Goal: Task Accomplishment & Management: Complete application form

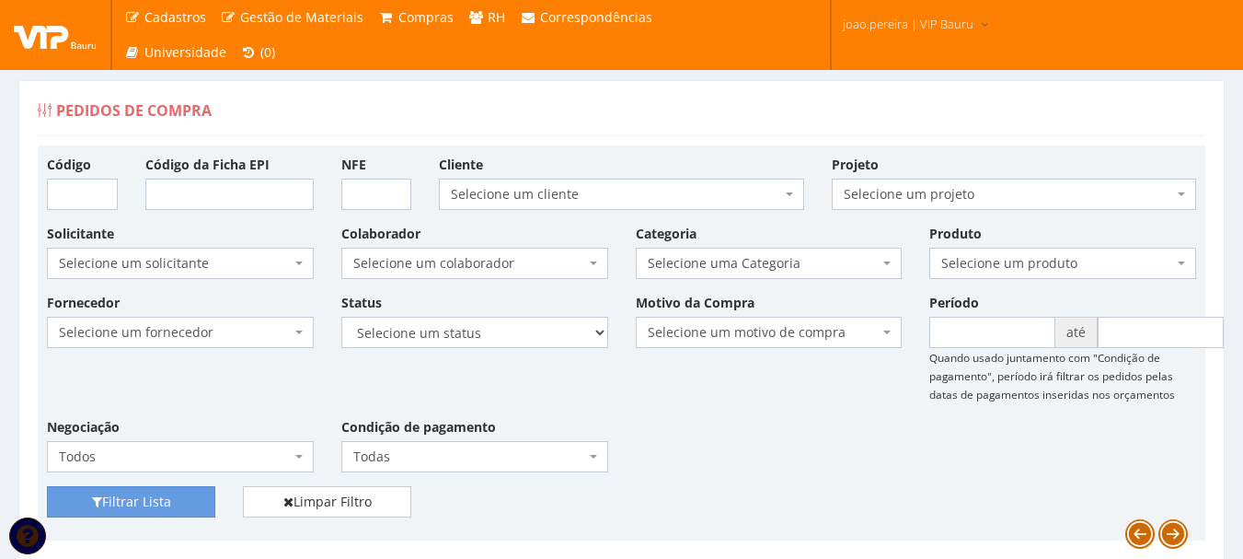
click at [778, 422] on div "Fornecedor Selecione um fornecedor ******** ******** 1000 MARCAS BRASIL 123 MIL…" at bounding box center [621, 389] width 1177 height 193
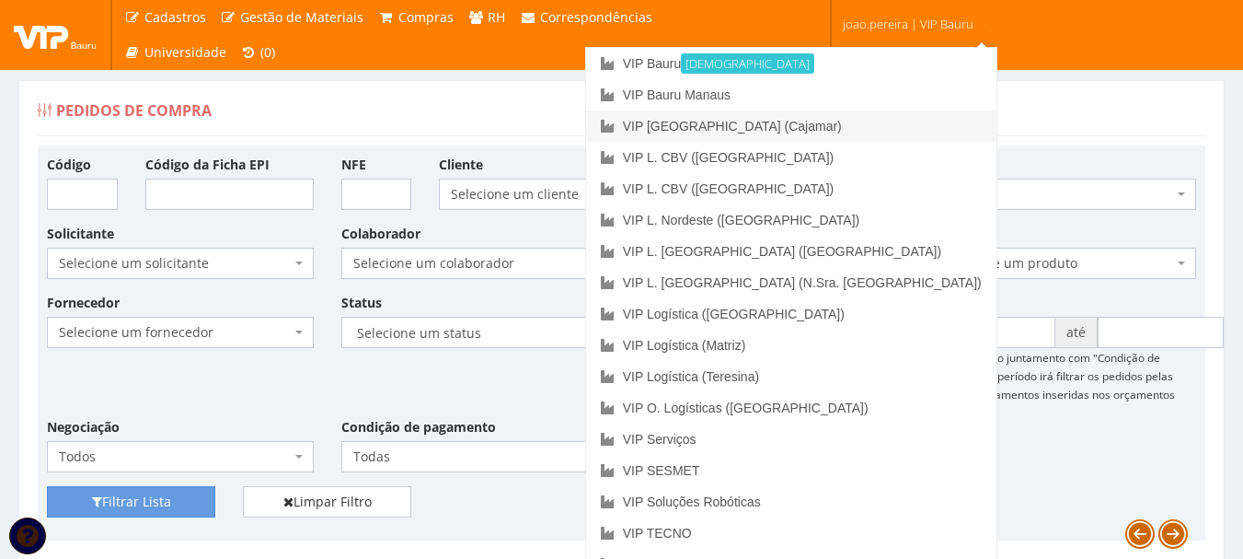
click at [847, 130] on link "VIP [GEOGRAPHIC_DATA] (Cajamar)" at bounding box center [791, 125] width 410 height 31
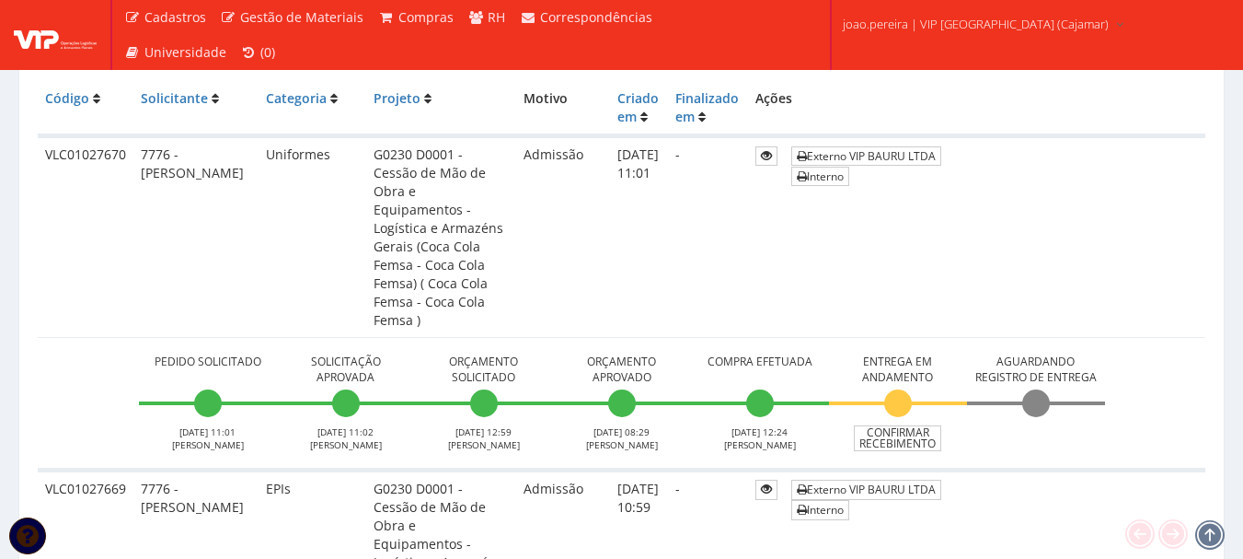
scroll to position [460, 0]
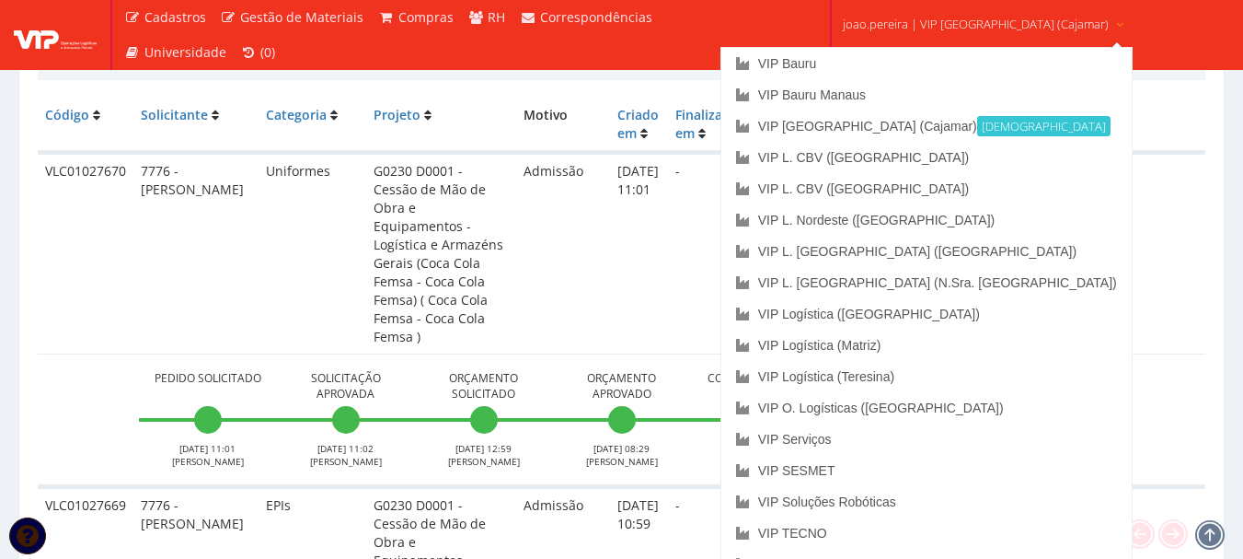
click at [941, 20] on span "joao.pereira | VIP [GEOGRAPHIC_DATA] (Cajamar)" at bounding box center [976, 24] width 266 height 18
click at [878, 54] on link "VIP Bauru" at bounding box center [927, 63] width 410 height 31
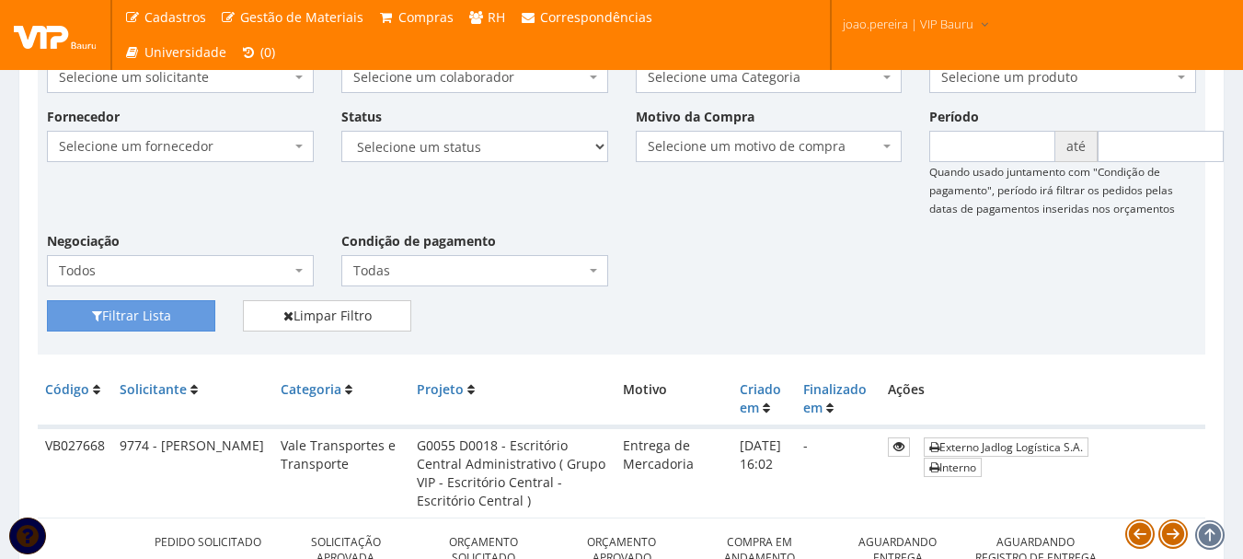
scroll to position [184, 0]
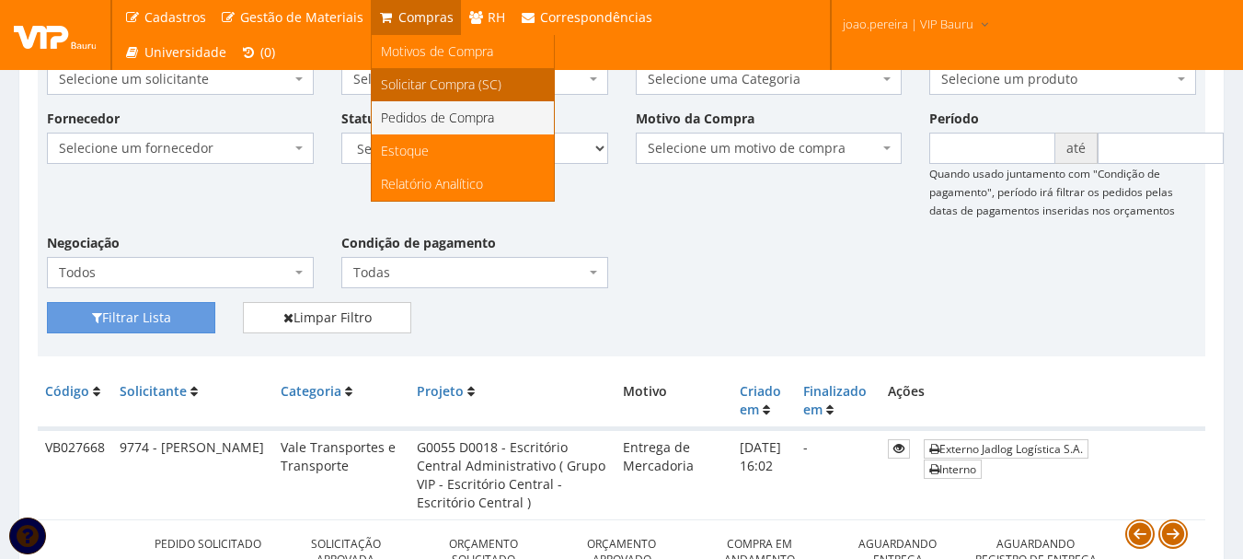
click at [433, 81] on span "Solicitar Compra (SC)" at bounding box center [441, 83] width 121 height 17
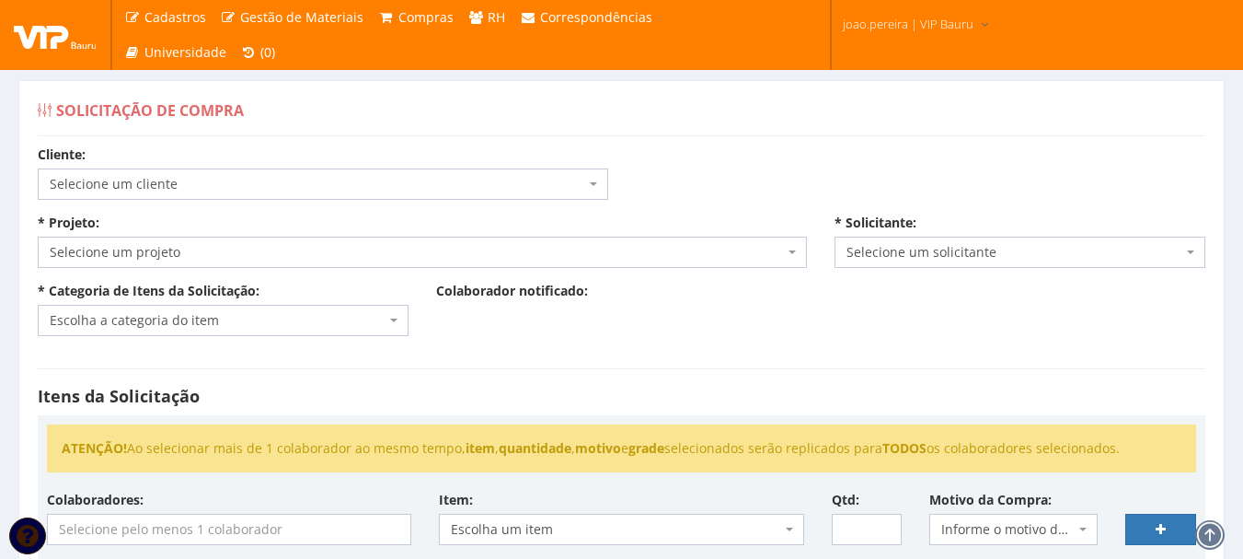
click at [597, 176] on span "Selecione um cliente" at bounding box center [323, 183] width 571 height 31
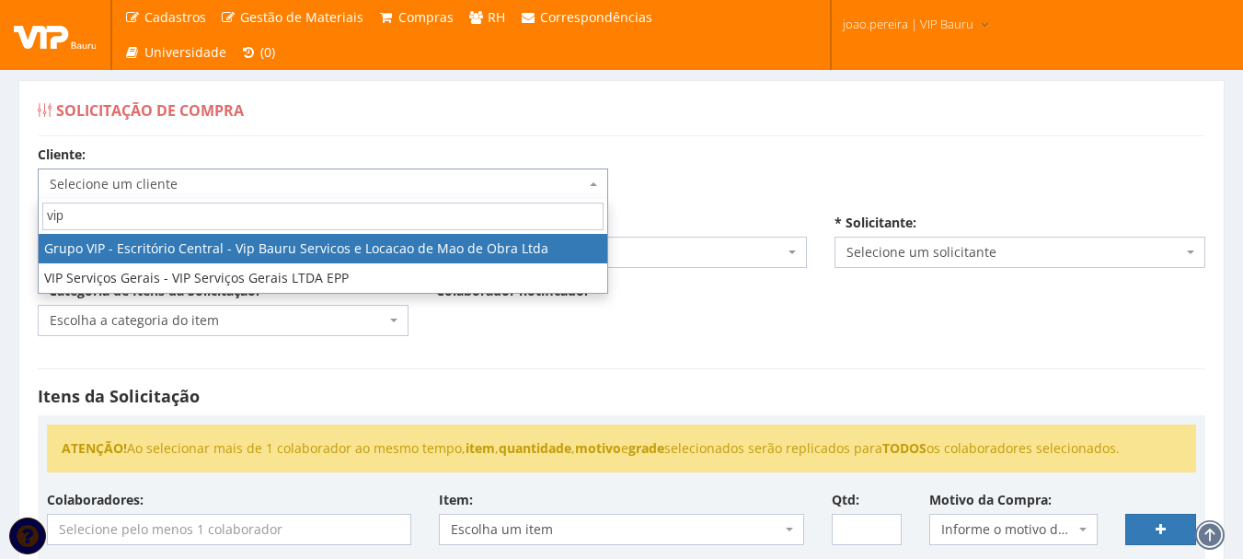
type input "vip"
select select "16"
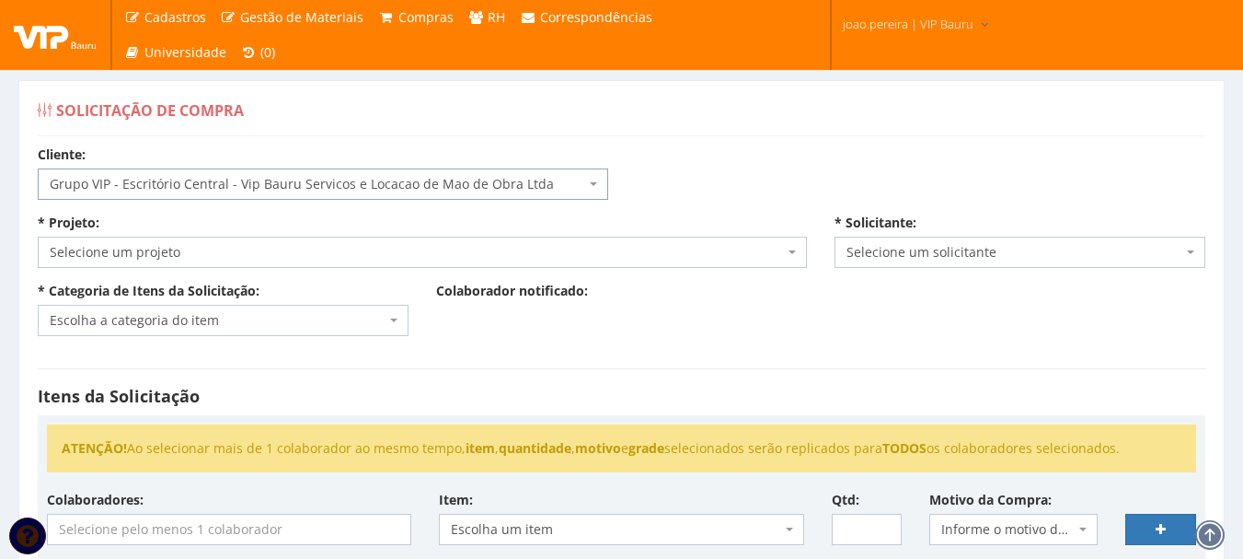
click at [379, 262] on span "Selecione um projeto" at bounding box center [422, 252] width 769 height 31
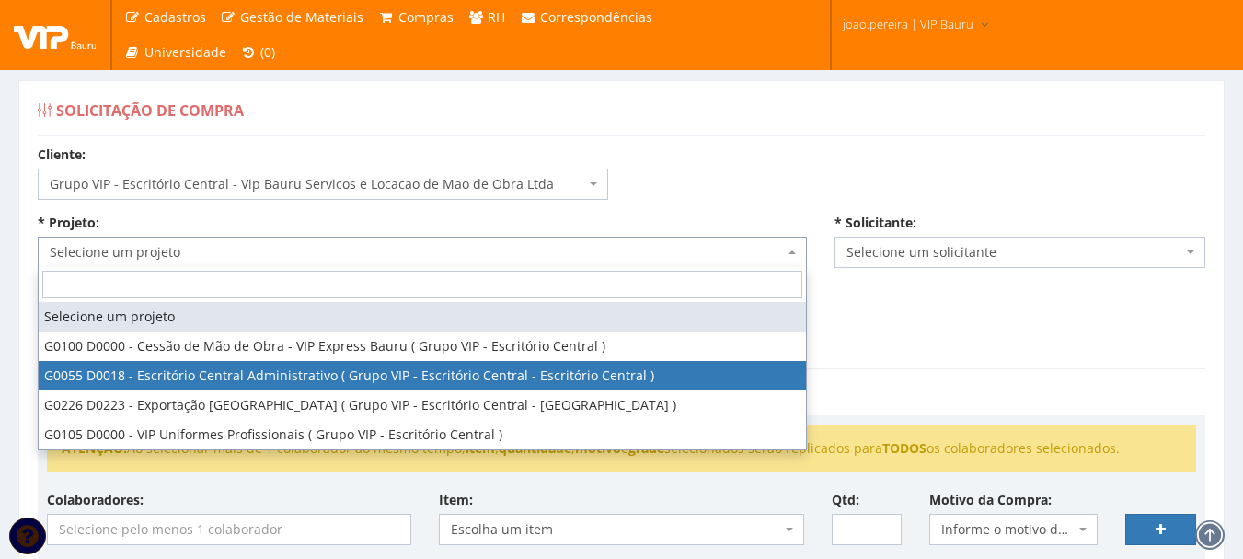
select select "55"
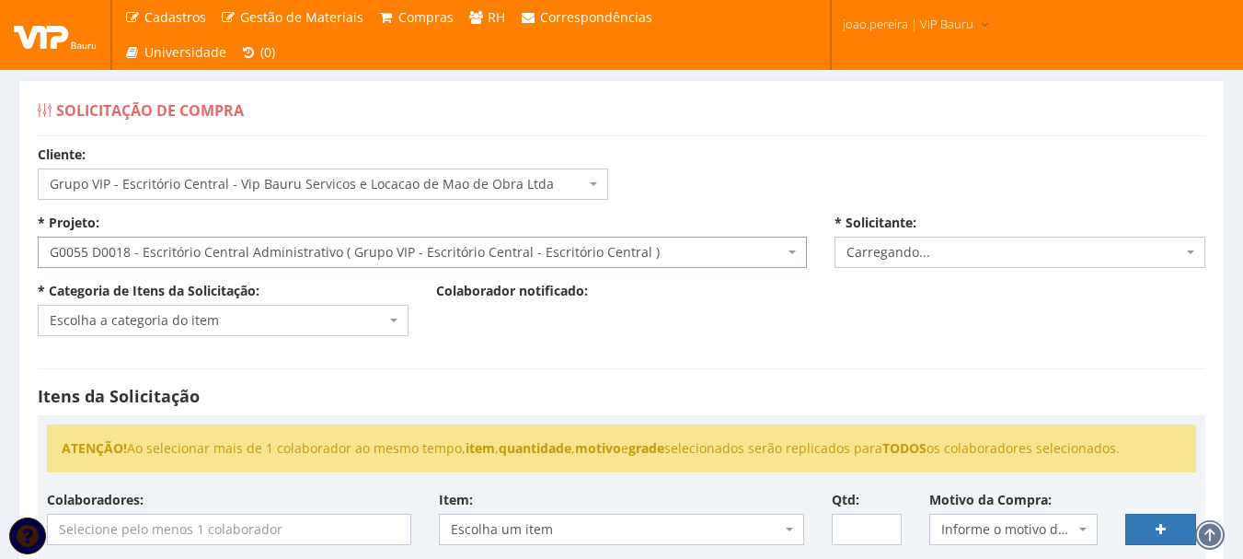
select select "4079"
click at [399, 318] on span "Escolha a categoria do item" at bounding box center [223, 320] width 371 height 31
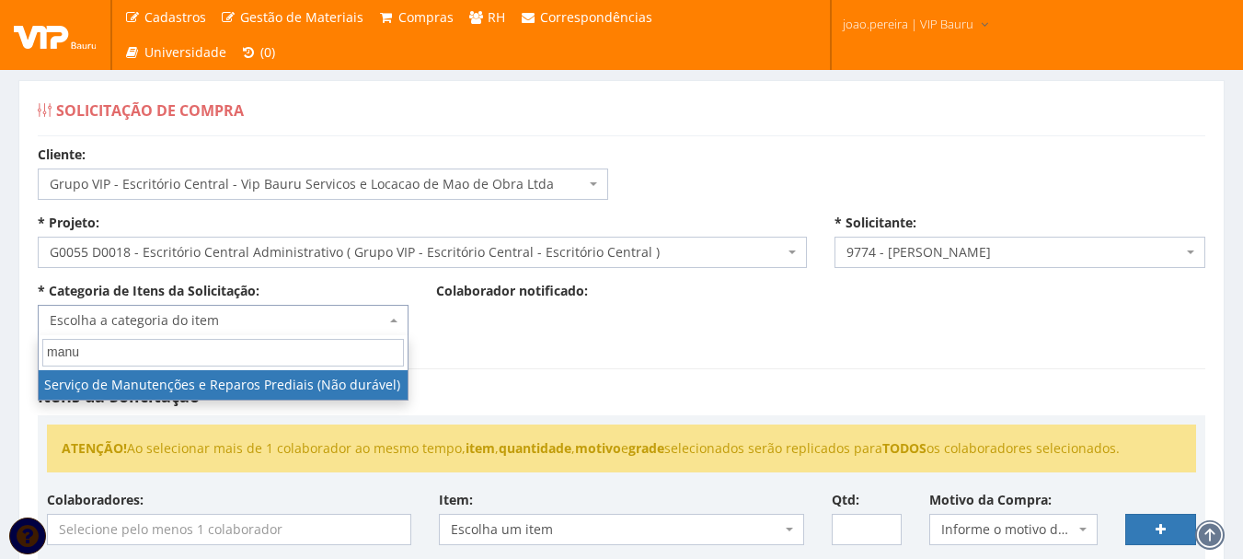
type input "manu"
select select "29"
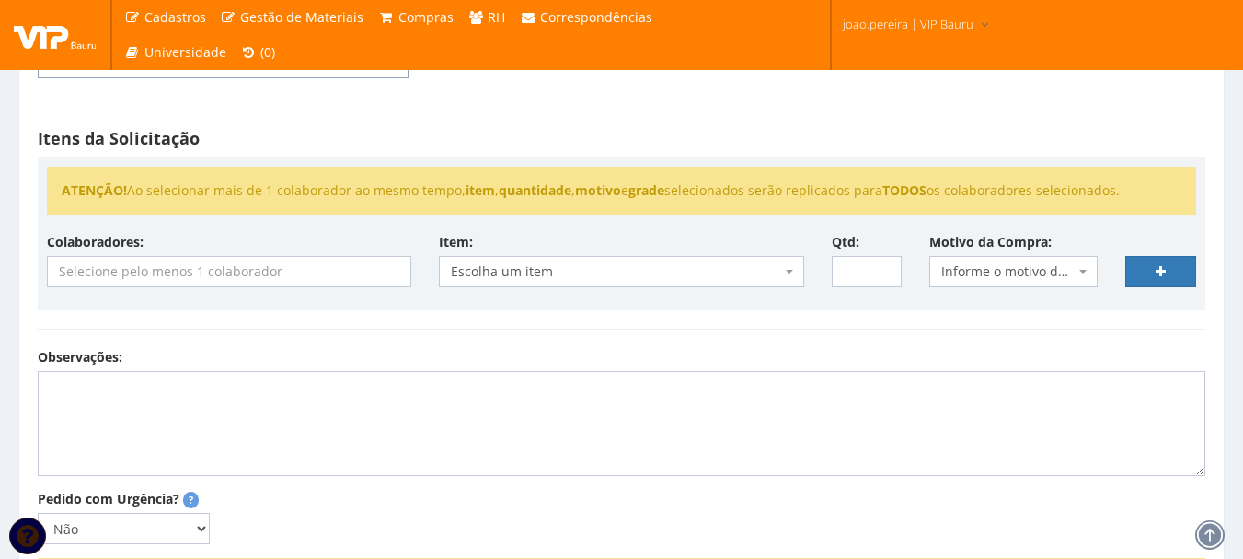
scroll to position [276, 0]
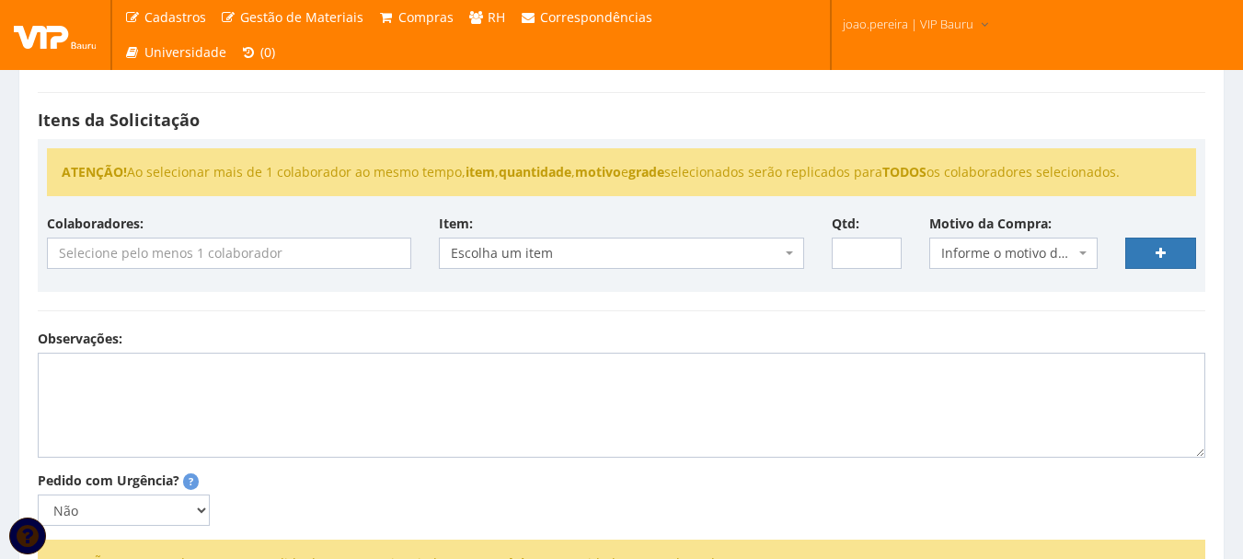
click at [373, 259] on input "search" at bounding box center [229, 252] width 363 height 29
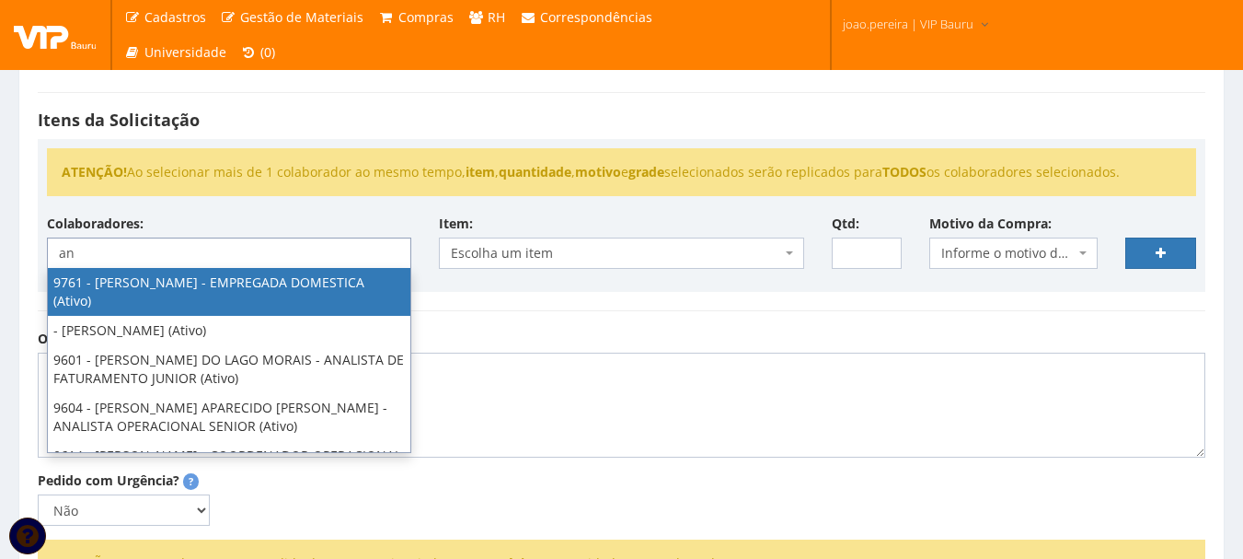
type input "a"
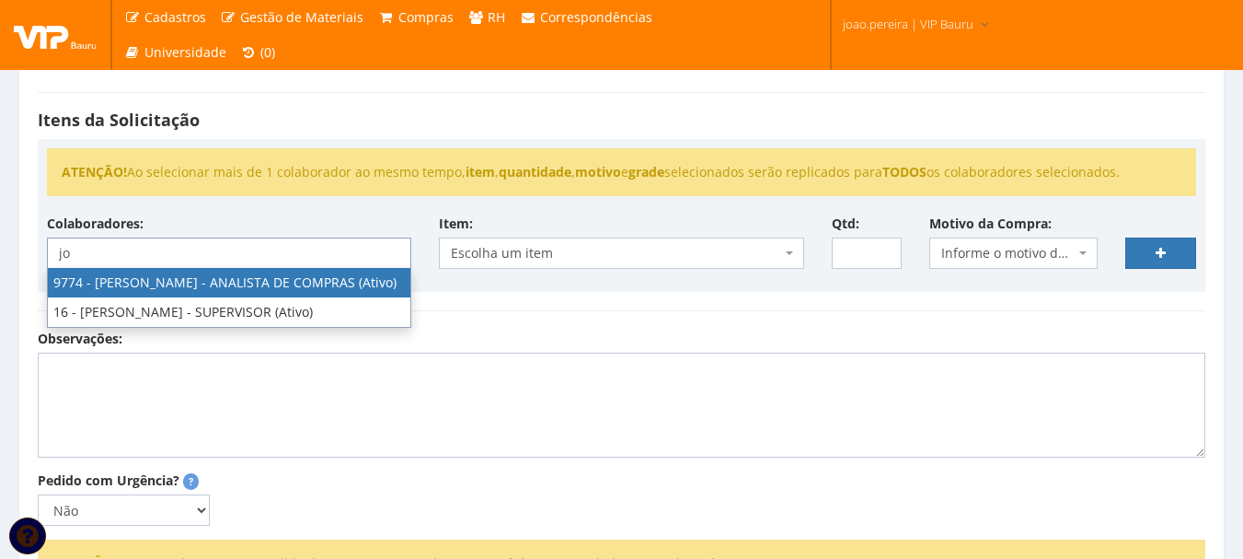
type input "jo"
select select "4079"
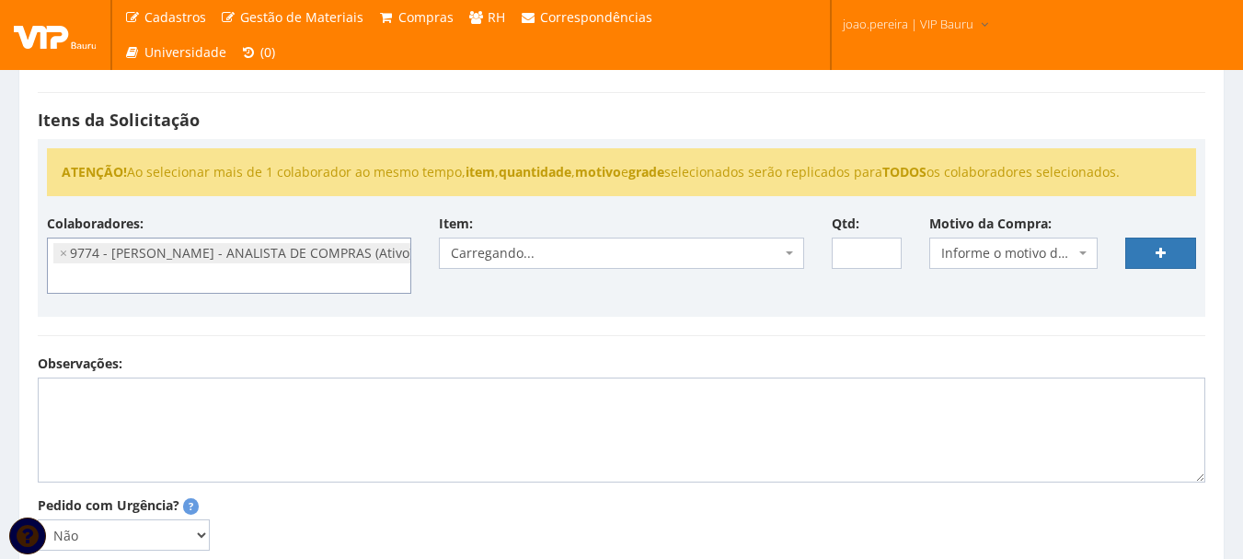
scroll to position [221, 0]
click at [192, 387] on textarea "Observações:" at bounding box center [622, 429] width 1168 height 105
type textarea "Troca do refil do filtro do bebedouro, data da ultima troca 21/01/2025"
click at [728, 252] on span "Escolha um item" at bounding box center [615, 253] width 329 height 18
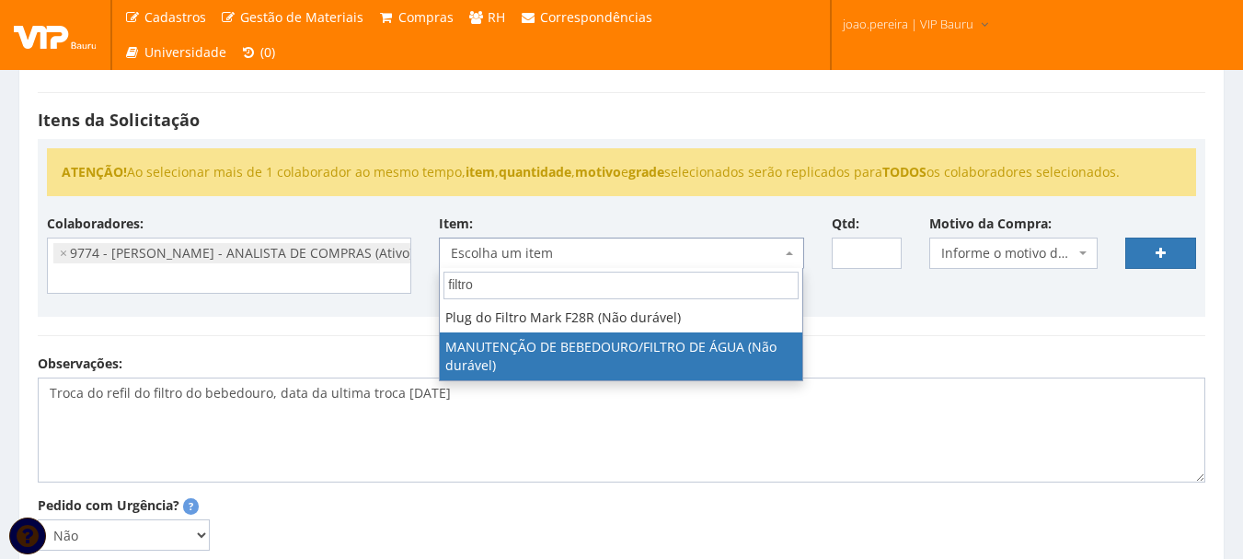
type input "filtro"
select select "1476"
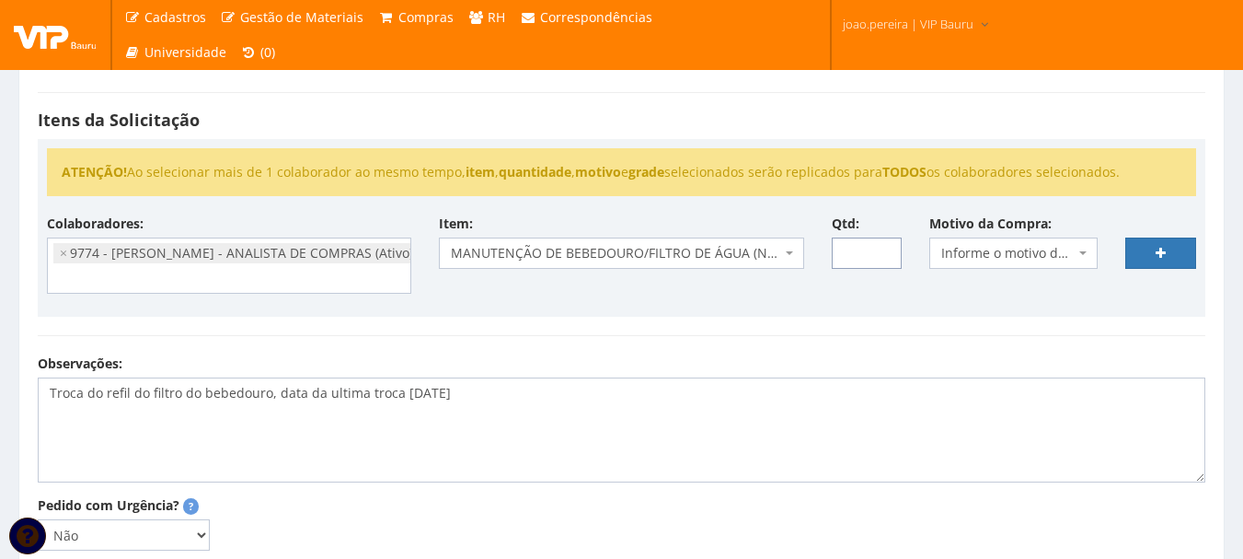
click at [872, 259] on input "Qtd:" at bounding box center [867, 252] width 71 height 31
type input "1"
click at [1074, 252] on span "Informe o motivo da compra" at bounding box center [1007, 253] width 133 height 18
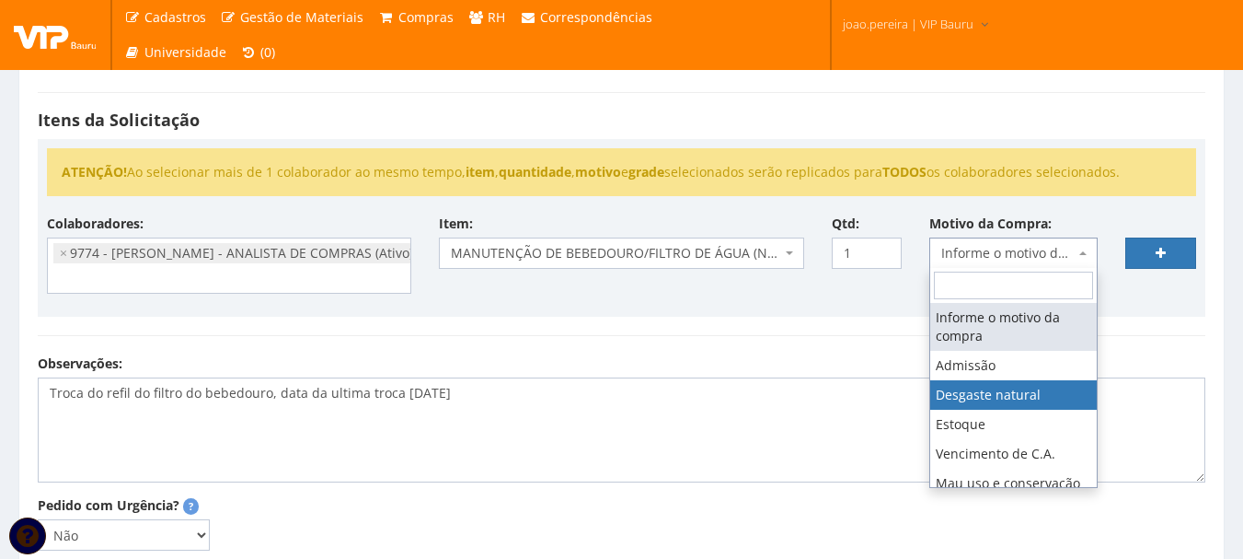
select select "2"
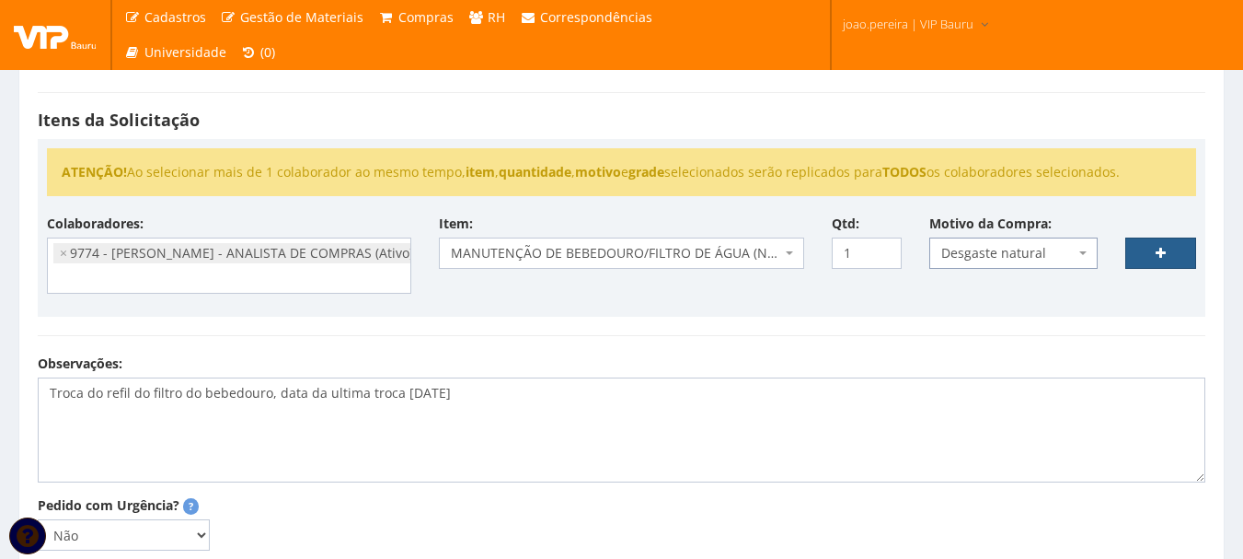
click at [1174, 248] on link at bounding box center [1161, 252] width 71 height 31
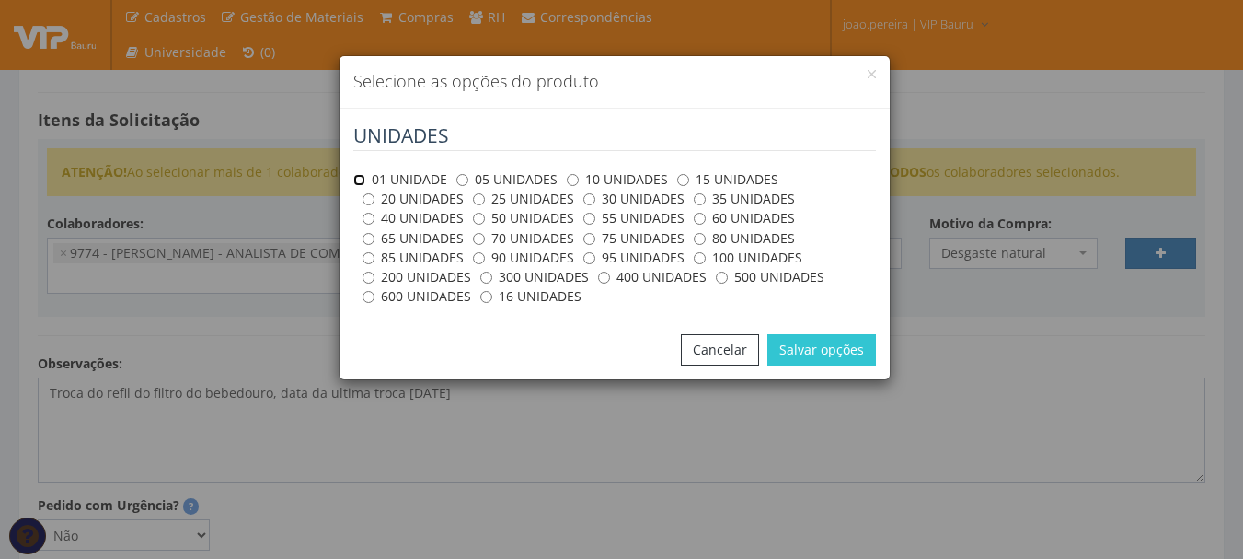
click at [364, 176] on input "01 UNIDADE" at bounding box center [359, 180] width 12 height 12
radio input "true"
click at [844, 341] on button "Salvar opções" at bounding box center [822, 349] width 109 height 31
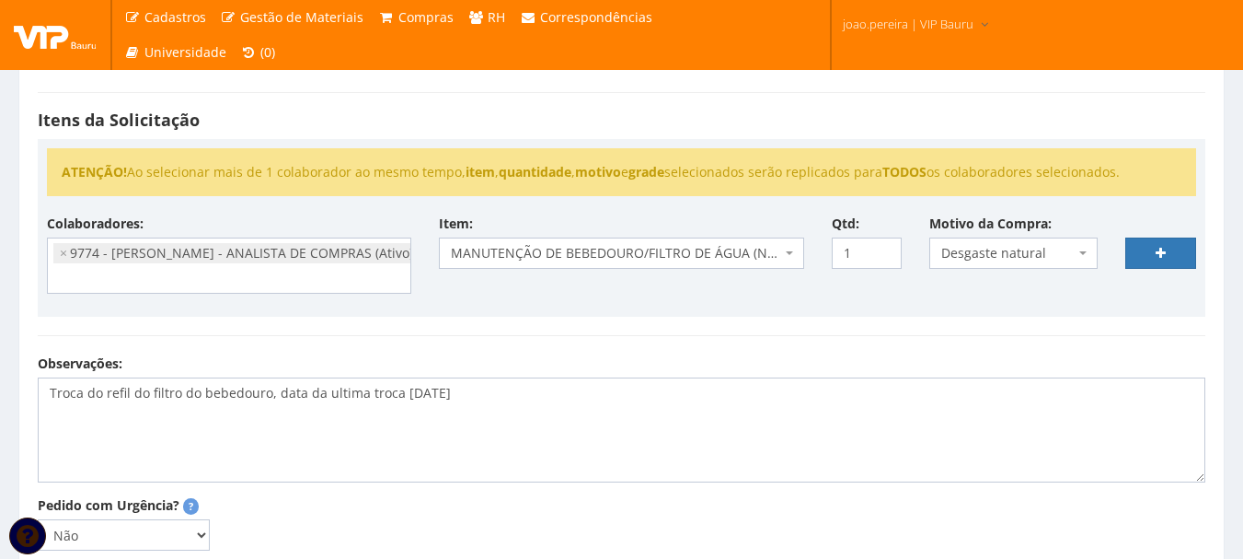
select select
type input "0"
select select
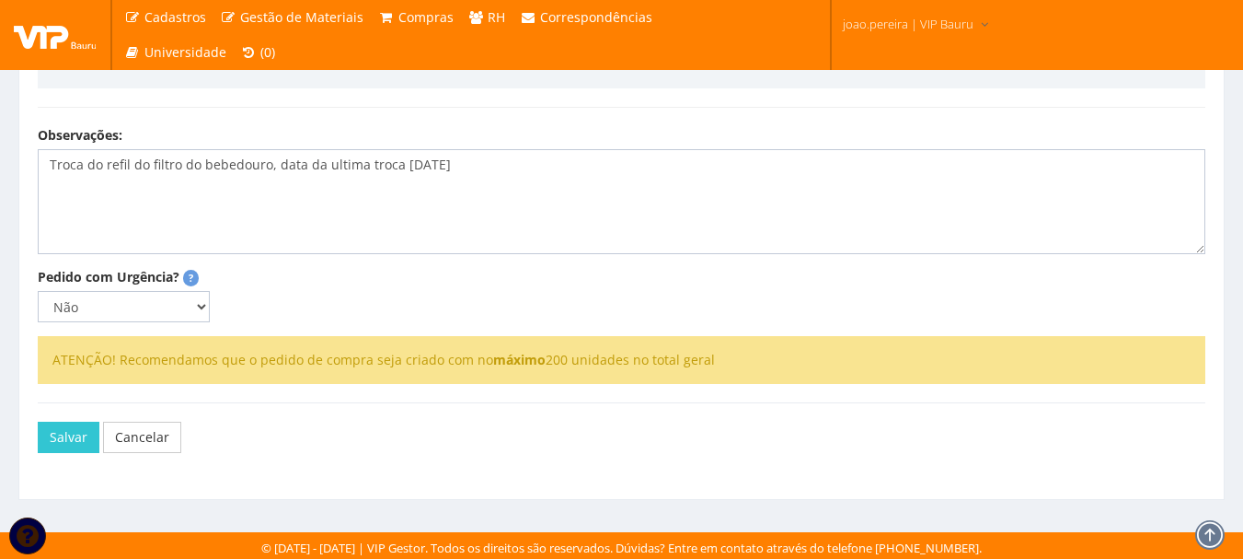
scroll to position [570, 0]
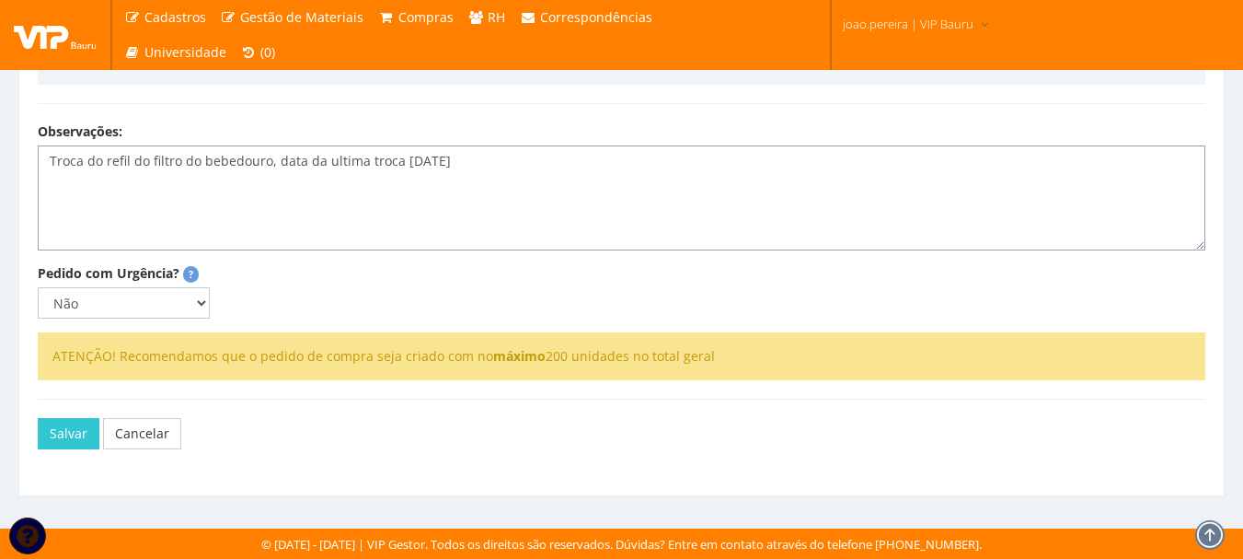
click at [412, 161] on textarea "Troca do refil do filtro do bebedouro, data da ultima troca 21/01/2025" at bounding box center [622, 197] width 1168 height 105
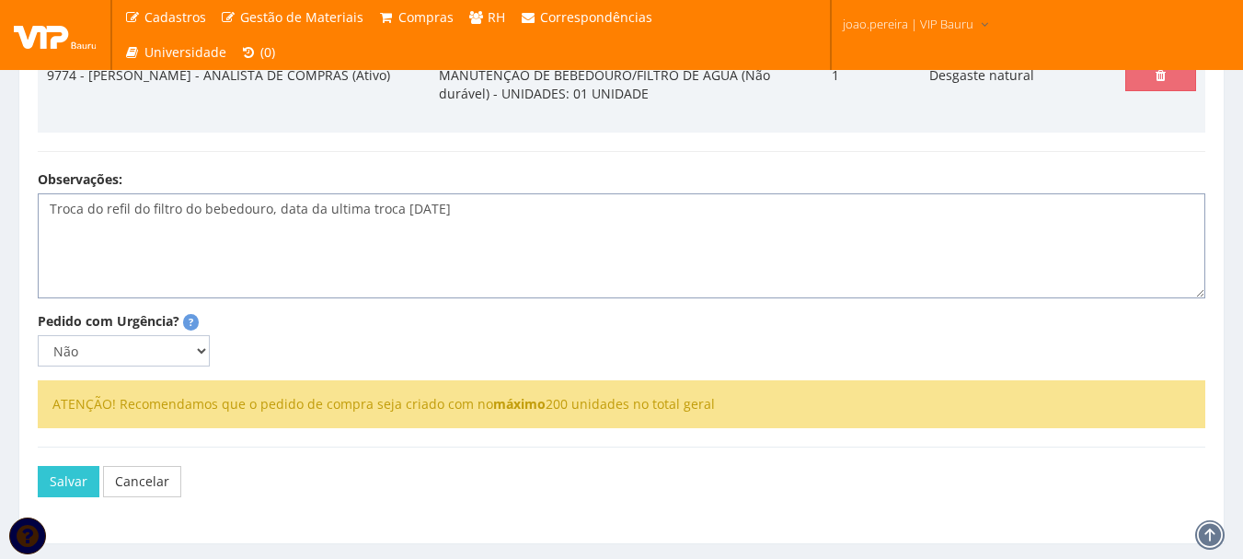
scroll to position [478, 0]
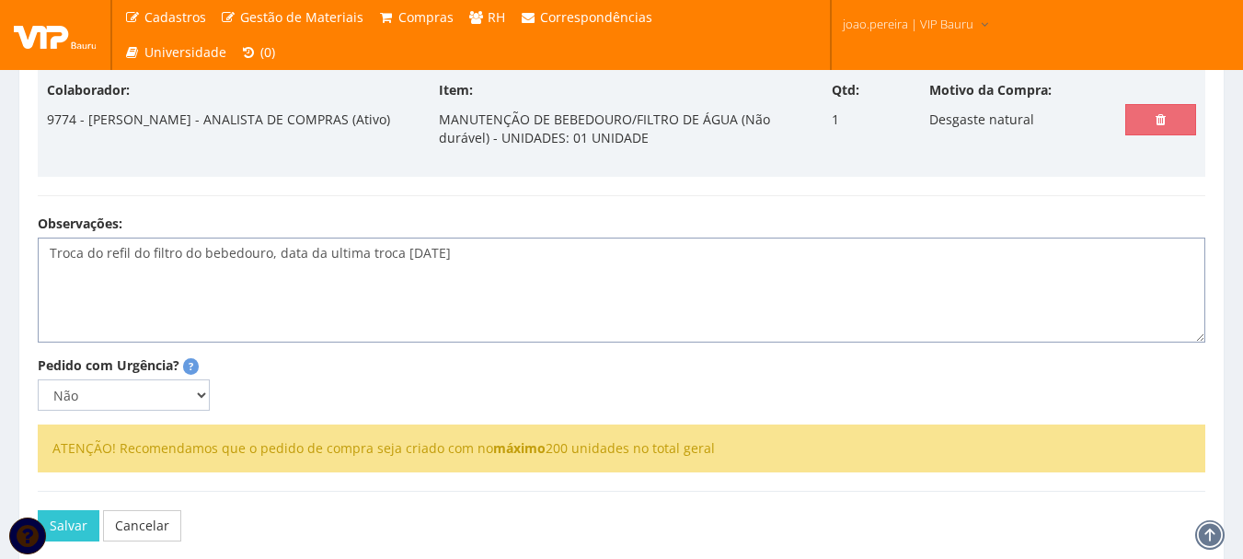
click at [627, 290] on textarea "Troca do refil do filtro do bebedouro, data da ultima troca 29/01/2025" at bounding box center [622, 289] width 1168 height 105
type textarea "Troca do refil do filtro do bebedouro, data da ultima troca 29/01/2025. Manuten…"
click at [77, 525] on button "Salvar" at bounding box center [69, 525] width 62 height 31
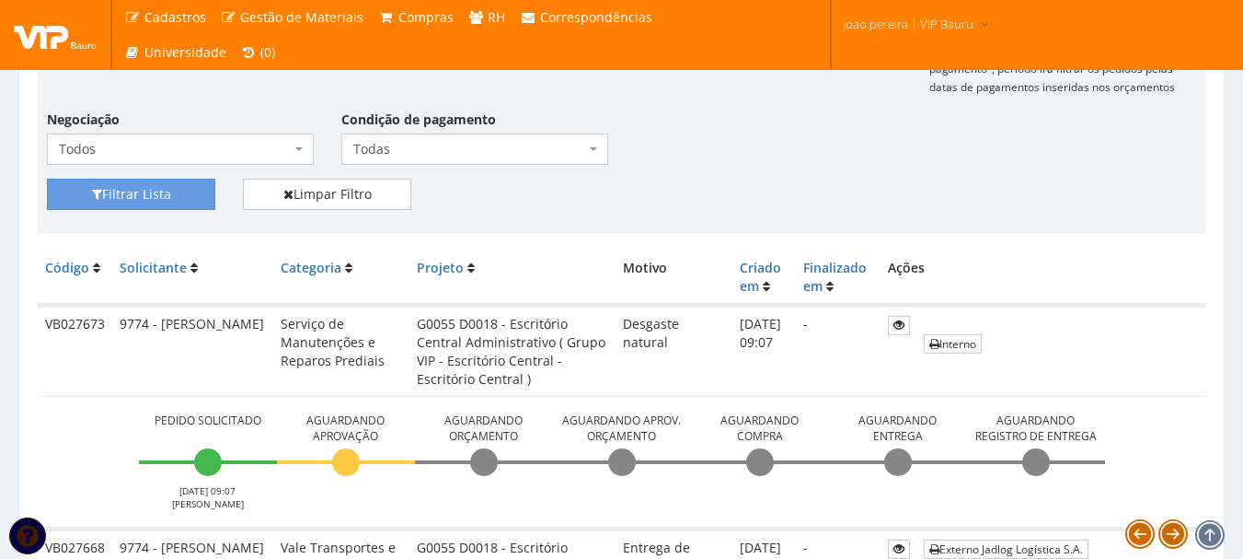
scroll to position [368, 0]
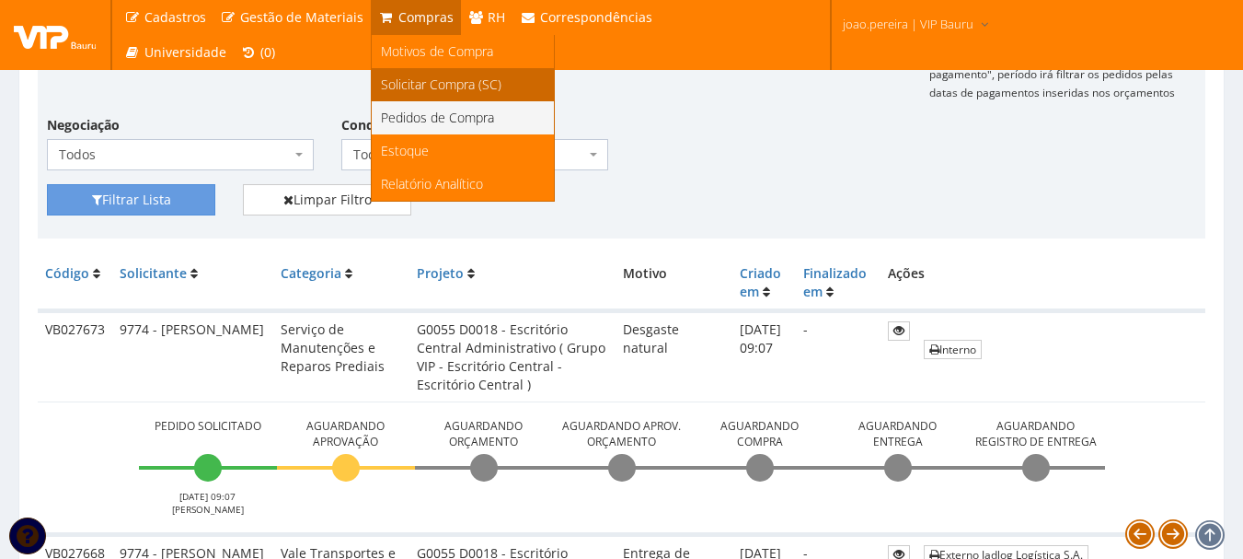
click at [427, 84] on span "Solicitar Compra (SC)" at bounding box center [441, 83] width 121 height 17
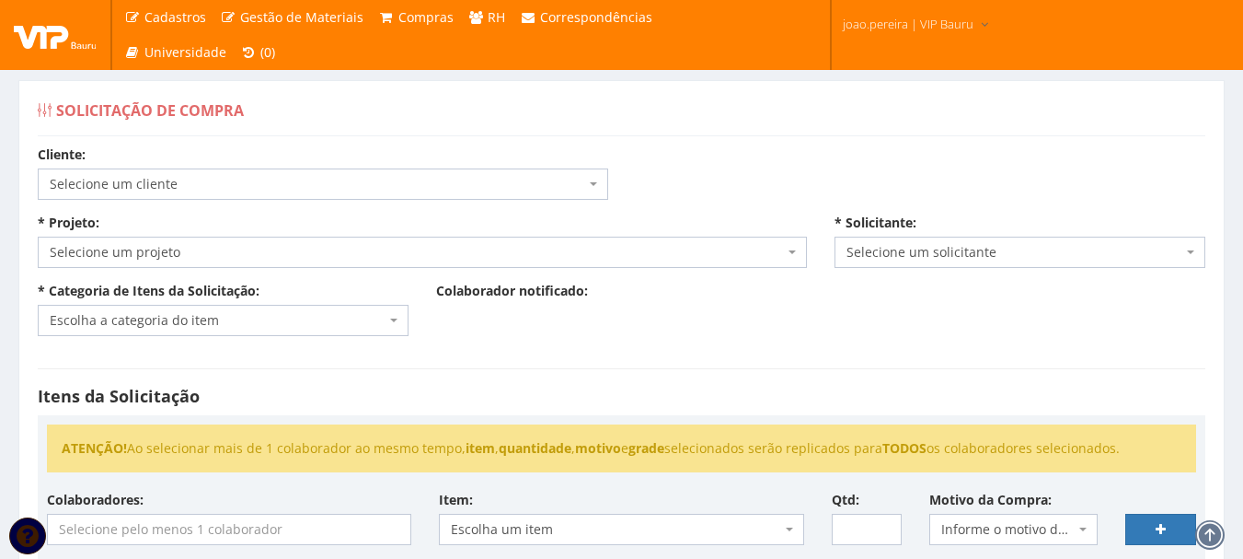
click at [469, 179] on span "Selecione um cliente" at bounding box center [318, 184] width 536 height 18
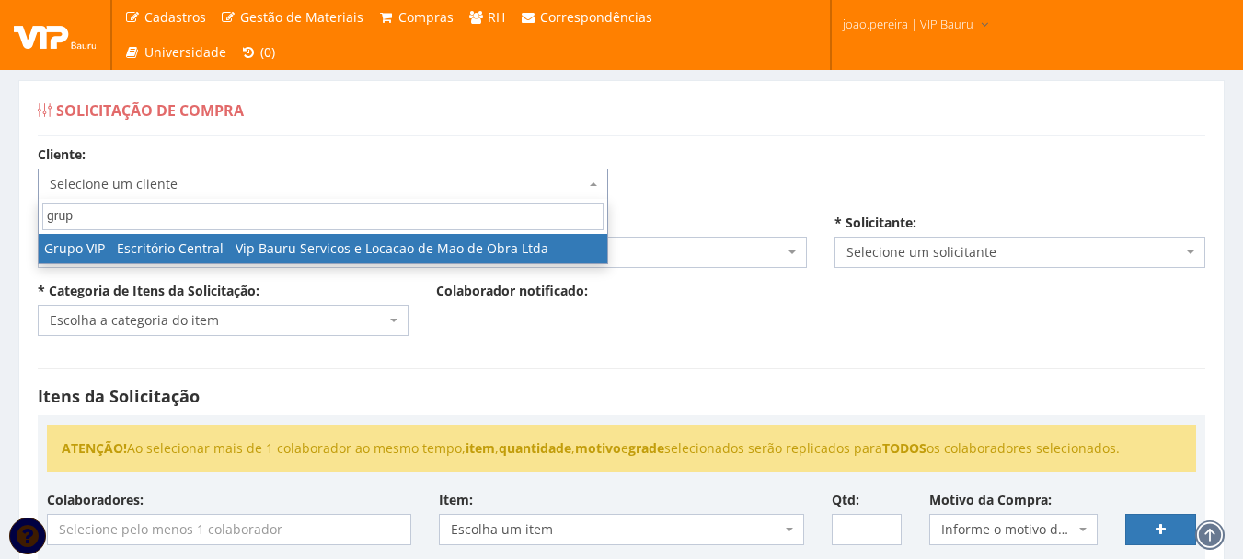
type input "grupo"
select select "16"
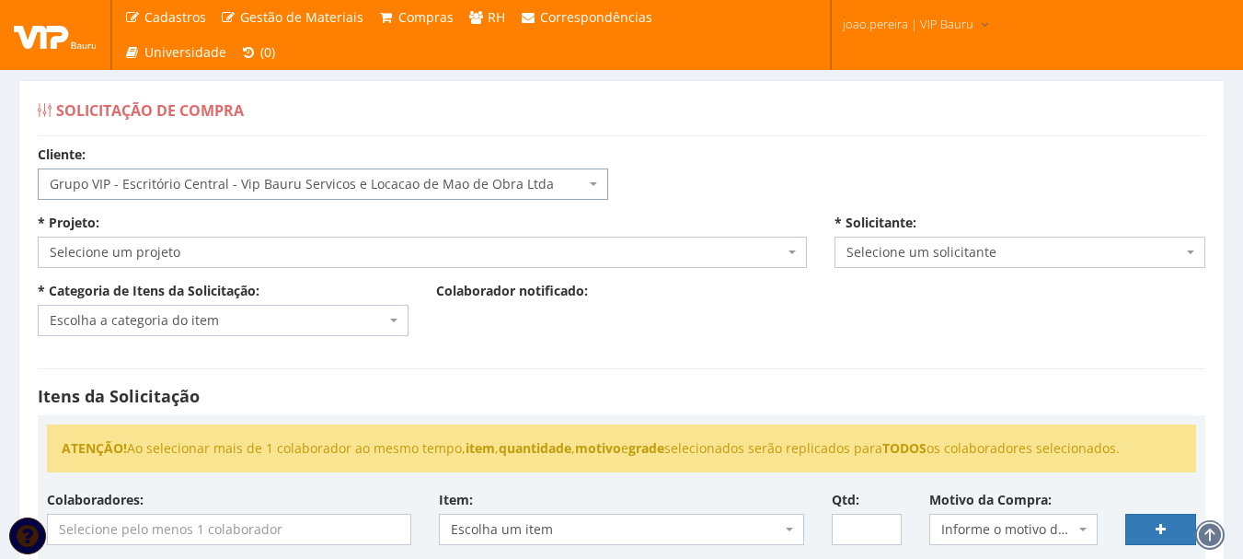
click at [514, 256] on span "Selecione um projeto" at bounding box center [417, 252] width 734 height 18
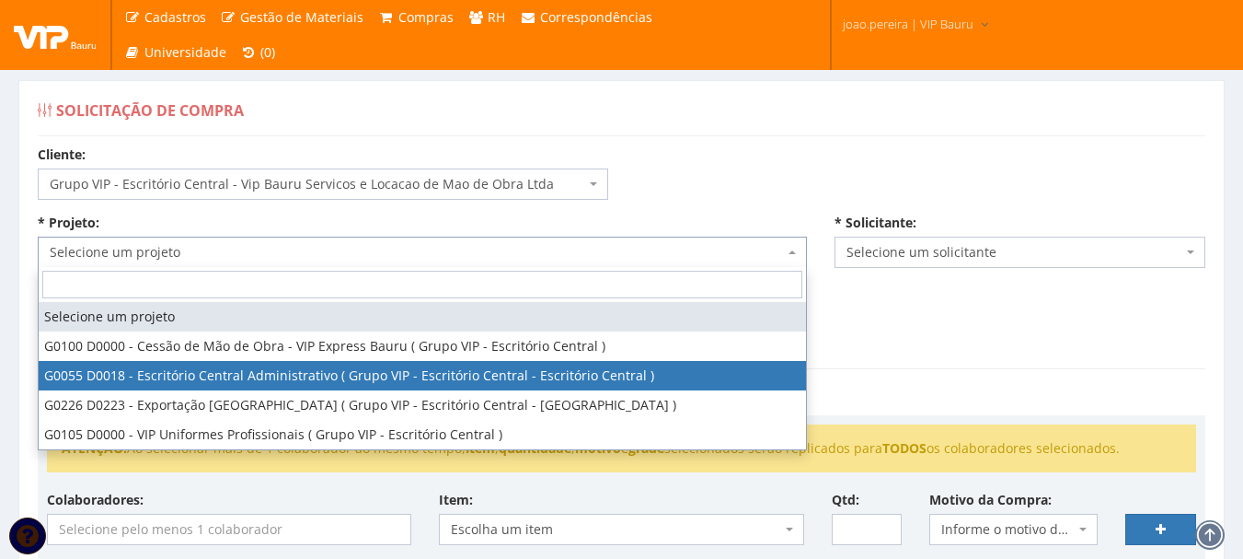
select select "55"
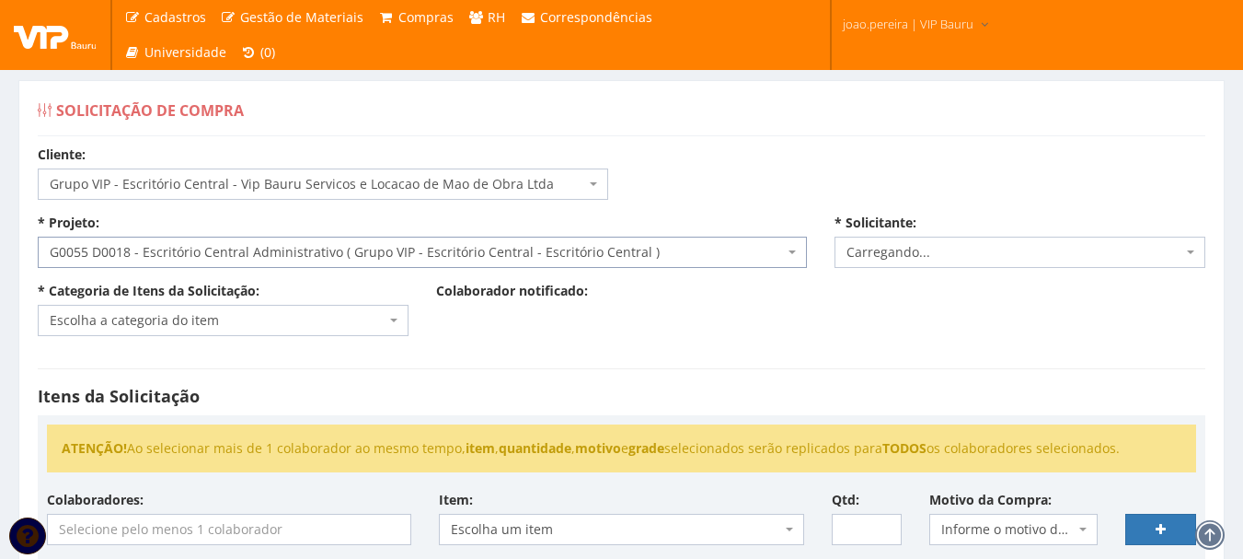
select select "4079"
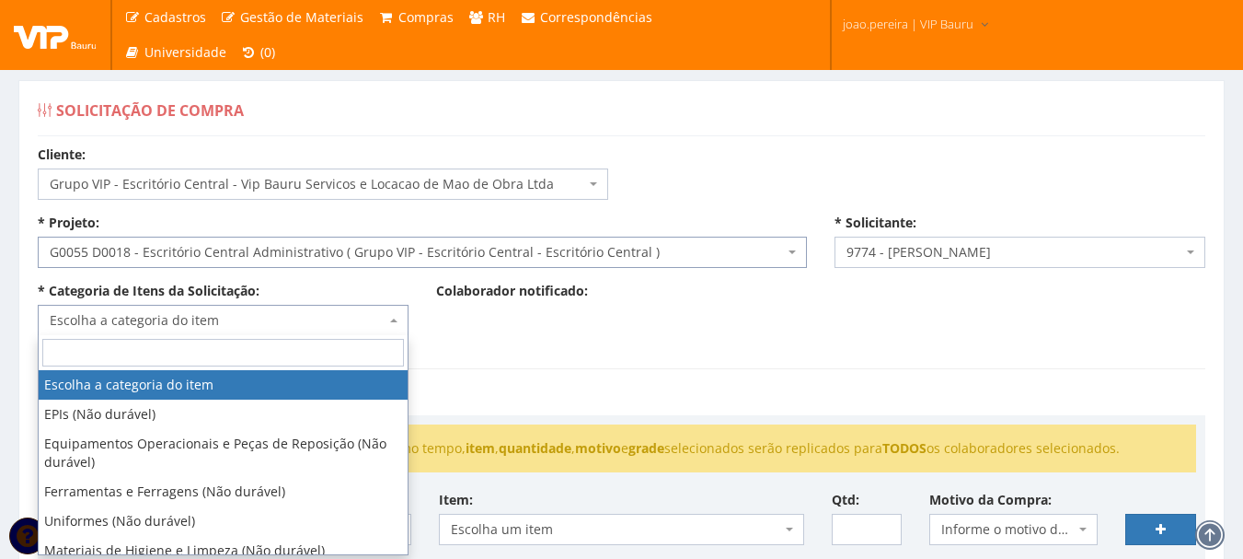
click at [392, 320] on b at bounding box center [393, 320] width 7 height 4
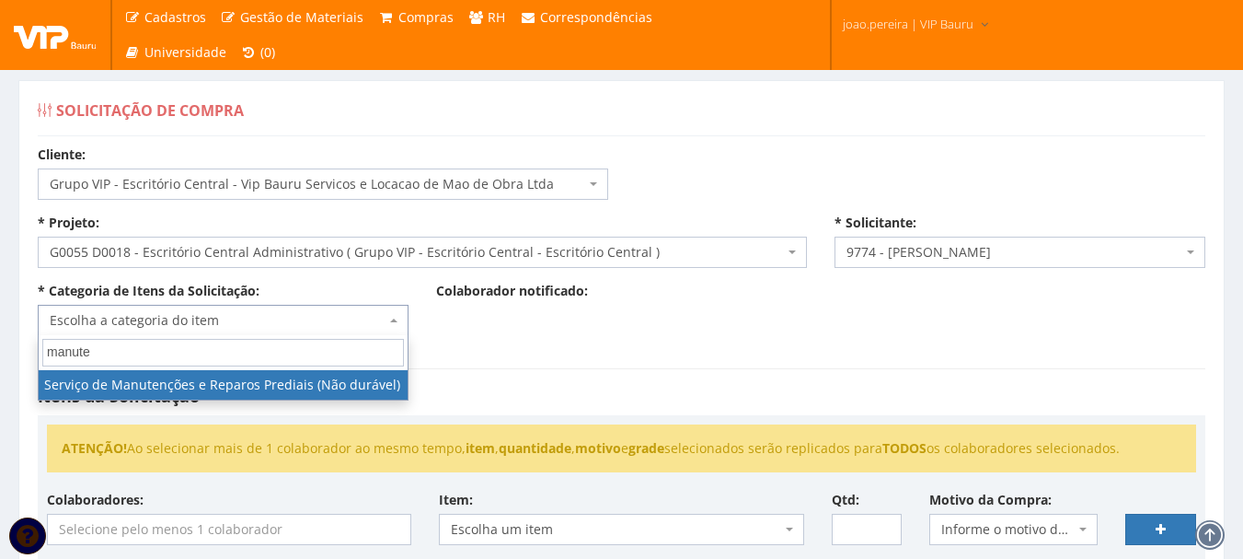
type input "manute"
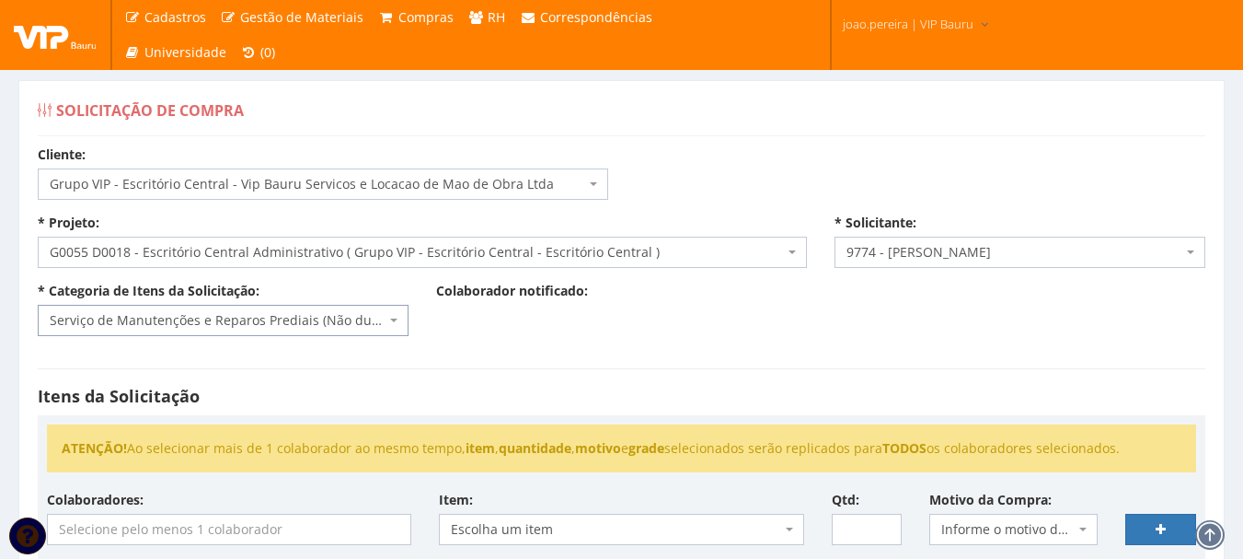
select select "29"
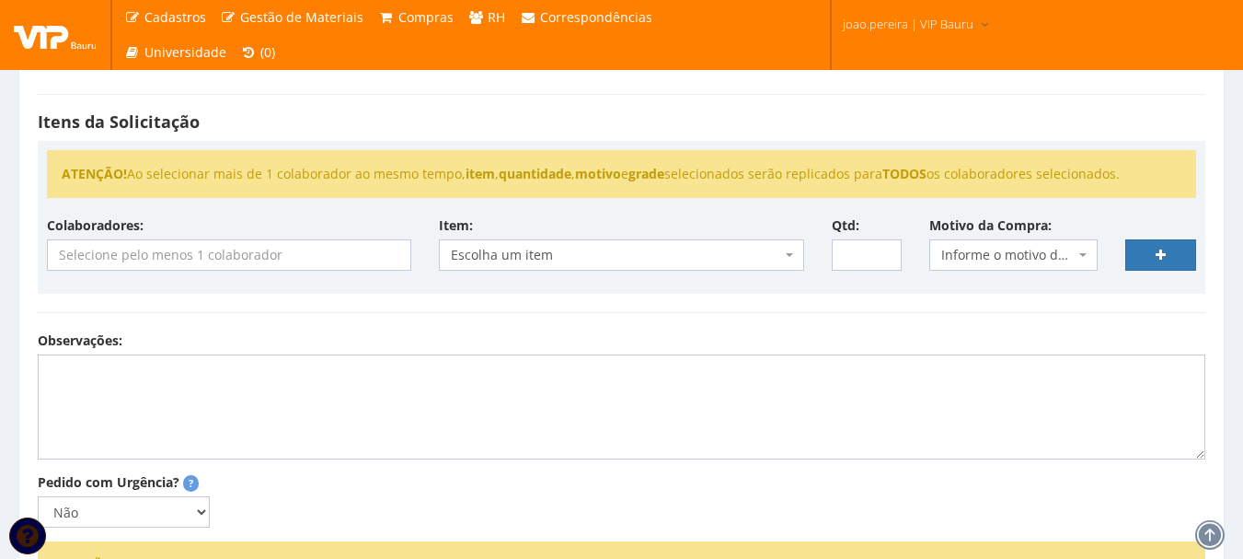
scroll to position [276, 0]
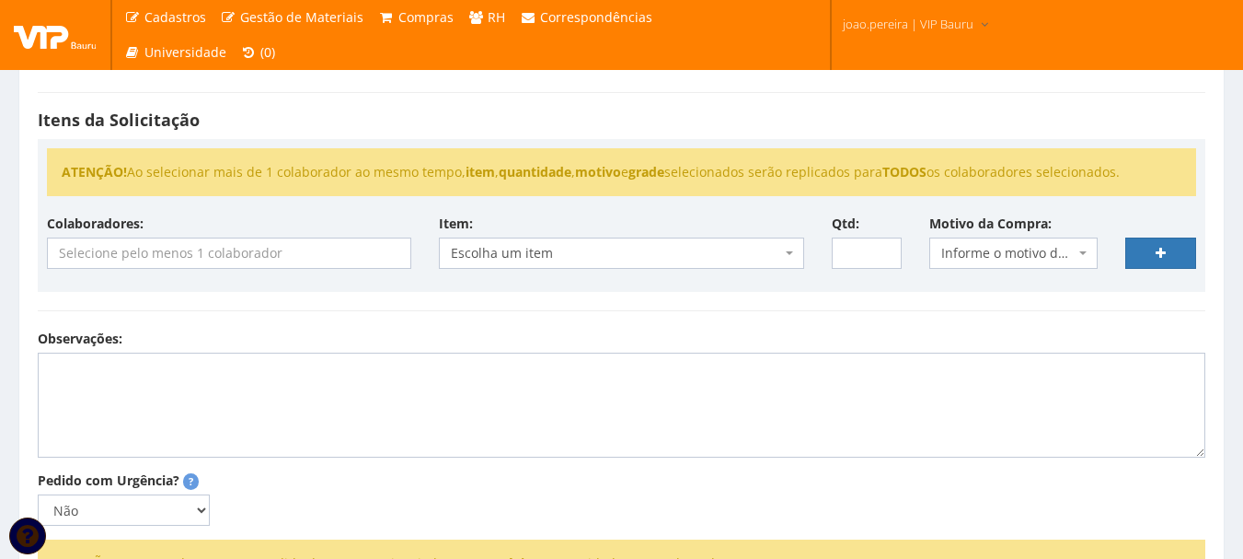
click at [310, 265] on input "search" at bounding box center [229, 252] width 363 height 29
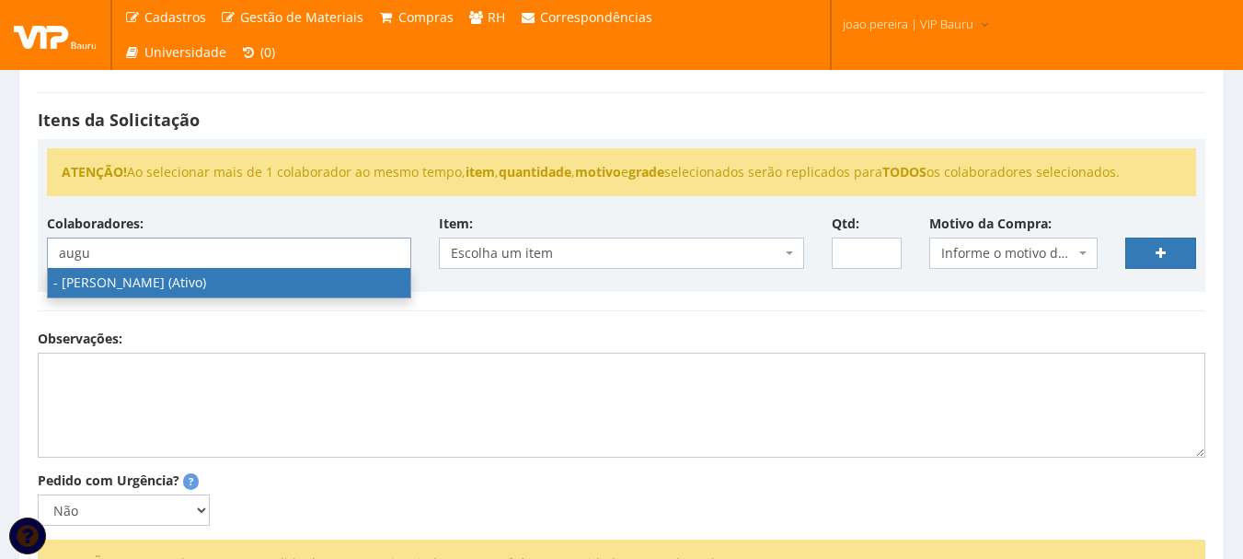
type input "augu"
drag, startPoint x: 160, startPoint y: 251, endPoint x: 0, endPoint y: 244, distance: 160.3
click at [0, 244] on div "Solicitação de Compra Cliente: Selecione um cliente Ambev S/A - Ambev S/A Ardag…" at bounding box center [621, 252] width 1243 height 965
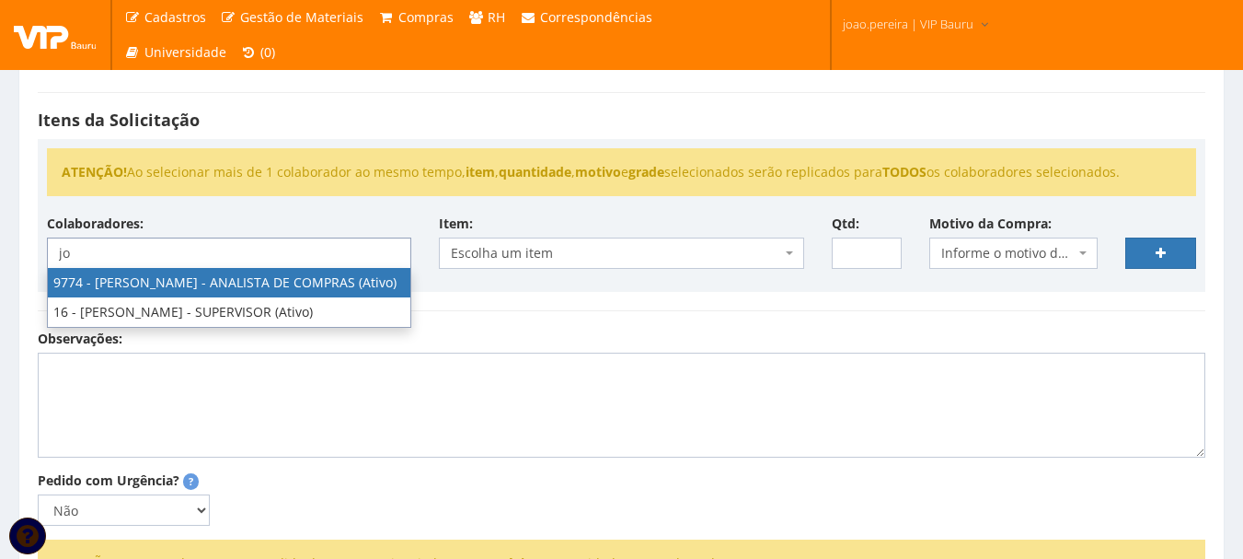
type input "jo"
select select "4079"
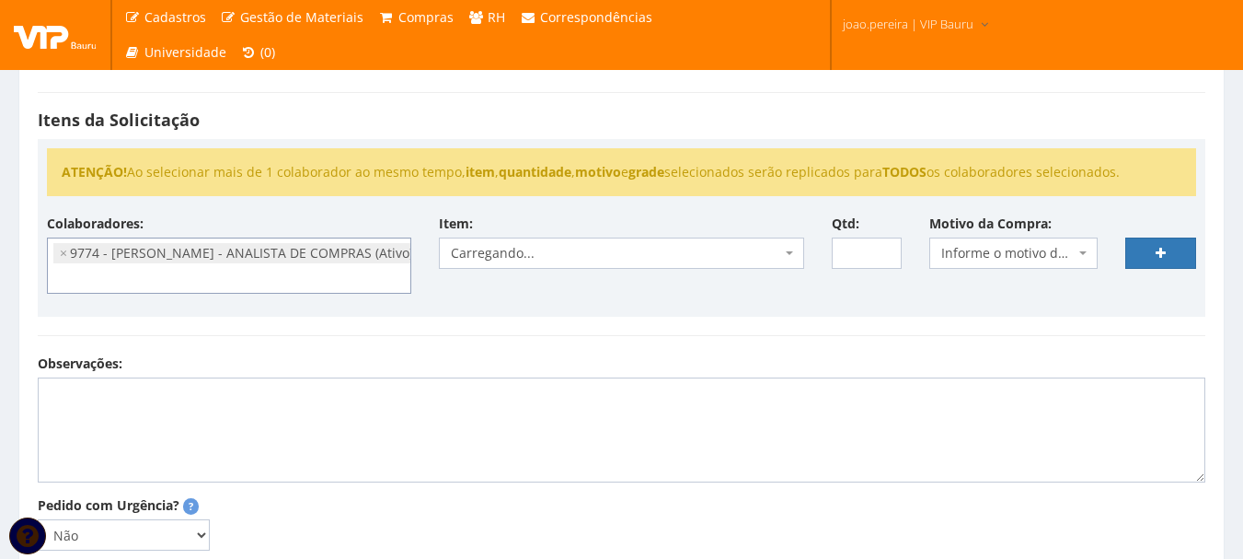
scroll to position [221, 0]
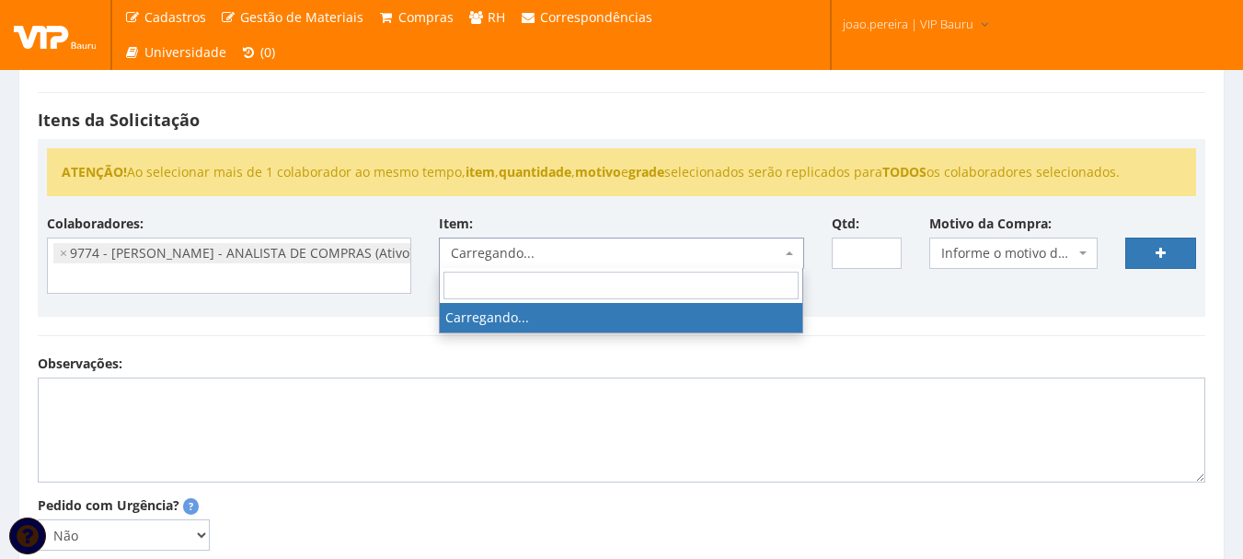
click at [592, 255] on span "Carregando..." at bounding box center [615, 253] width 329 height 18
click at [583, 379] on textarea "Observações:" at bounding box center [622, 429] width 1168 height 105
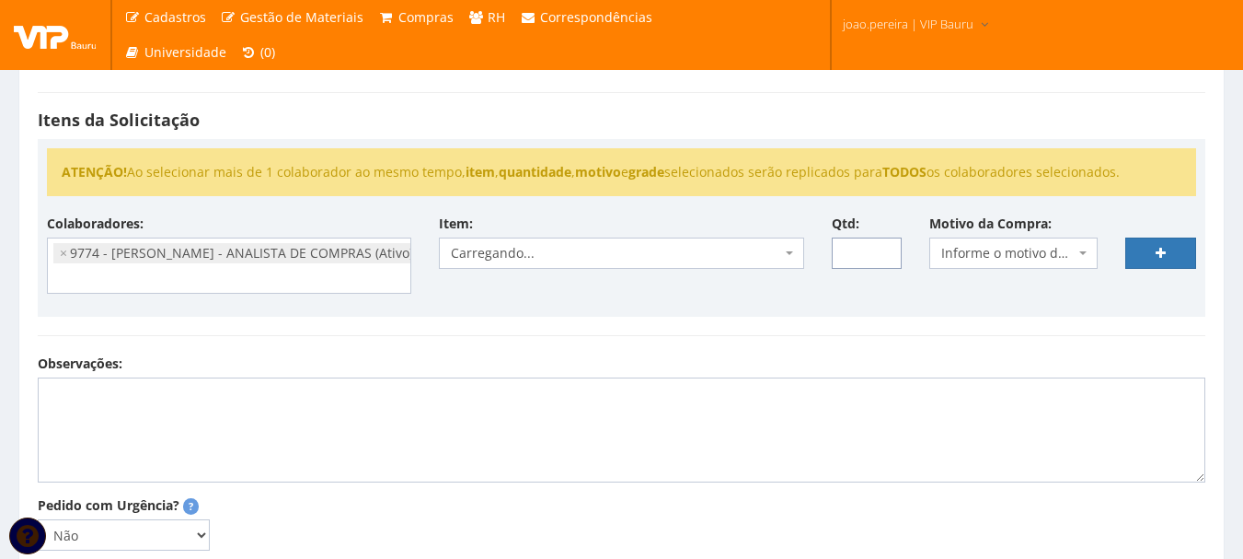
click at [875, 250] on input "Qtd:" at bounding box center [867, 252] width 71 height 31
type input "1"
click at [992, 256] on span "Informe o motivo da compra" at bounding box center [1007, 253] width 133 height 18
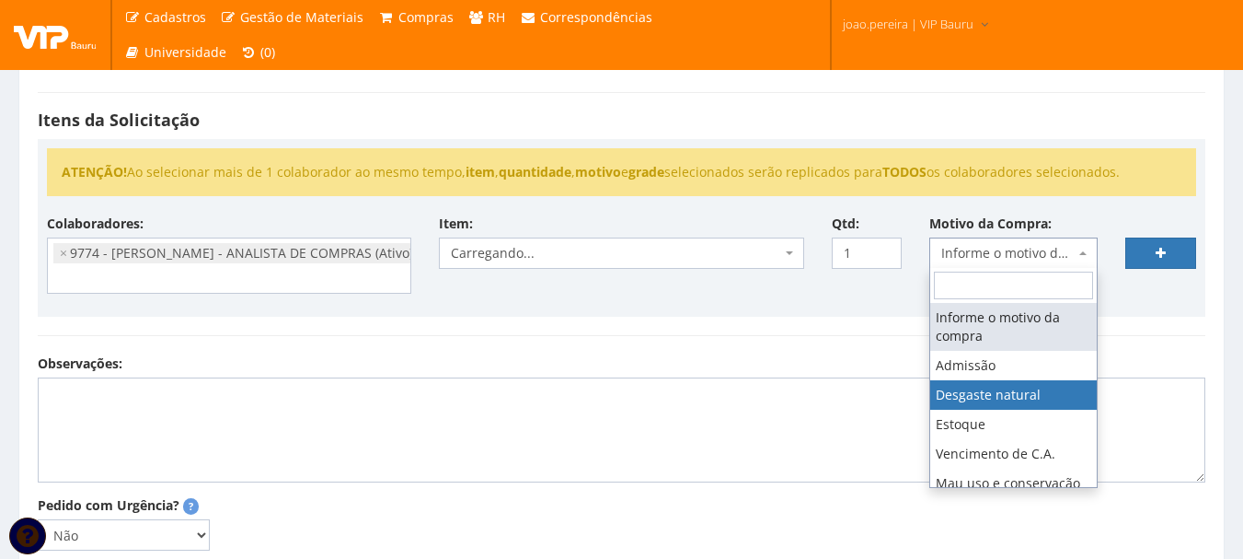
select select "2"
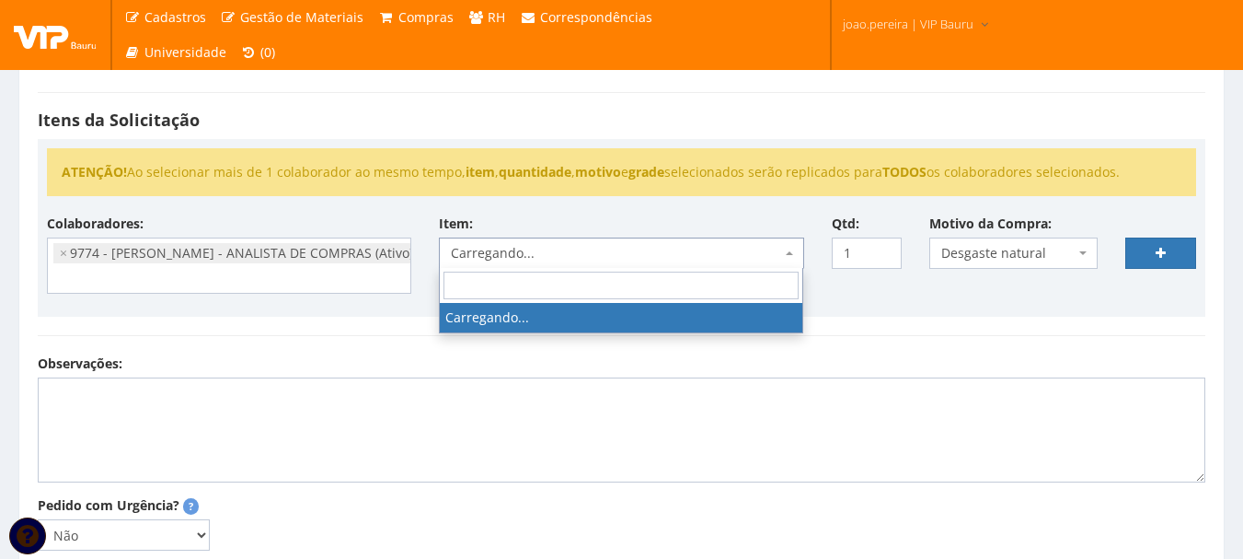
click at [547, 257] on span "Carregando..." at bounding box center [615, 253] width 329 height 18
type input "p"
click at [270, 344] on div "Itens da Solicitação ATENÇÃO! Ao selecionar mais de 1 colaborador ao mesmo temp…" at bounding box center [622, 214] width 1196 height 281
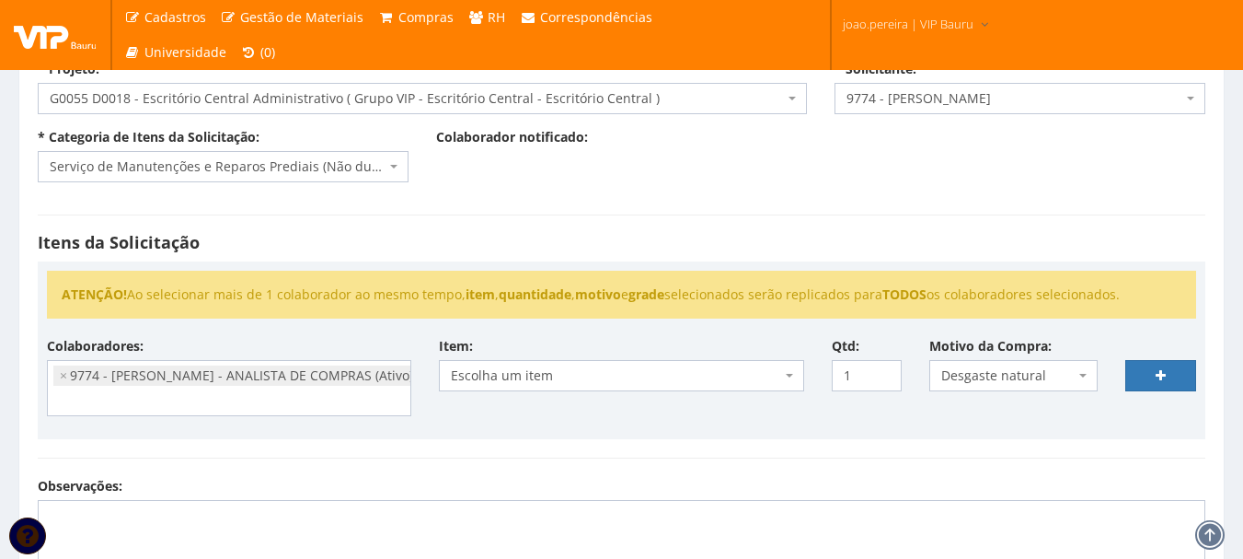
scroll to position [140, 0]
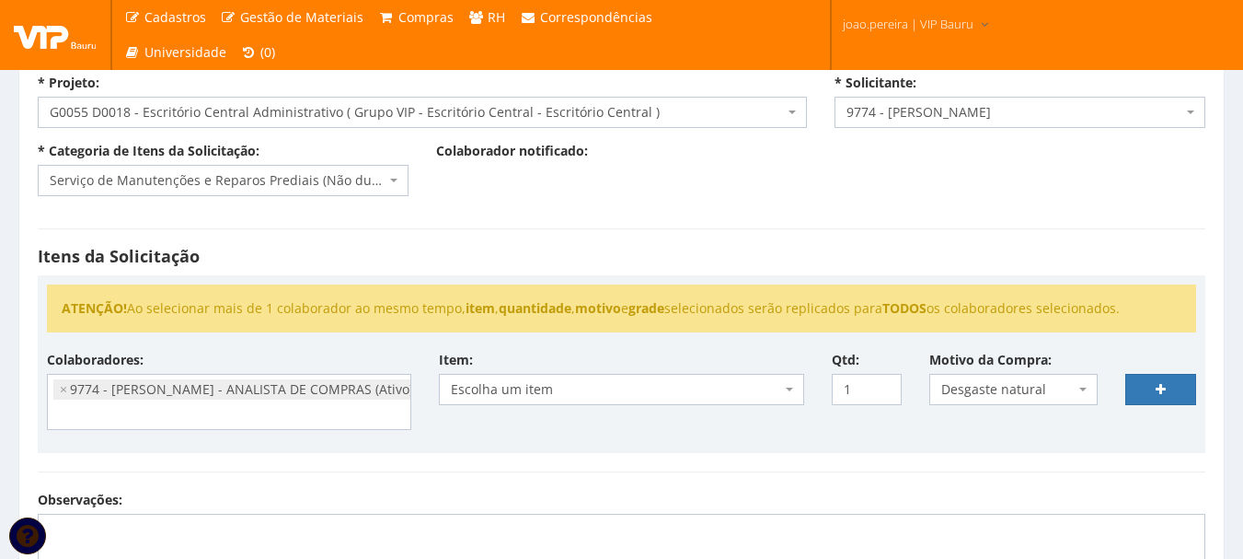
click at [580, 387] on span "Escolha um item" at bounding box center [615, 389] width 329 height 18
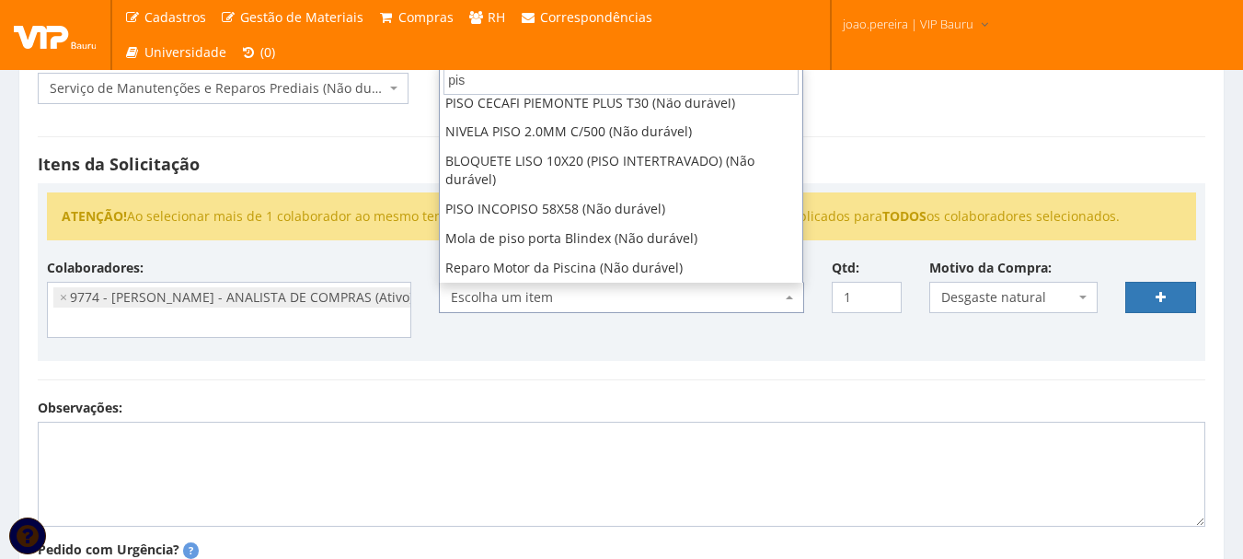
scroll to position [394, 0]
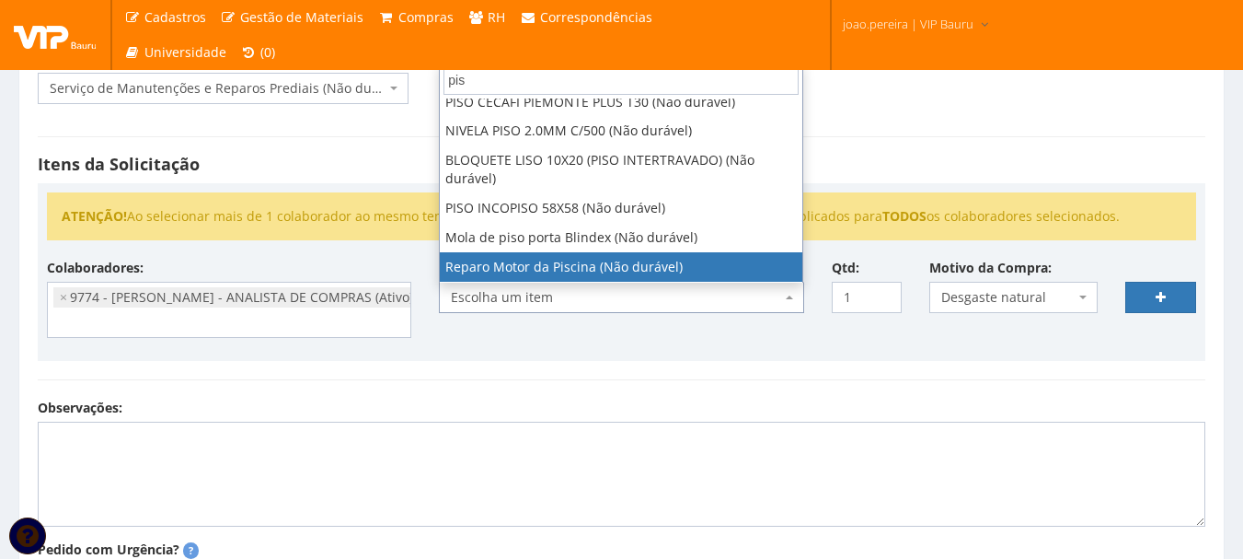
type input "pis"
click at [599, 392] on div "Itens da Solicitação ATENÇÃO! Ao selecionar mais de 1 colaborador ao mesmo temp…" at bounding box center [622, 258] width 1196 height 281
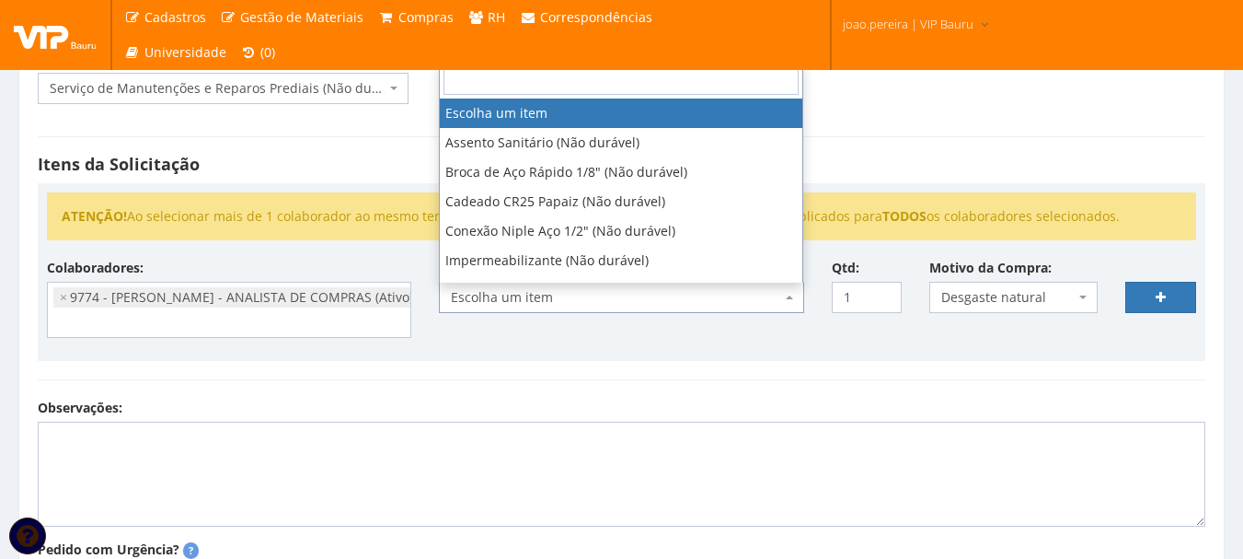
click at [553, 301] on span "Escolha um item" at bounding box center [615, 297] width 329 height 18
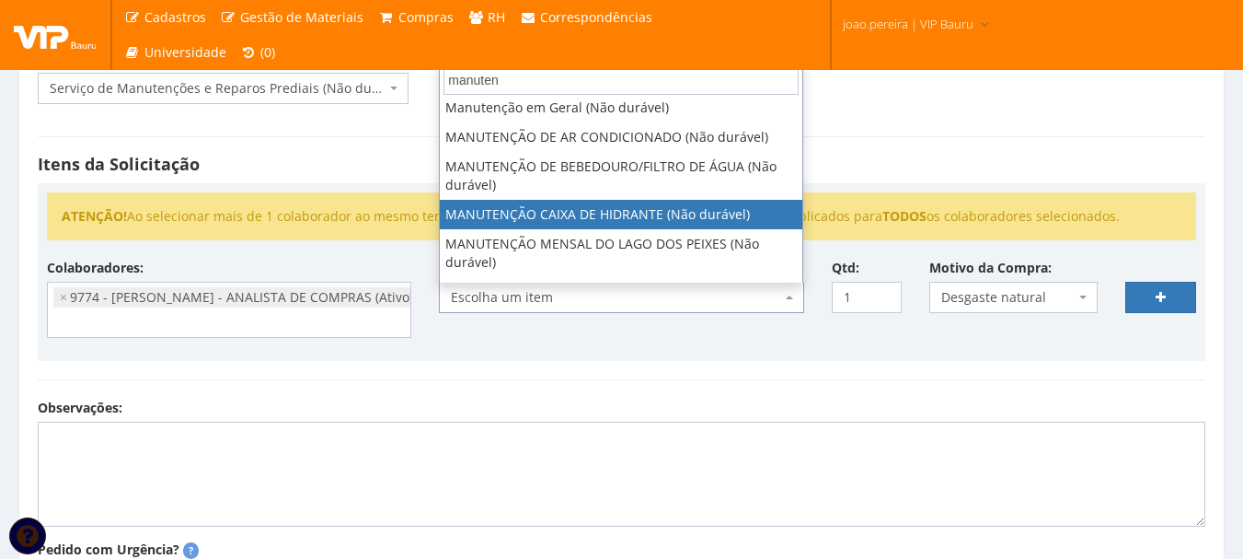
scroll to position [0, 0]
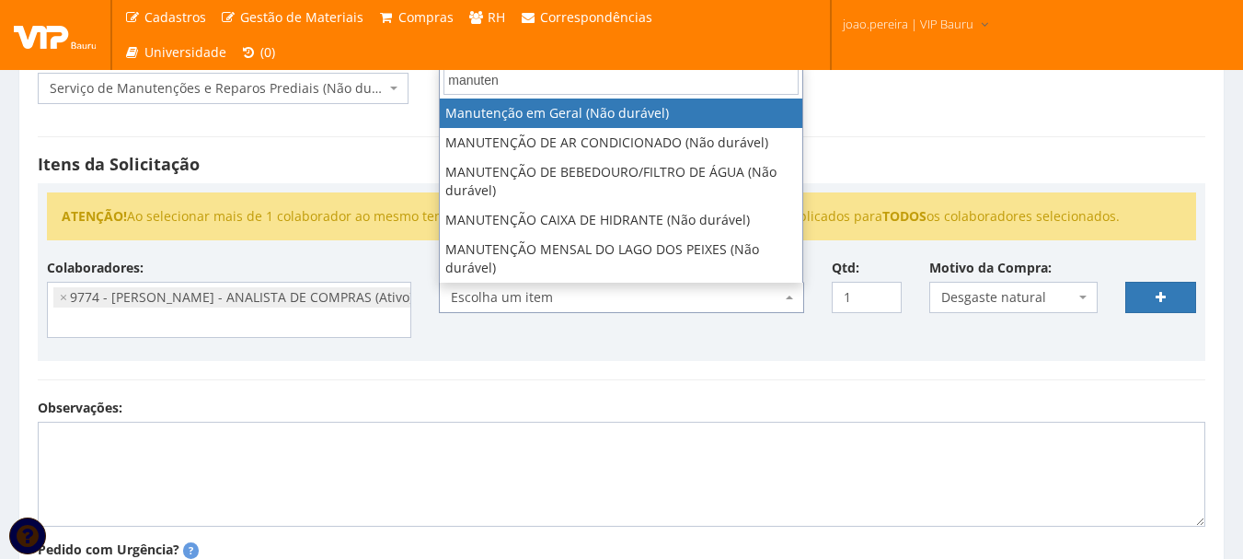
type input "manuten"
select select "413"
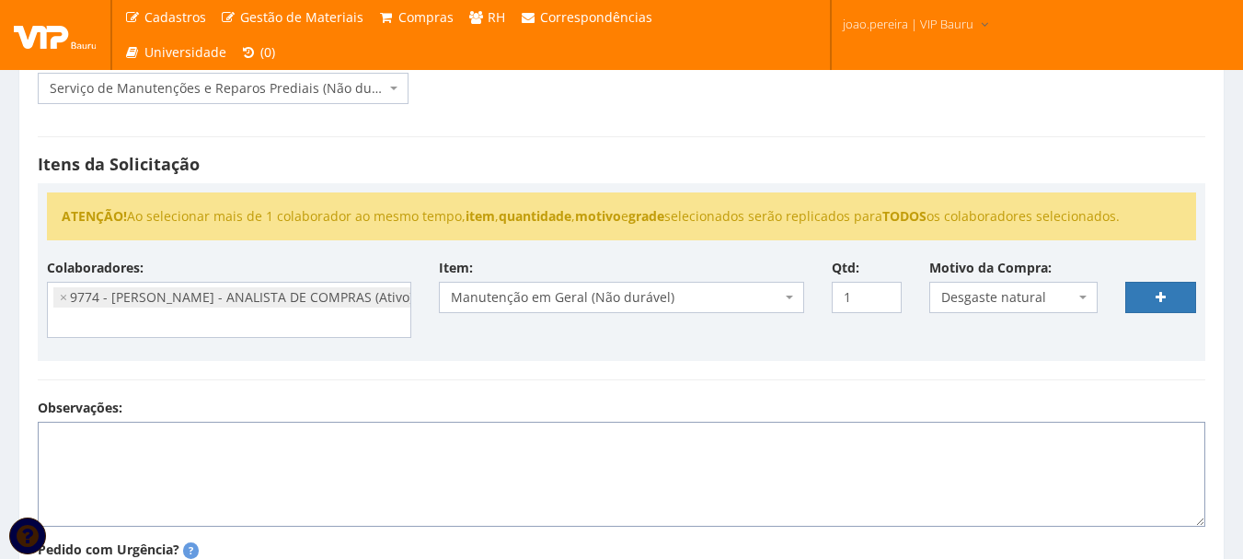
click at [98, 442] on textarea "Observações:" at bounding box center [622, 474] width 1168 height 105
click at [622, 401] on div "Observações:" at bounding box center [622, 463] width 1196 height 128
click at [289, 304] on li "× 9774 - JOAO PAULO MARQUES PEREIRA - ANALISTA DE COMPRAS (Ativo)" at bounding box center [236, 297] width 366 height 20
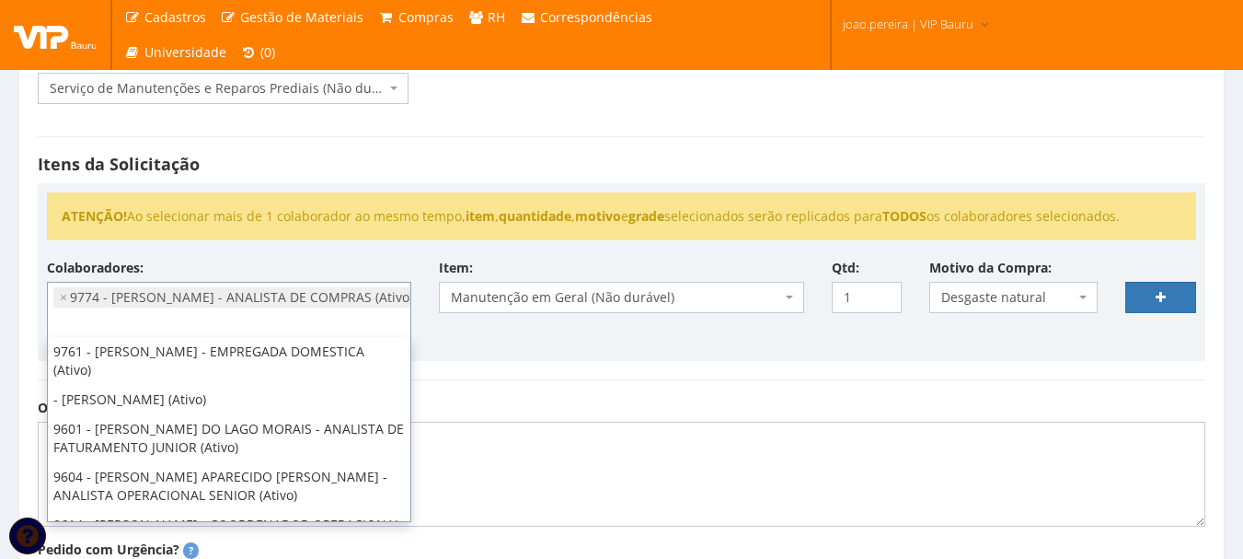
scroll to position [442, 0]
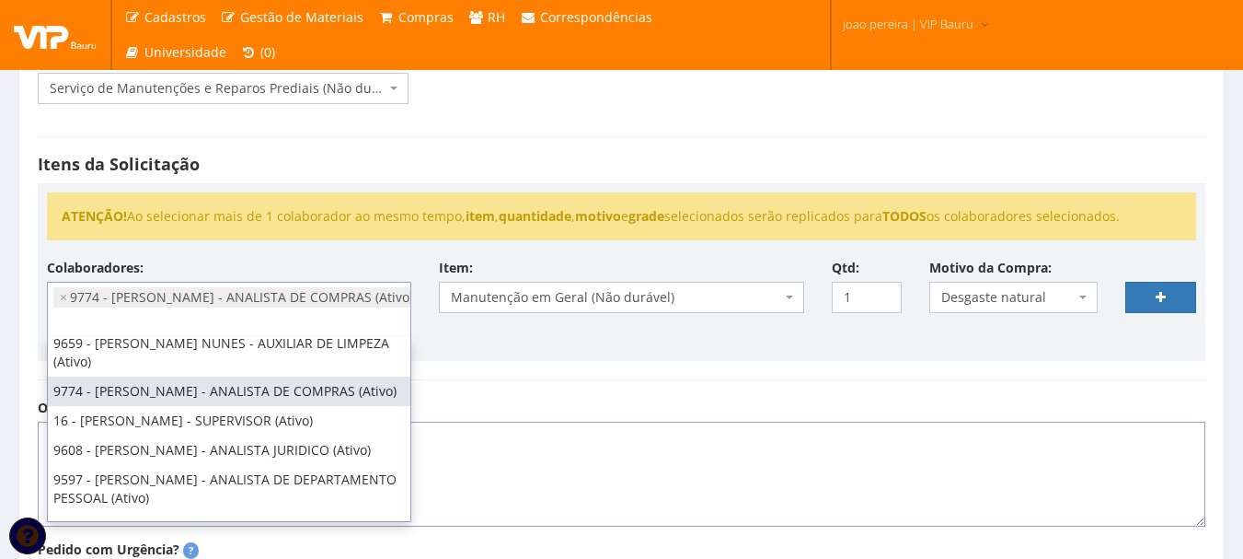
click at [705, 471] on textarea "Observações:" at bounding box center [622, 474] width 1168 height 105
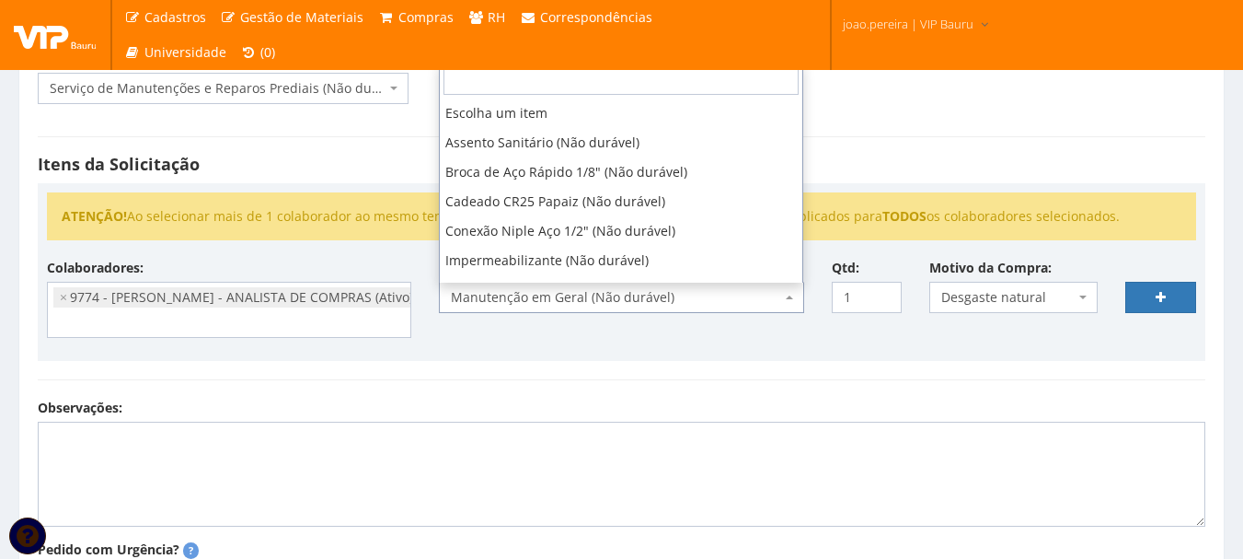
click at [697, 296] on span "Manutenção em Geral (Não durável)" at bounding box center [615, 297] width 329 height 18
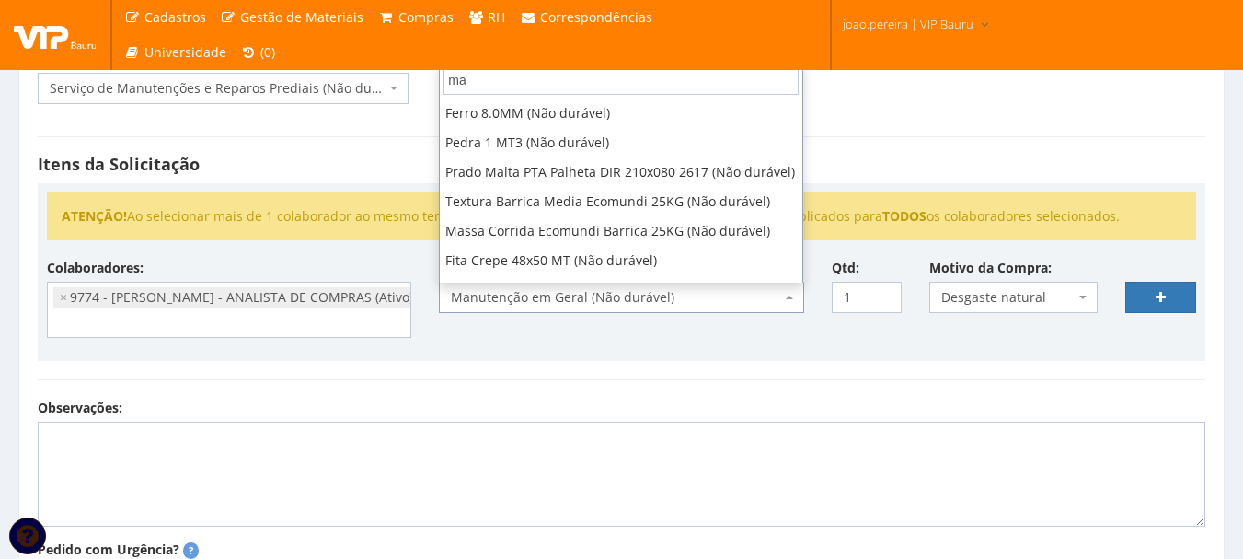
scroll to position [0, 0]
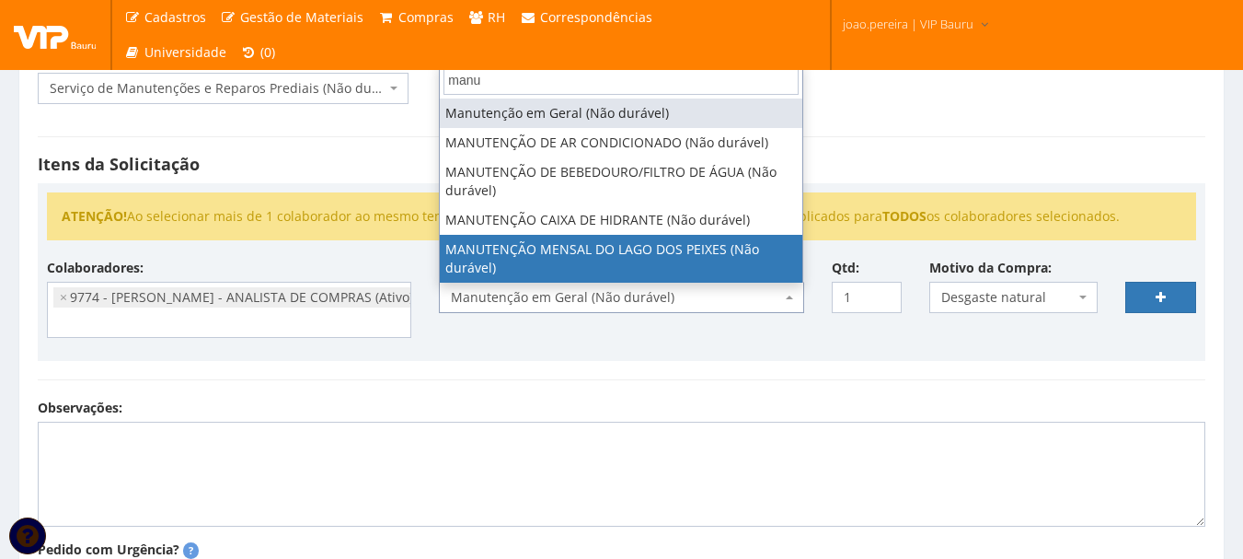
type input "manu"
select select "2830"
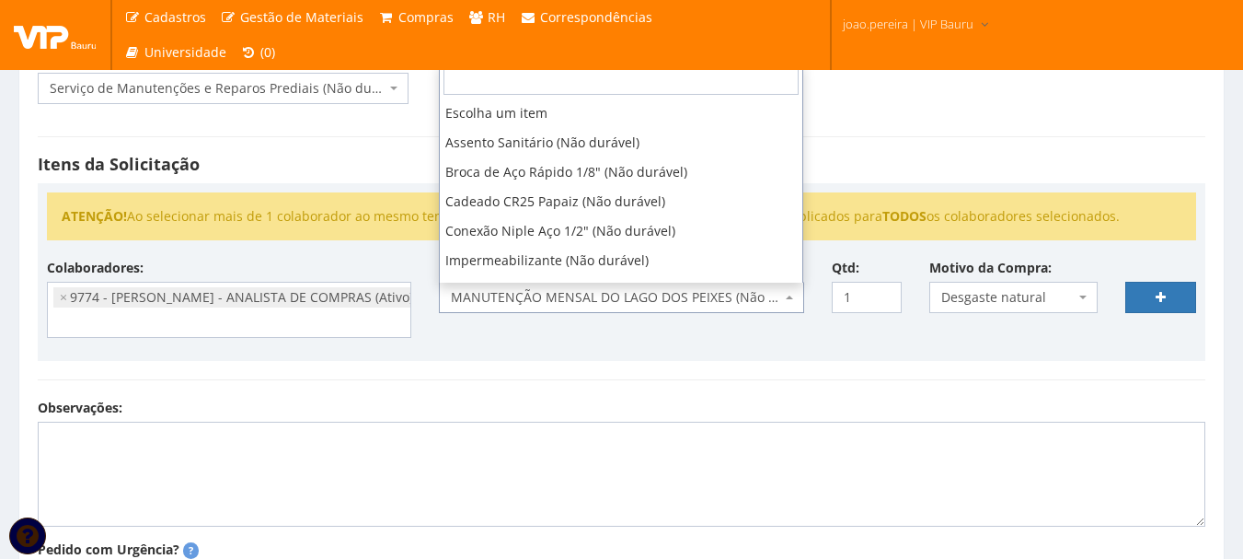
scroll to position [11770, 0]
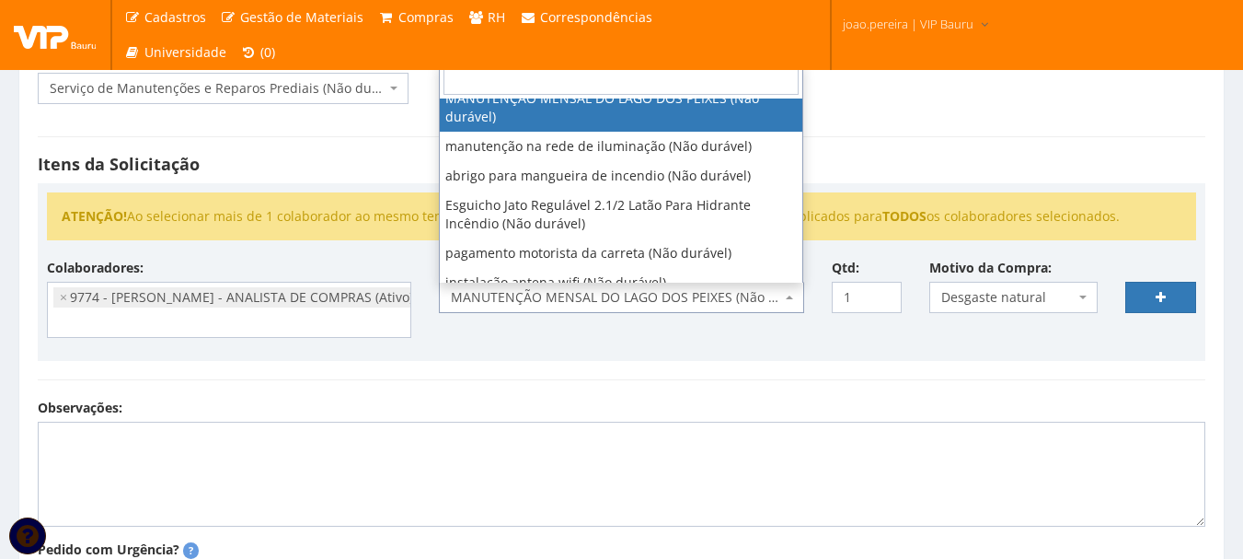
drag, startPoint x: 448, startPoint y: 295, endPoint x: 470, endPoint y: 296, distance: 22.2
click at [470, 296] on span "MANUTENÇÃO MENSAL DO LAGO DOS PEIXES (Não durável)" at bounding box center [621, 297] width 364 height 31
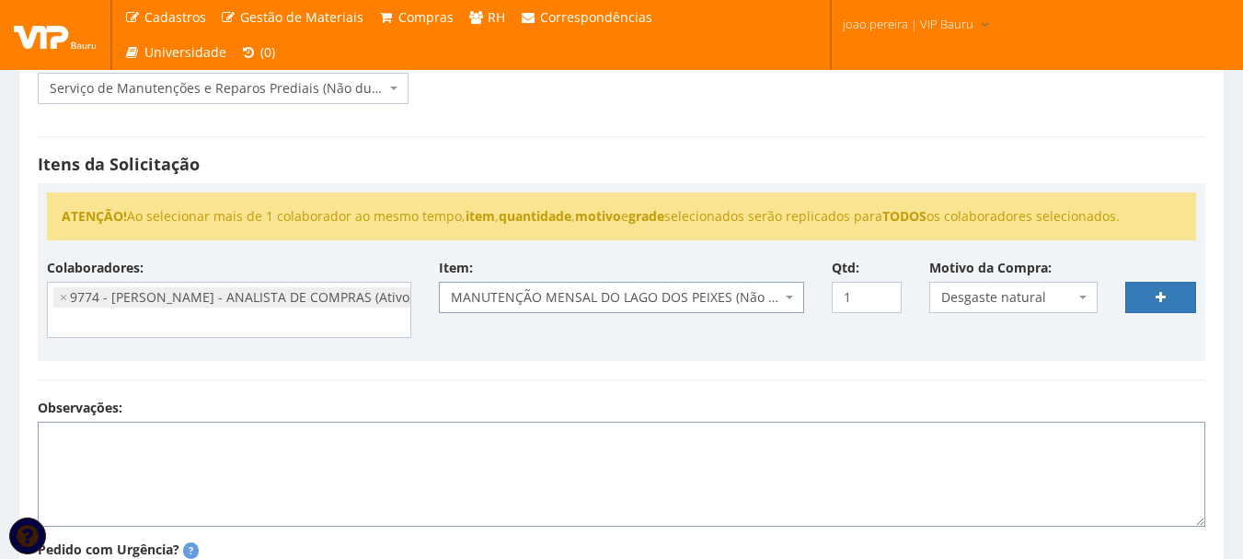
drag, startPoint x: 490, startPoint y: 215, endPoint x: 447, endPoint y: 475, distance: 263.0
click at [437, 493] on textarea "Observações:" at bounding box center [622, 474] width 1168 height 105
click at [491, 296] on span "MANUTENÇÃO MENSAL DO LAGO DOS PEIXES (Não durável)" at bounding box center [615, 297] width 329 height 18
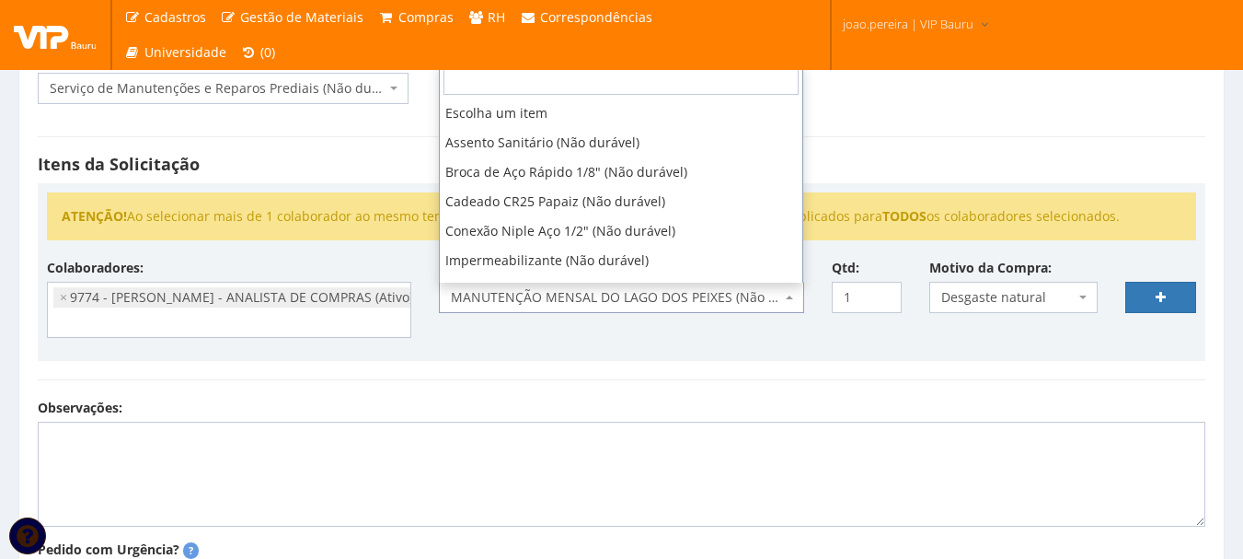
scroll to position [11799, 0]
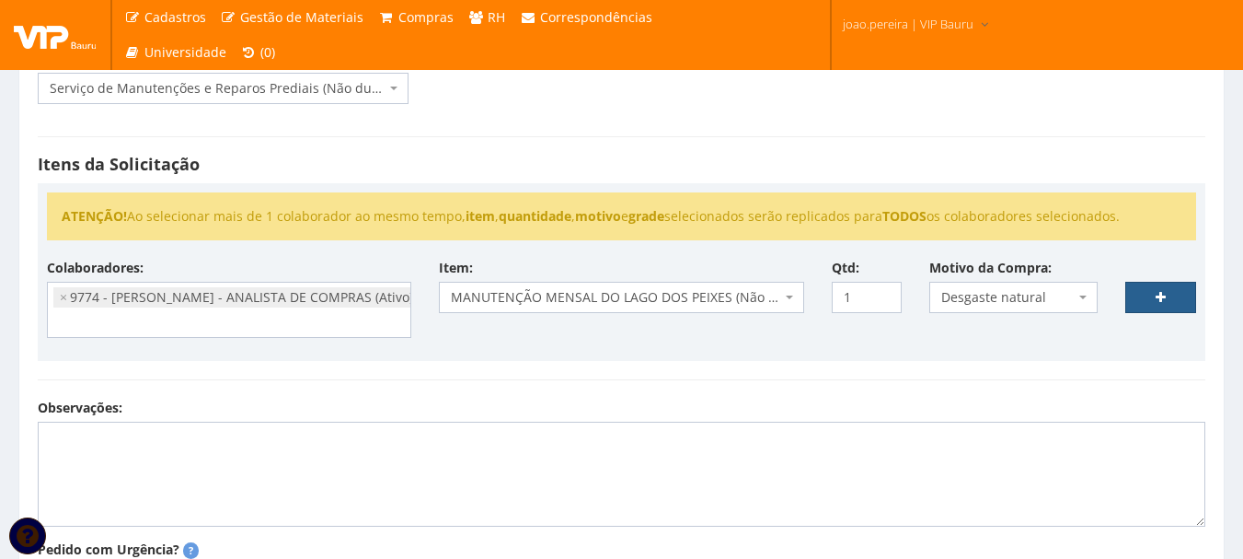
click at [1155, 297] on link at bounding box center [1161, 297] width 71 height 31
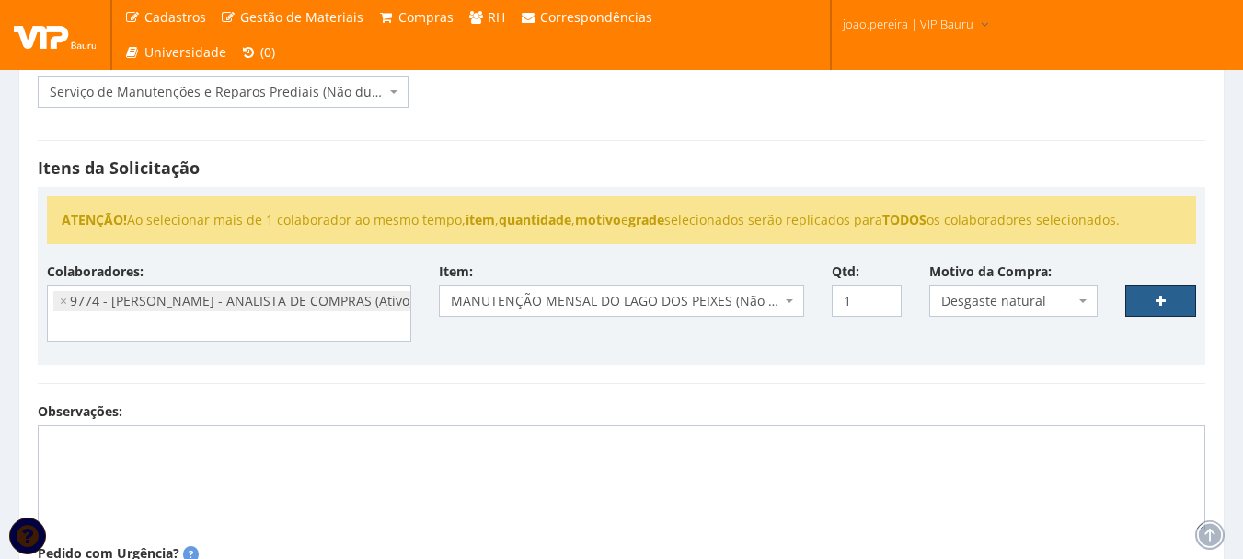
select select
type input "0"
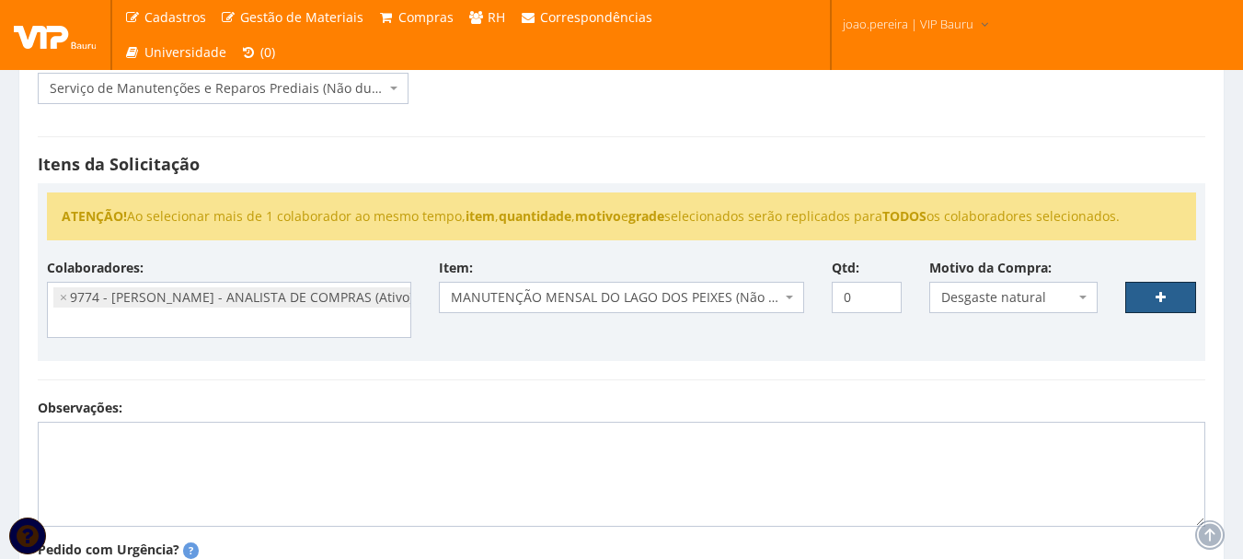
select select
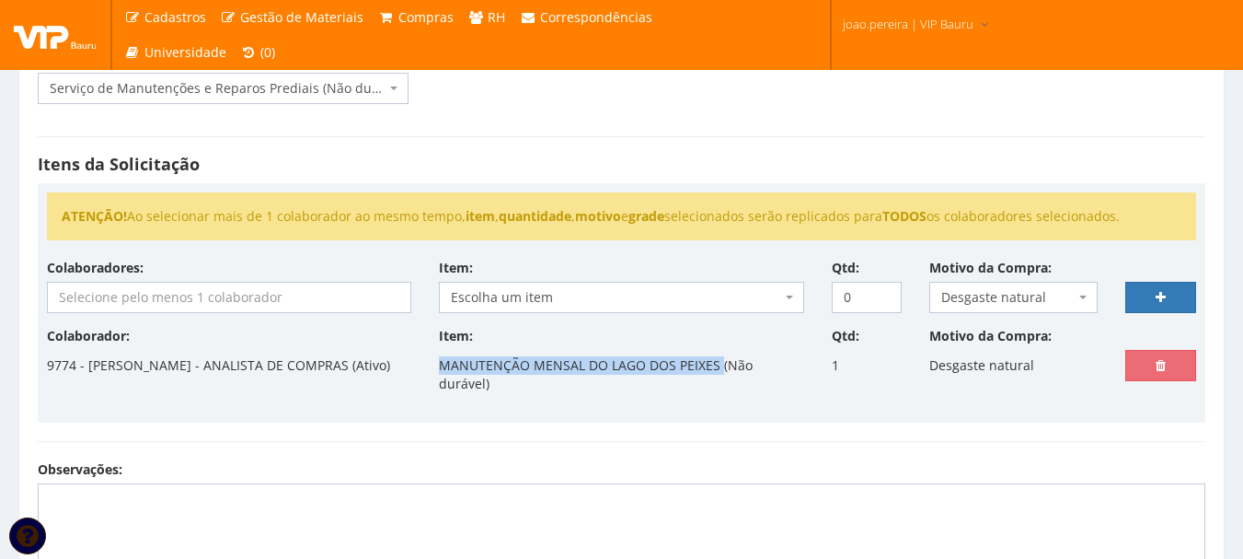
drag, startPoint x: 438, startPoint y: 365, endPoint x: 719, endPoint y: 366, distance: 280.7
click at [719, 366] on div "Item: MANUTENÇÃO MENSAL DO LAGO DOS PEIXES (Não durável)" at bounding box center [621, 363] width 392 height 73
copy p "MANUTENÇÃO MENSAL DO LAGO DOS PEIXES"
click at [1162, 371] on icon at bounding box center [1161, 365] width 10 height 13
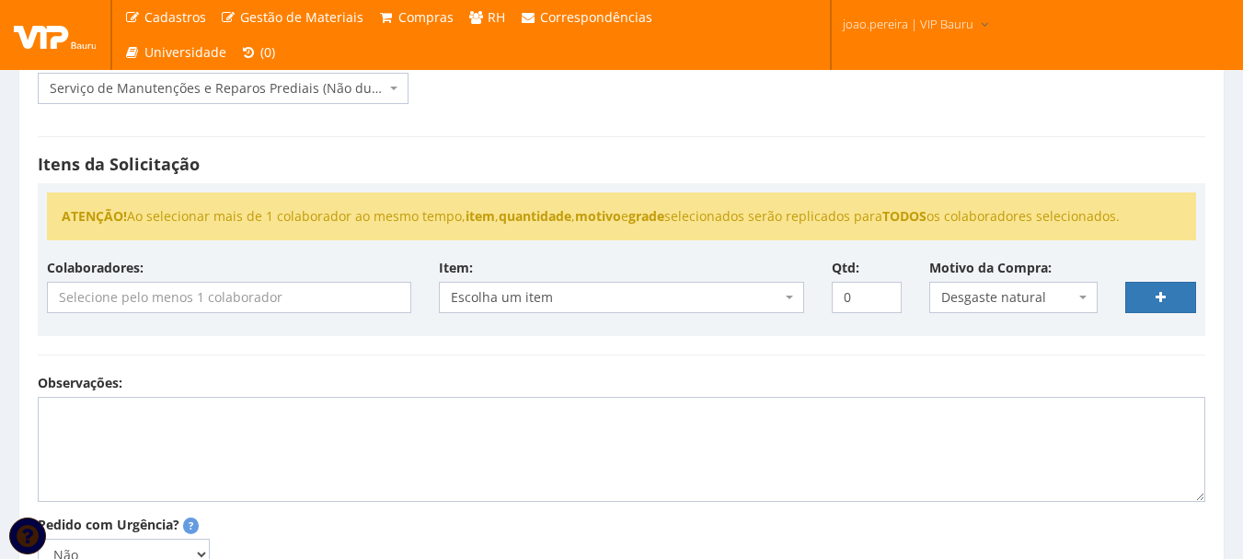
click at [222, 290] on input "search" at bounding box center [229, 297] width 363 height 29
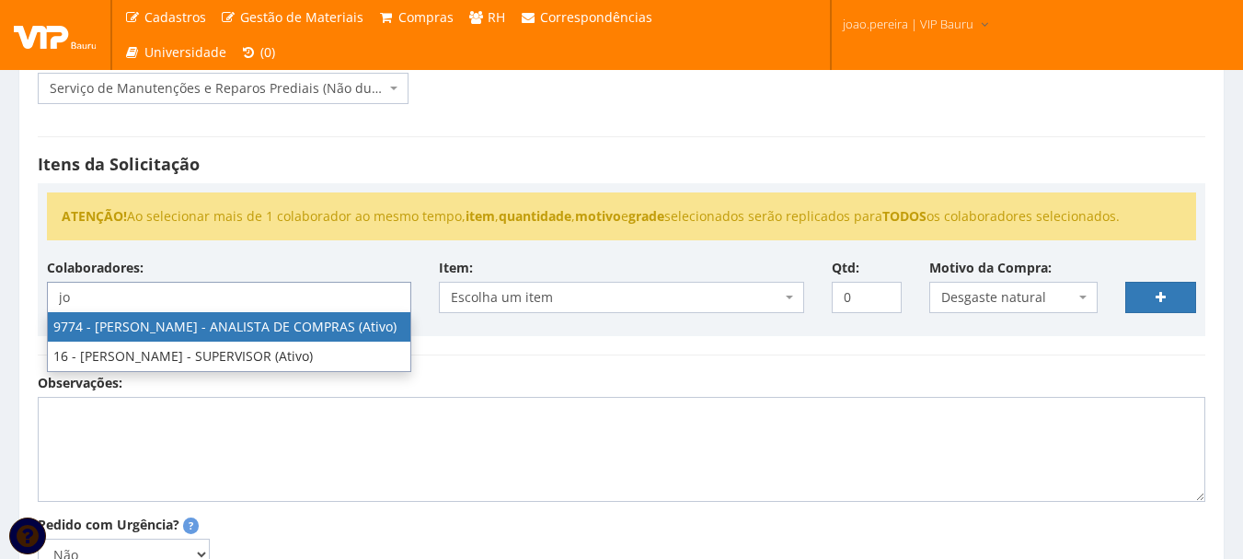
type input "jo"
select select "4079"
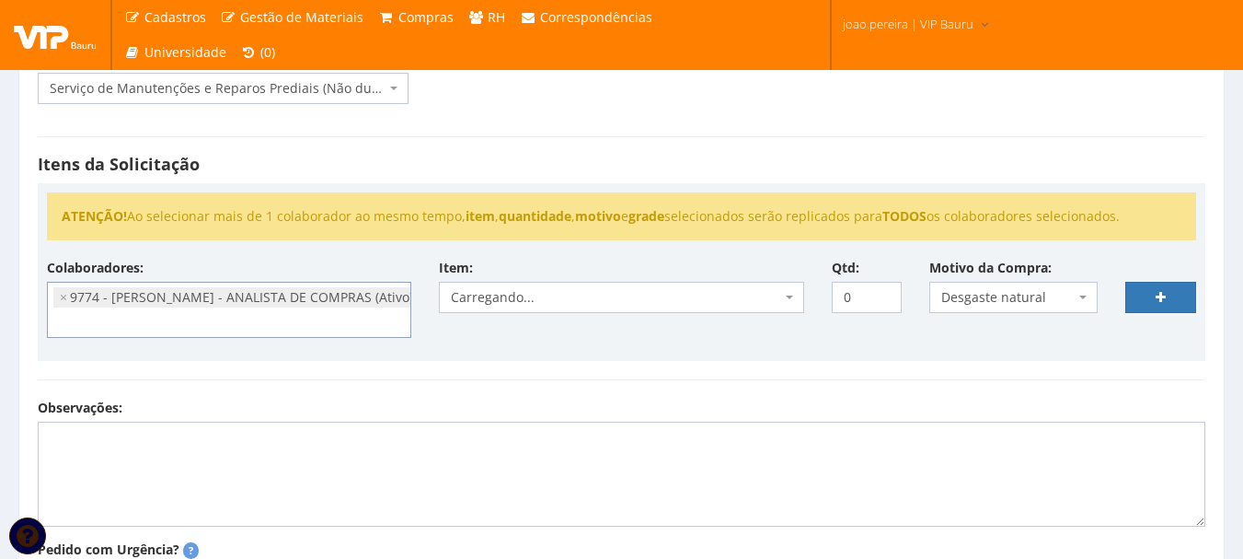
click at [635, 299] on span "Carregando..." at bounding box center [615, 297] width 329 height 18
click at [596, 353] on div "ATENÇÃO! Ao selecionar mais de 1 colaborador ao mesmo tempo, item , quantidade …" at bounding box center [622, 272] width 1168 height 178
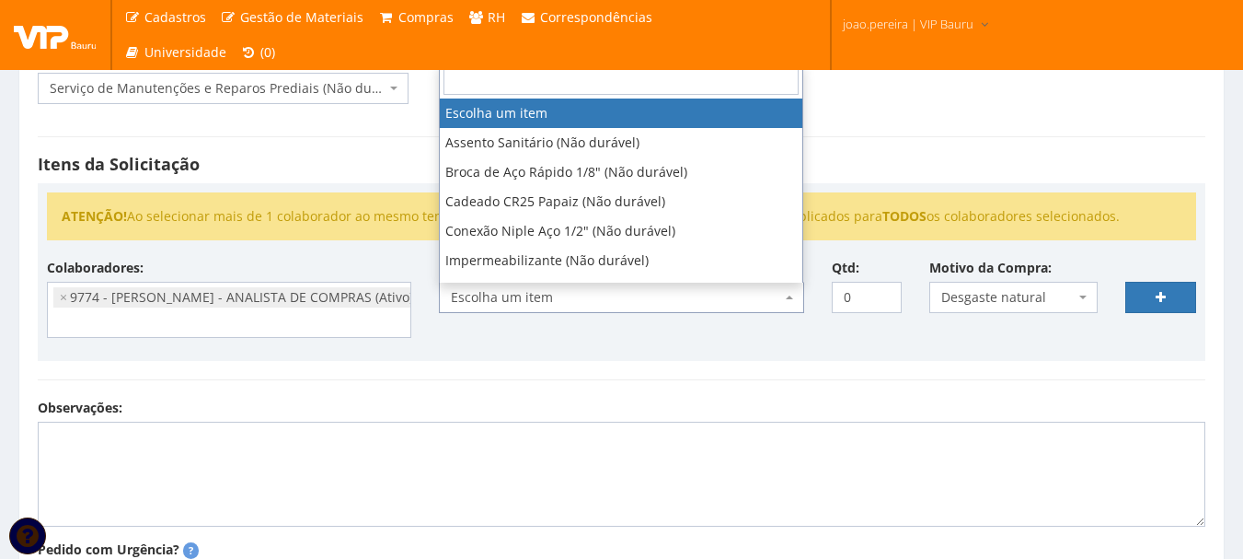
click at [618, 303] on span "Escolha um item" at bounding box center [615, 297] width 329 height 18
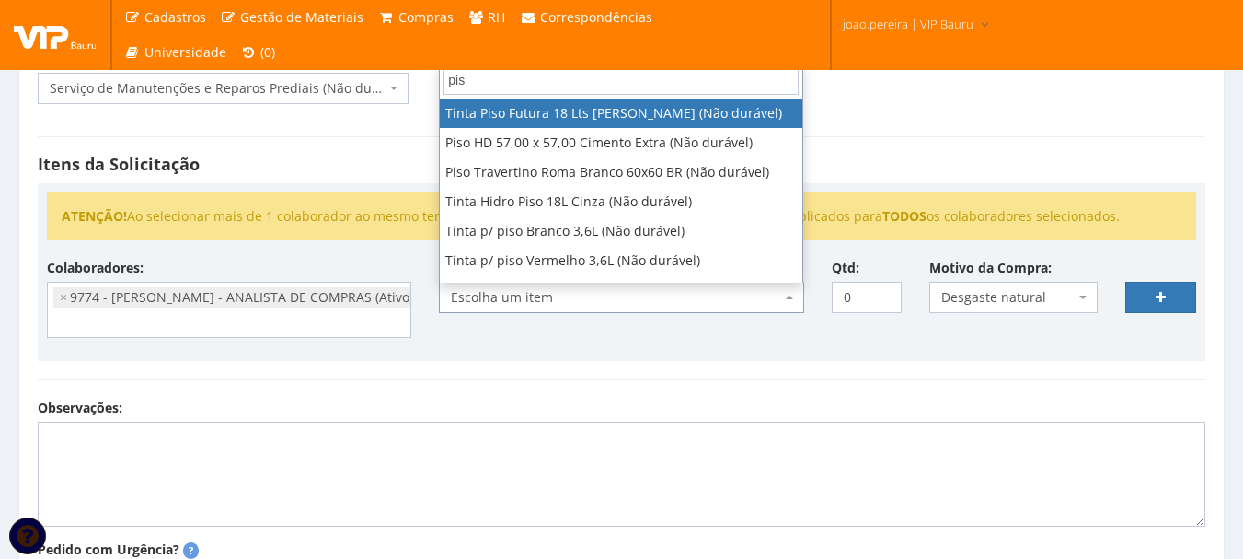
type input "pisc"
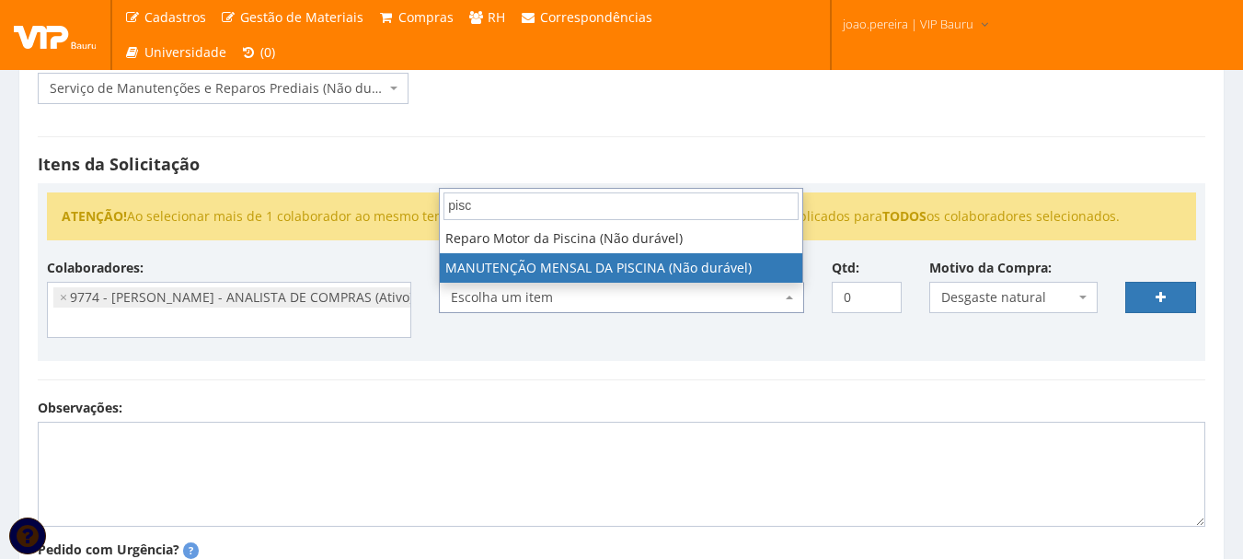
select select "2937"
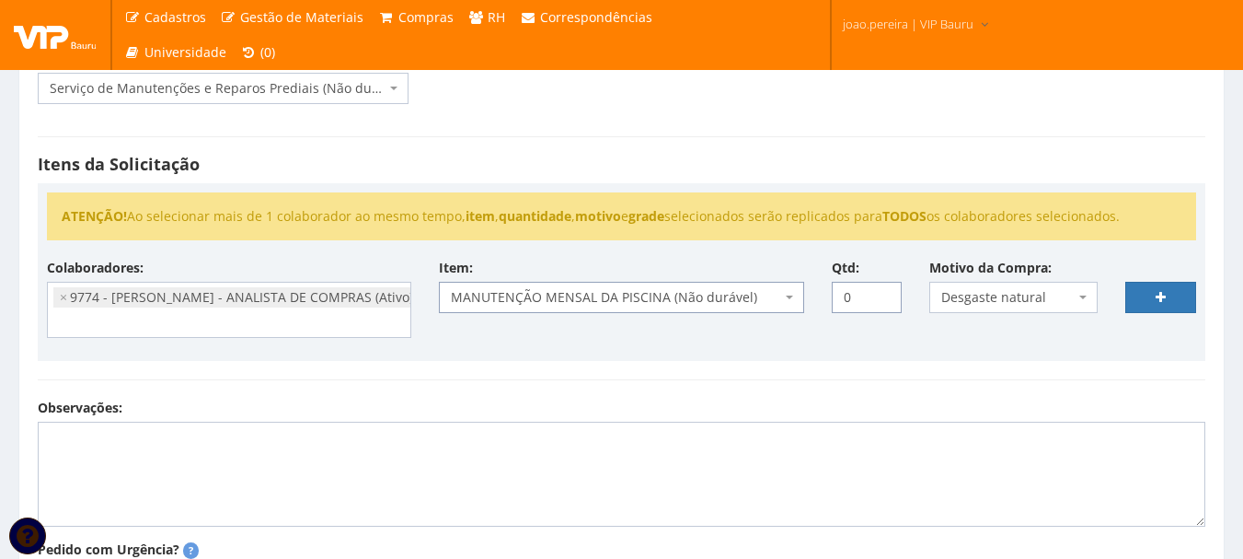
click at [857, 297] on input "0" at bounding box center [867, 297] width 71 height 31
type input "1"
click at [1039, 296] on span "Desgaste natural" at bounding box center [1007, 297] width 133 height 18
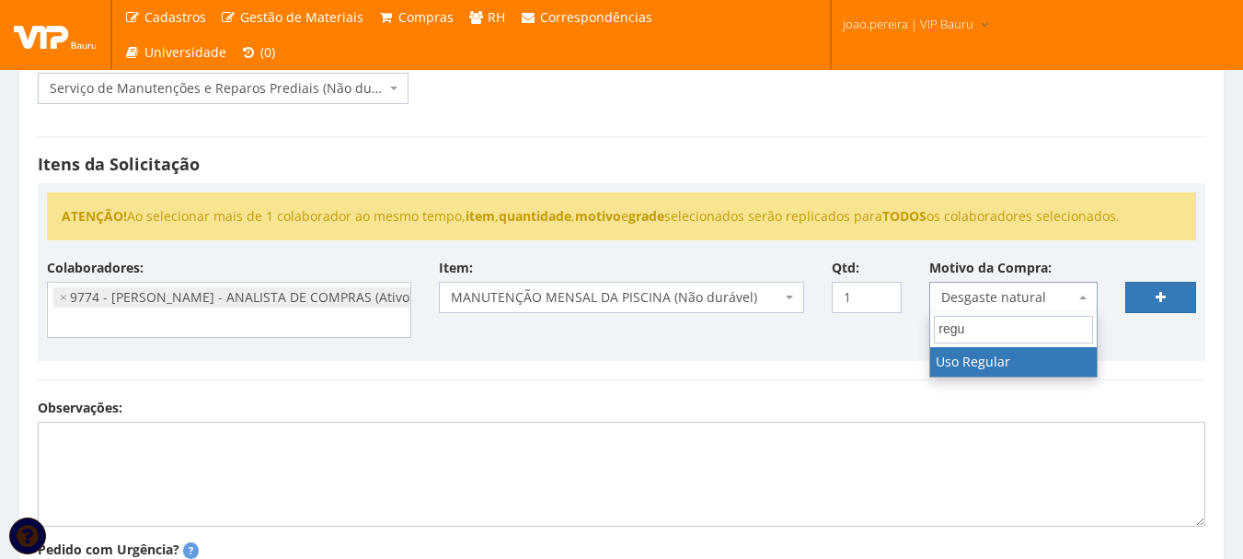
type input "regu"
select select "13"
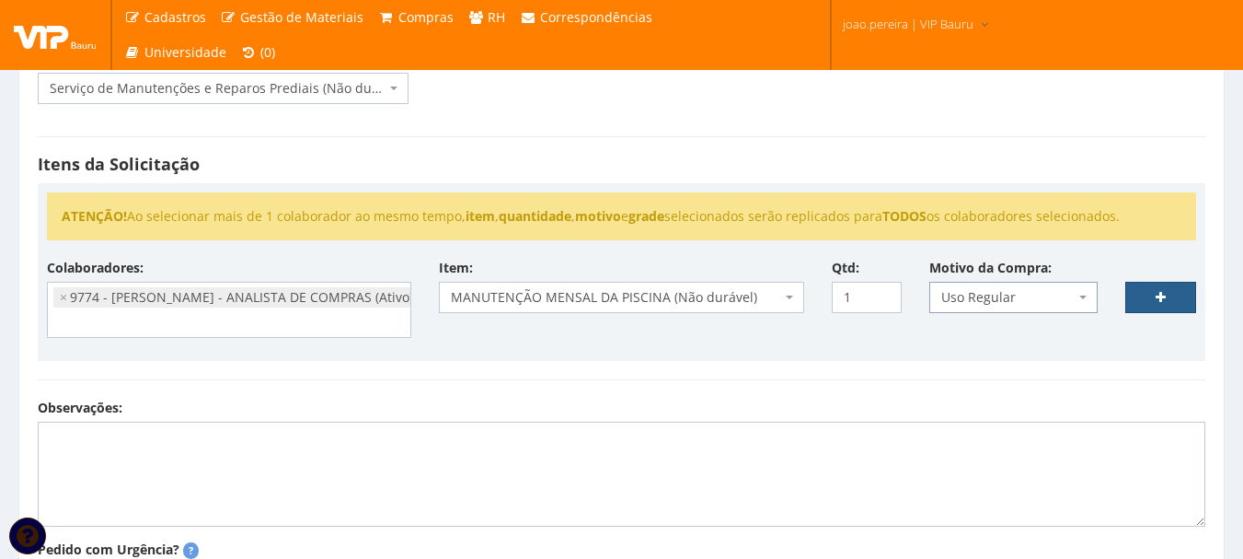
click at [1178, 299] on link at bounding box center [1161, 297] width 71 height 31
select select
type input "0"
select select
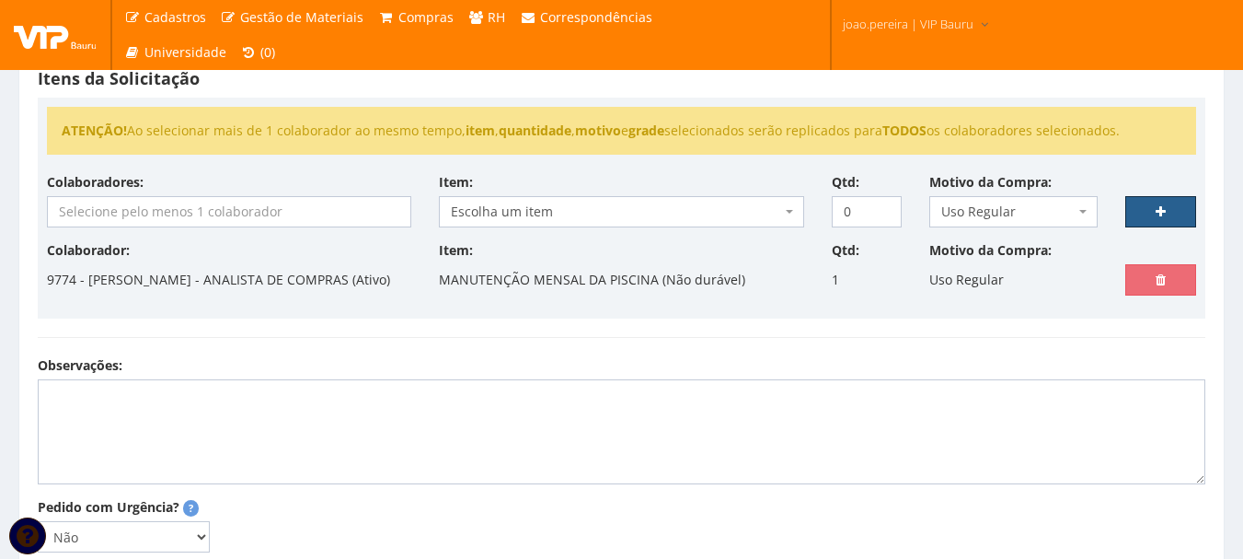
scroll to position [416, 0]
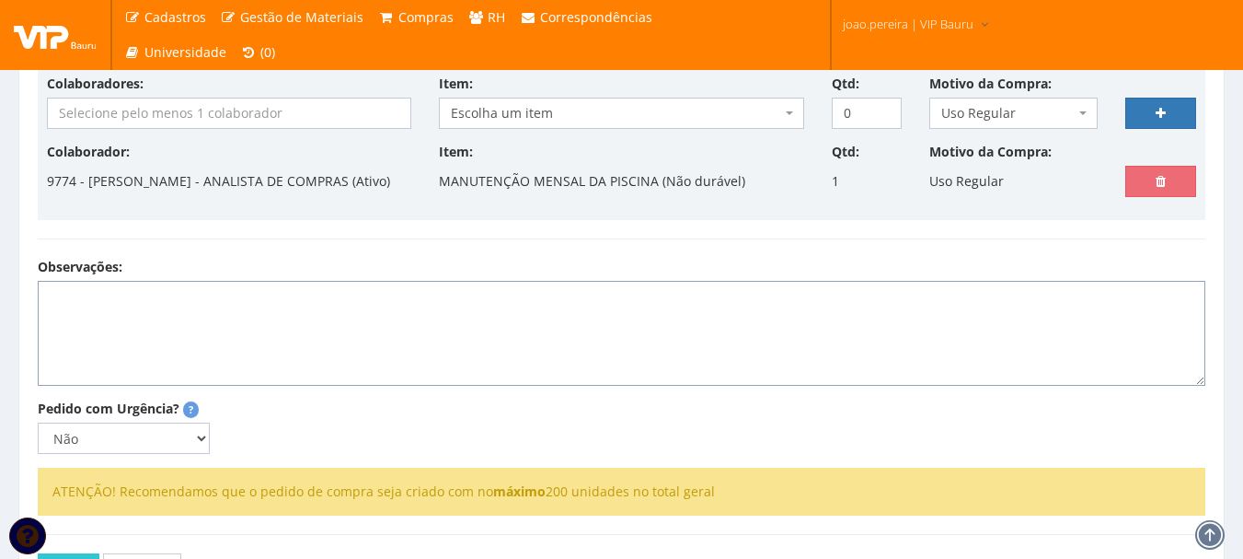
click at [284, 324] on textarea "Observações:" at bounding box center [622, 333] width 1168 height 105
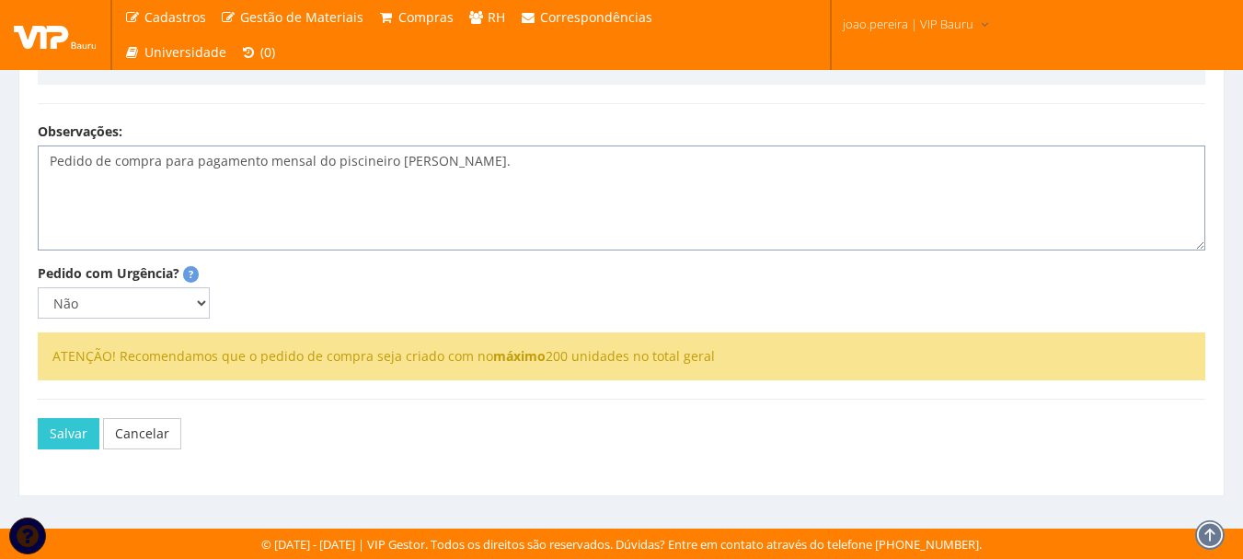
scroll to position [570, 0]
type textarea "Pedido de compra para pagamento mensal do piscineiro AUGUSTO."
click at [52, 433] on button "Salvar" at bounding box center [69, 433] width 62 height 31
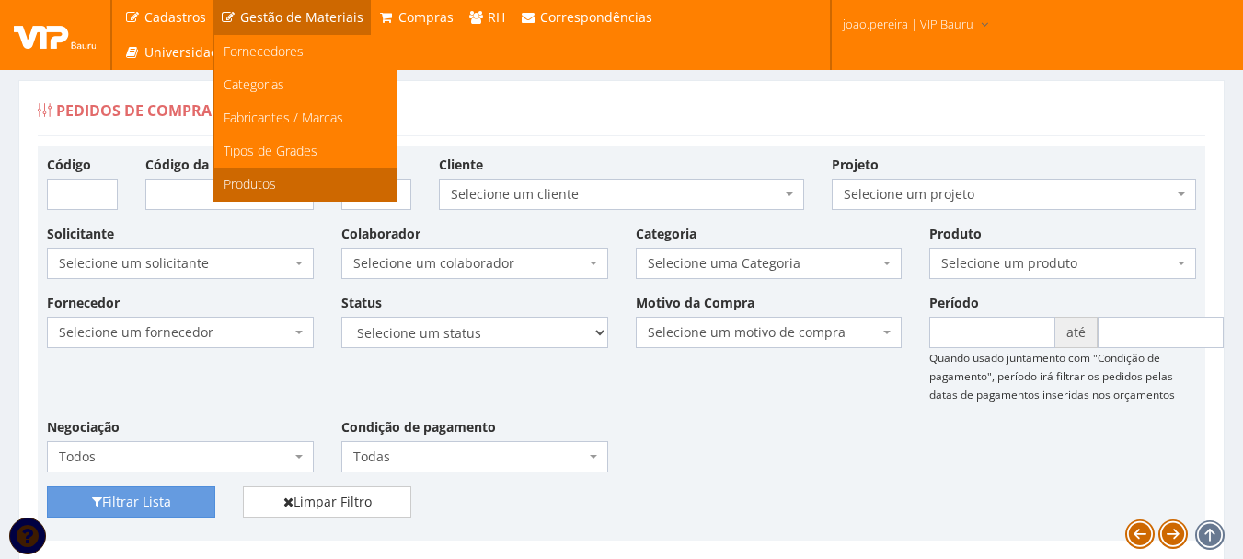
click at [278, 181] on link "Produtos" at bounding box center [305, 183] width 182 height 33
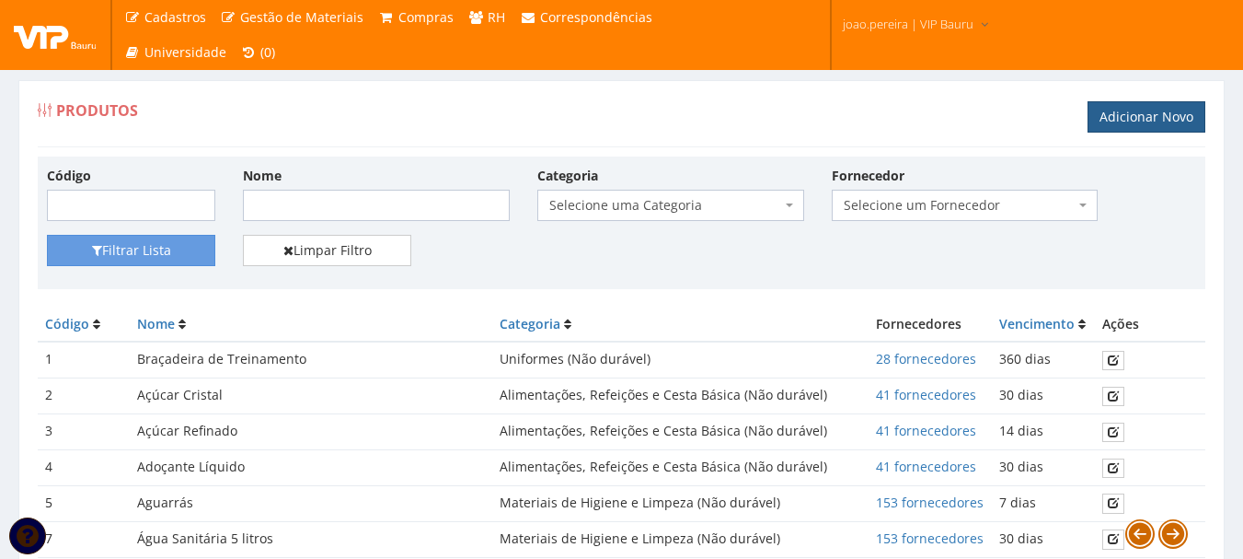
click at [1140, 116] on link "Adicionar Novo" at bounding box center [1147, 116] width 118 height 31
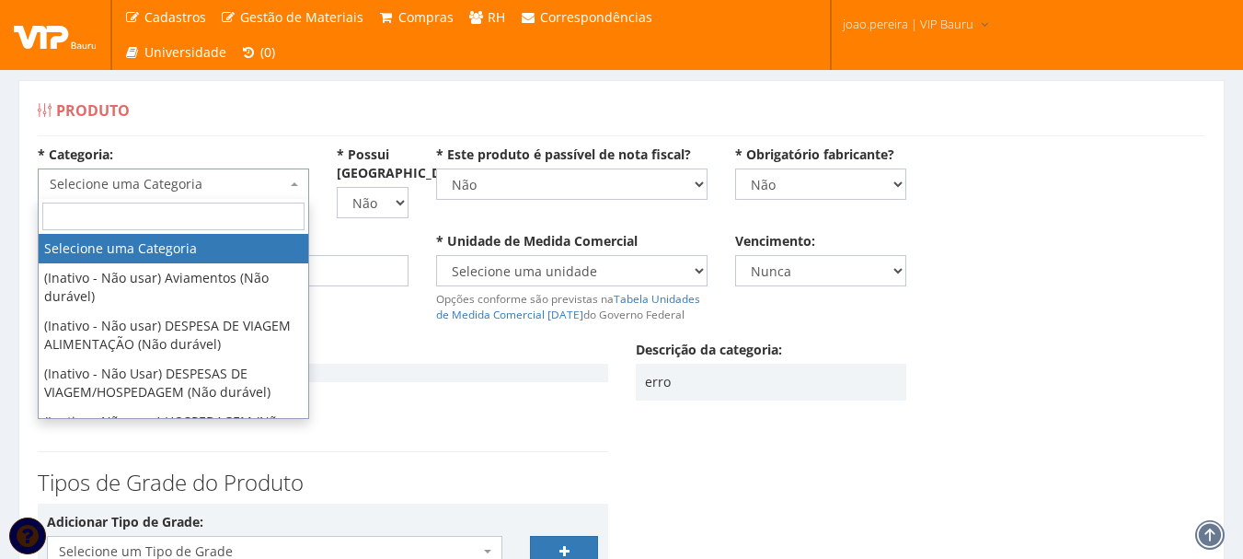
click at [295, 186] on span at bounding box center [297, 183] width 4 height 31
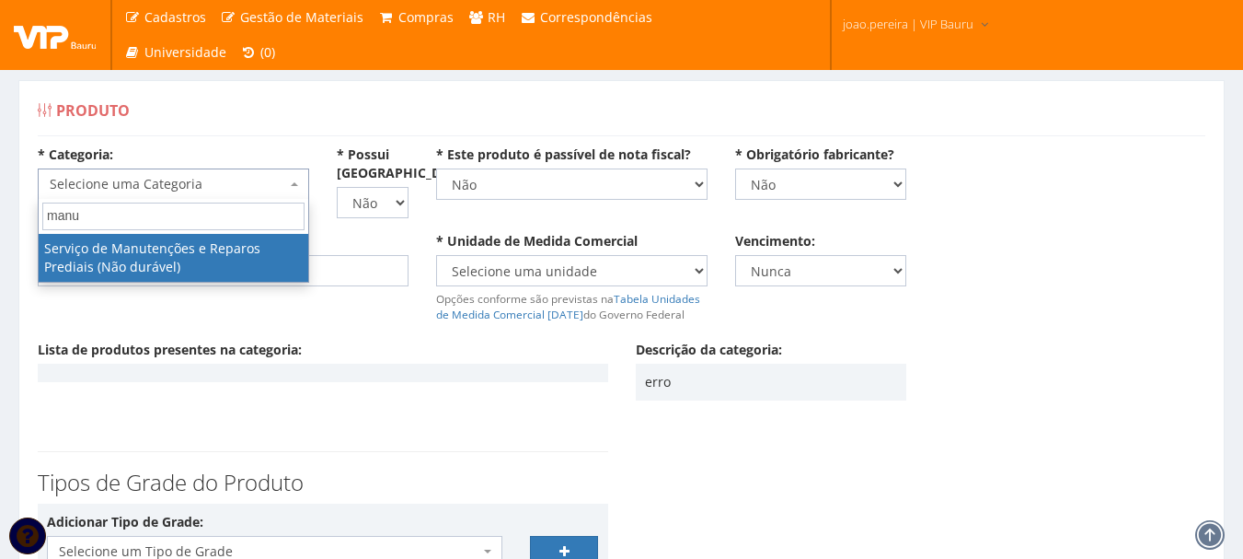
type input "manu"
select select "29"
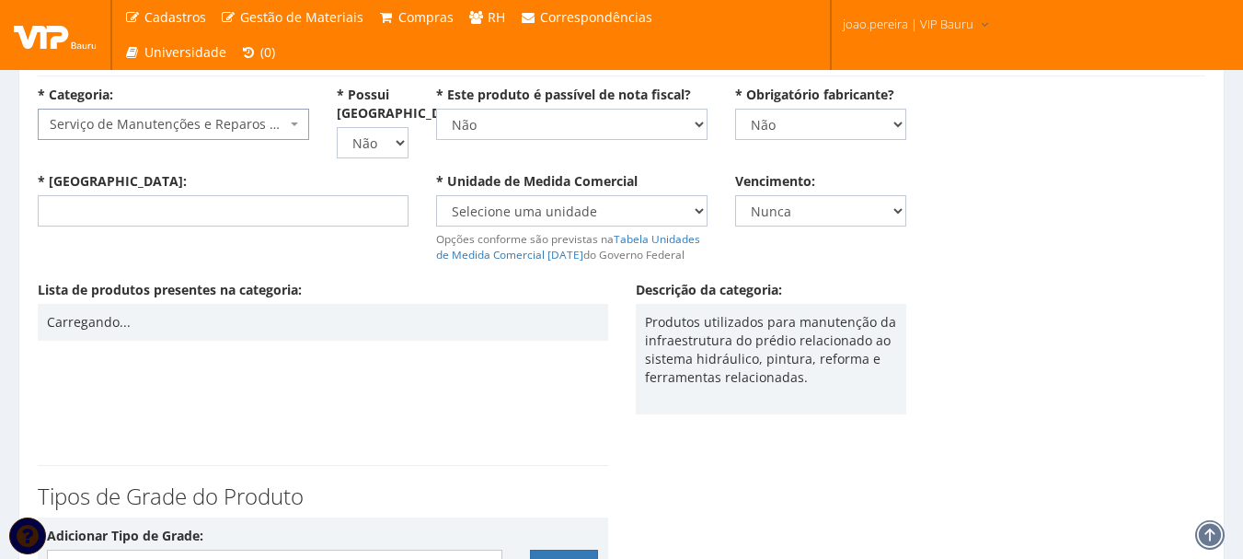
scroll to position [92, 0]
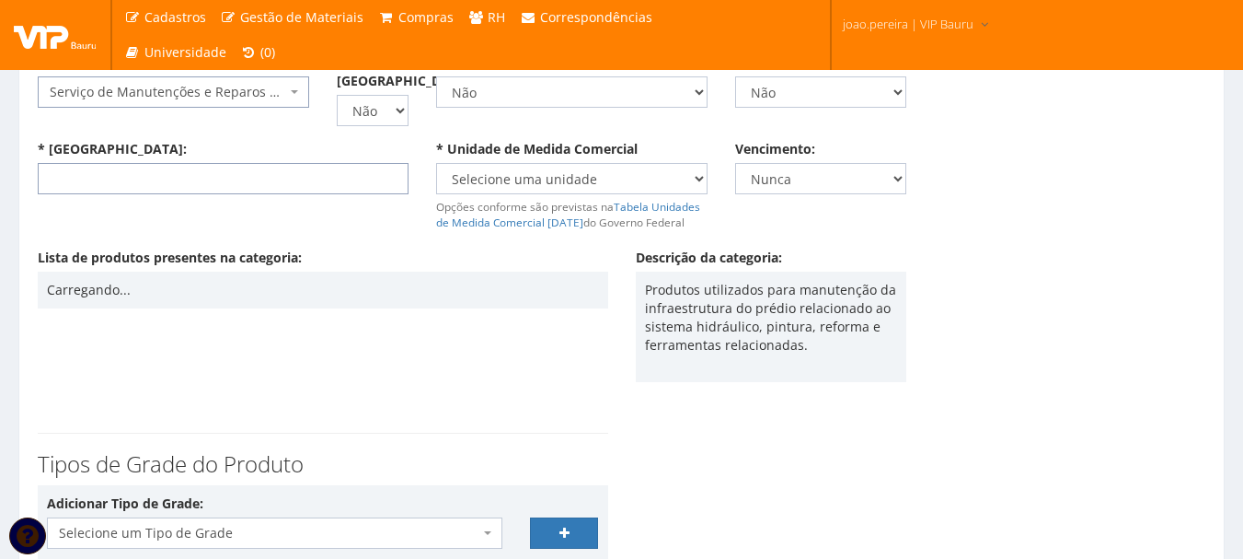
click at [137, 172] on input "* [GEOGRAPHIC_DATA]:" at bounding box center [223, 178] width 371 height 31
paste input "MANUTENÇÃO MENSAL DO LAGO DOS PEIXES"
click at [203, 178] on input "MANUTENÇÃO MENSAL DO LAGO DOS PEIXES" at bounding box center [223, 178] width 371 height 31
click at [223, 174] on input "MANUTENÇÃO MENSAL DO LAGO DOS PEIXES" at bounding box center [223, 178] width 371 height 31
drag, startPoint x: 213, startPoint y: 179, endPoint x: 222, endPoint y: 176, distance: 9.6
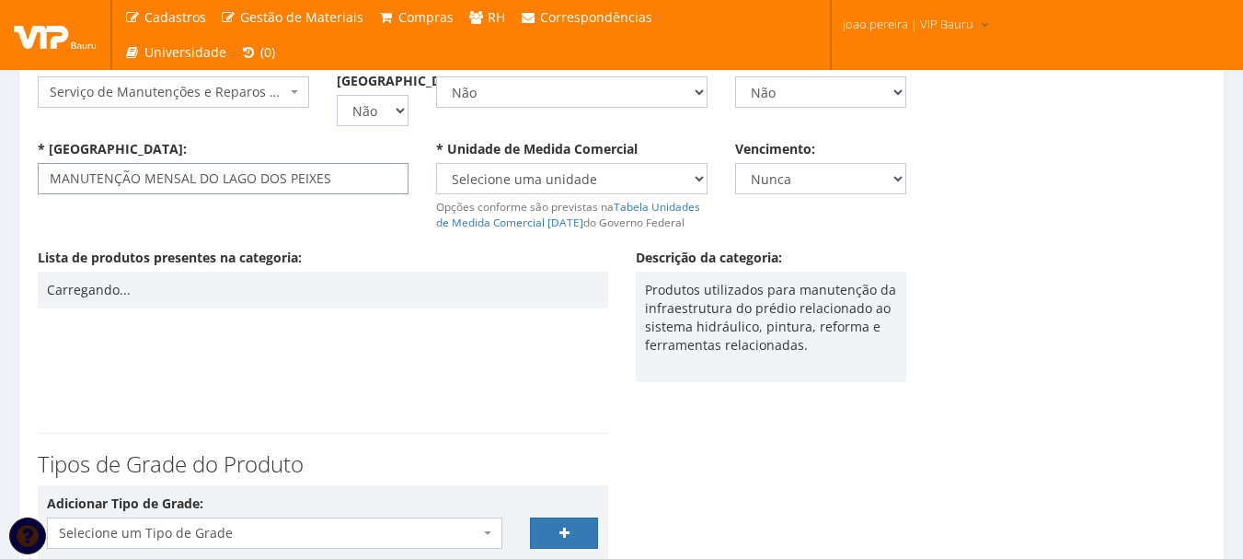
click at [213, 178] on input "MANUTENÇÃO MENSAL DO LAGO DOS PEIXES" at bounding box center [223, 178] width 371 height 31
drag, startPoint x: 285, startPoint y: 179, endPoint x: 216, endPoint y: 184, distance: 69.2
click at [216, 184] on input "MANUTENÇÃO MENSAL DA LAGO DOS PISCINA" at bounding box center [223, 178] width 371 height 31
click at [317, 185] on input "MANUTENÇÃO MENSAL DA PISCINA" at bounding box center [223, 178] width 371 height 31
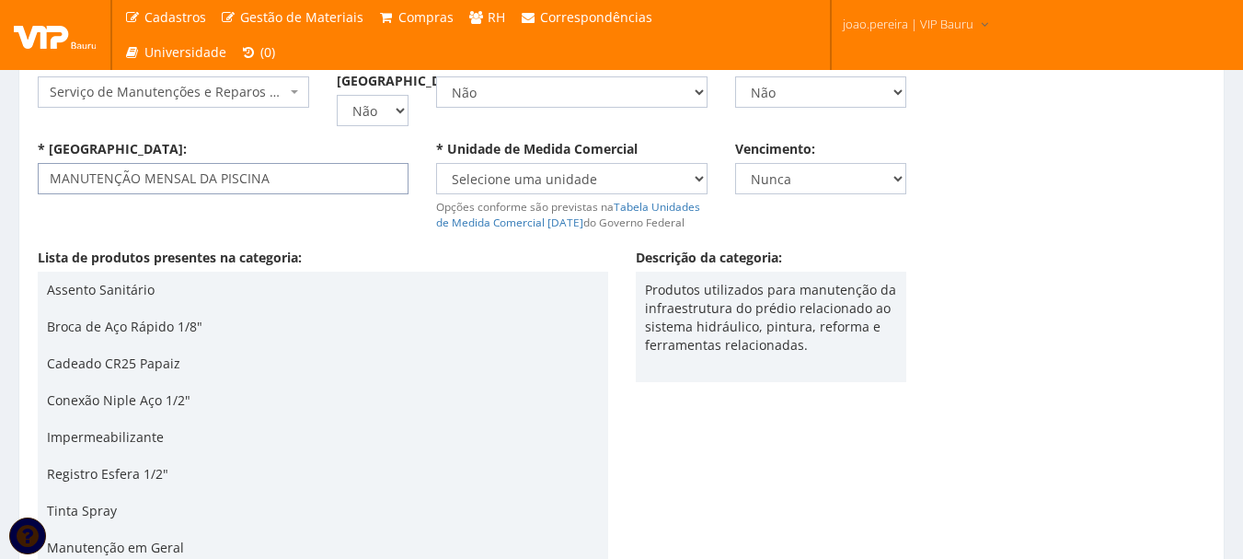
type input "MANUTENÇÃO MENSAL DA PISCINA"
click at [704, 177] on select "Selecione uma unidade AMPOLA BALDE BANDEJA BARRA BISNAGA BLOCO BOBINA BOMBONA C…" at bounding box center [571, 178] width 271 height 31
click at [648, 167] on select "Selecione uma unidade AMPOLA BALDE BANDEJA BARRA BISNAGA BLOCO BOBINA BOMBONA C…" at bounding box center [571, 178] width 271 height 31
select select "UNID"
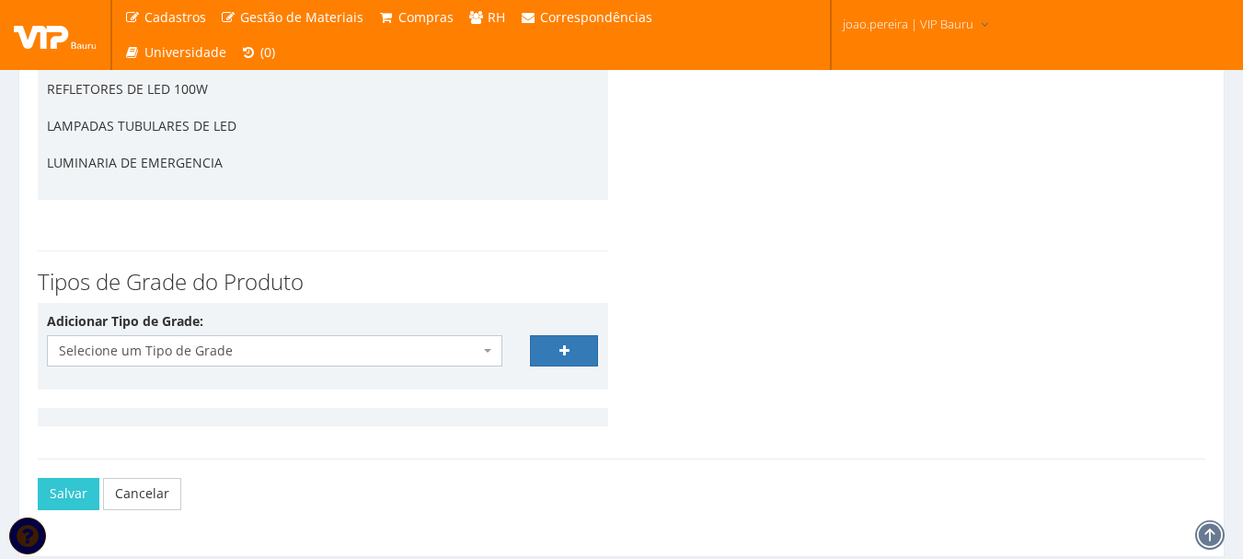
scroll to position [14668, 0]
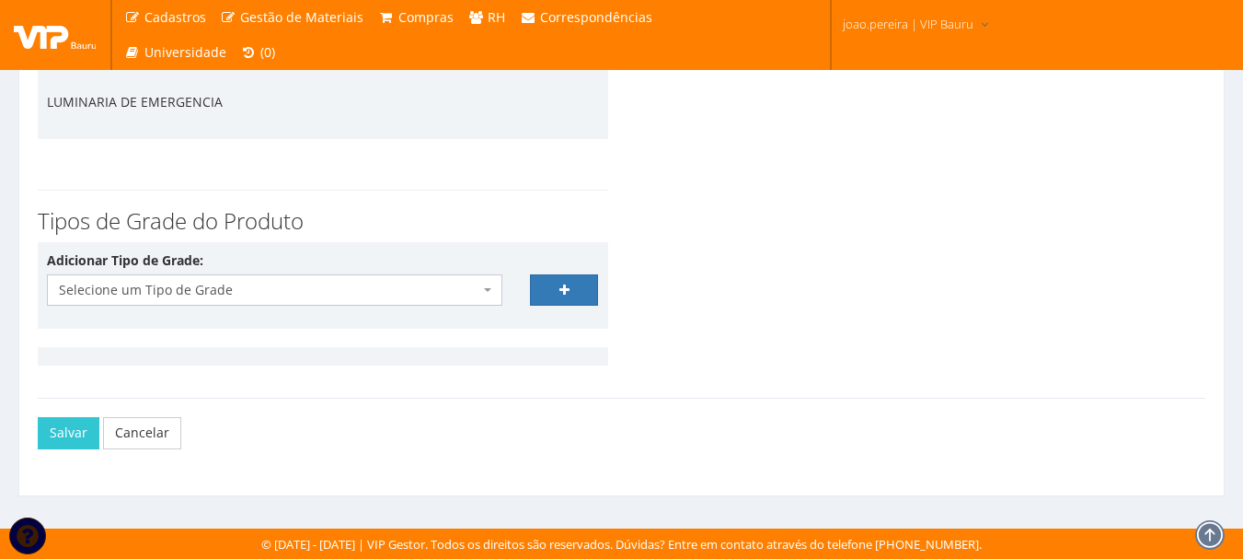
click at [485, 286] on span "Selecione um Tipo de Grade" at bounding box center [275, 289] width 456 height 31
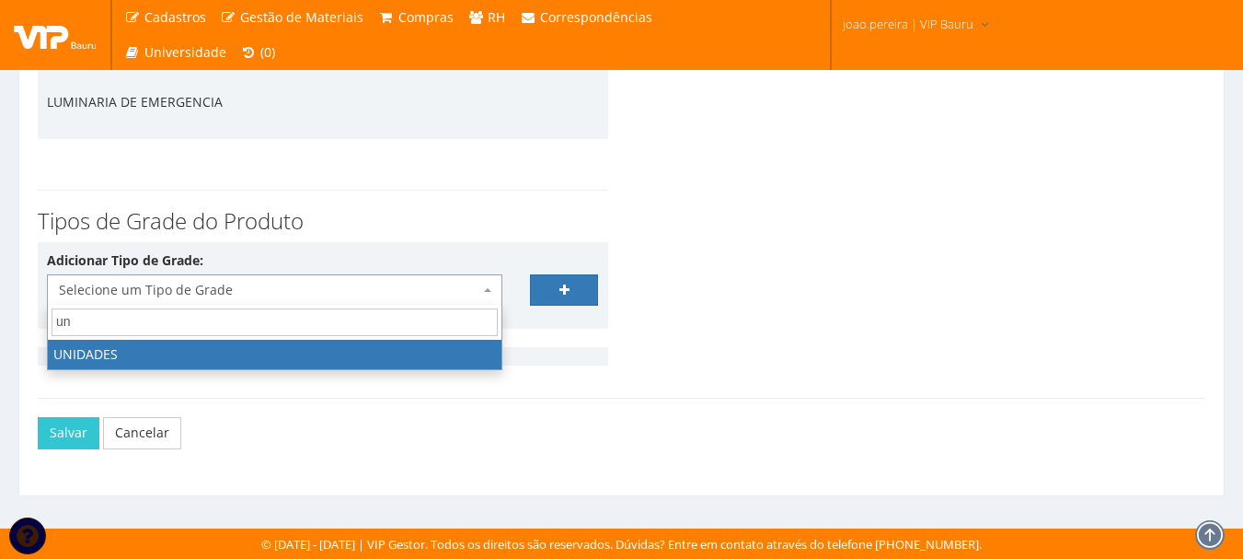
type input "un"
select select "21"
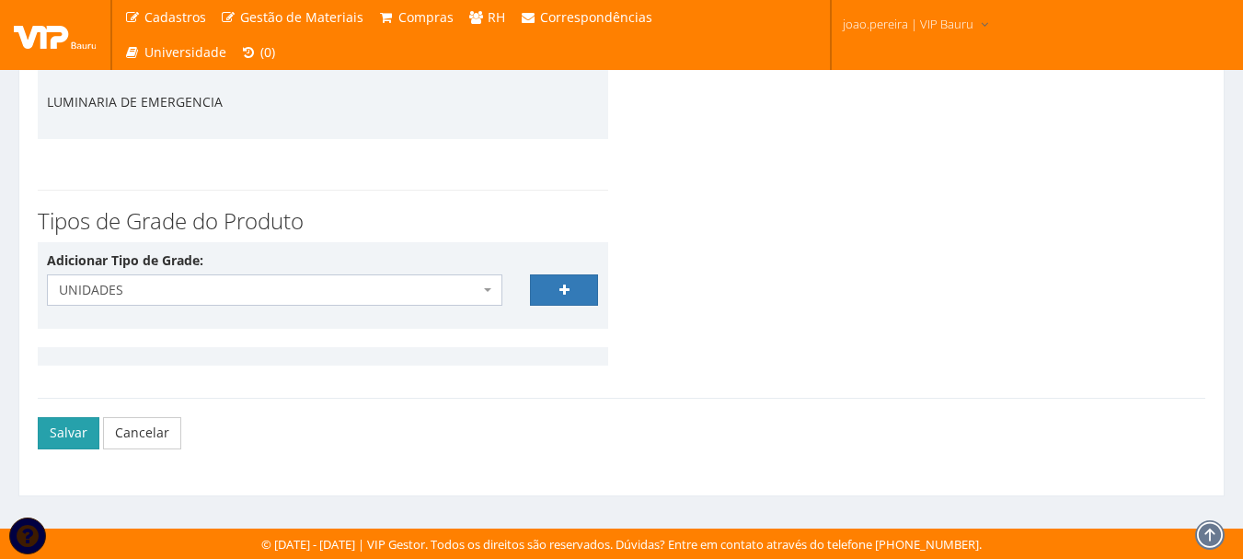
click at [68, 434] on button "Salvar" at bounding box center [69, 432] width 62 height 31
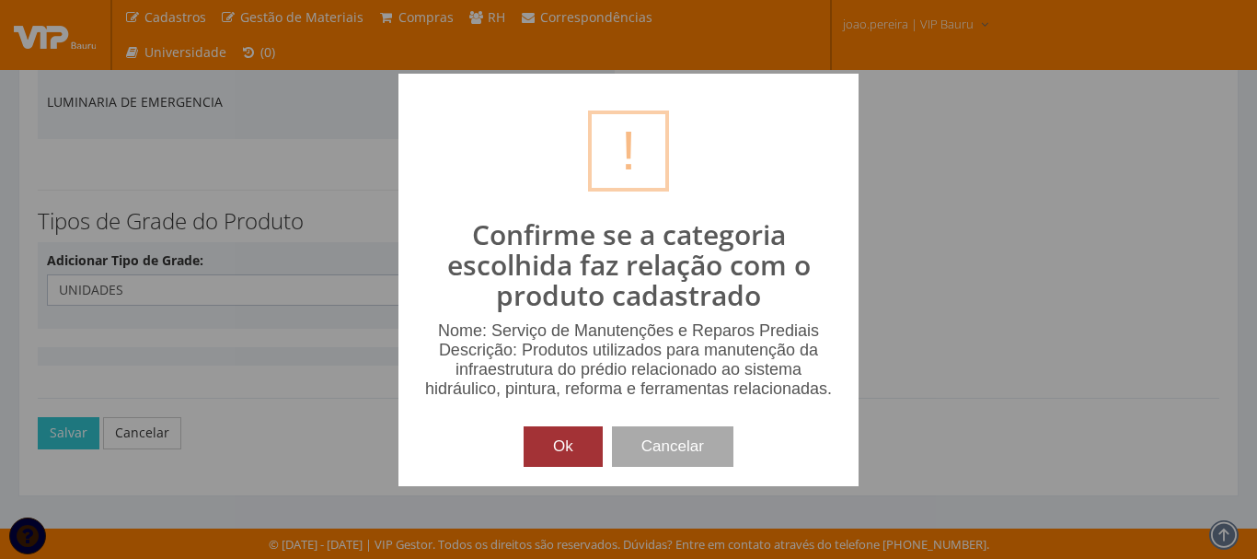
click at [574, 448] on button "Ok" at bounding box center [563, 446] width 79 height 40
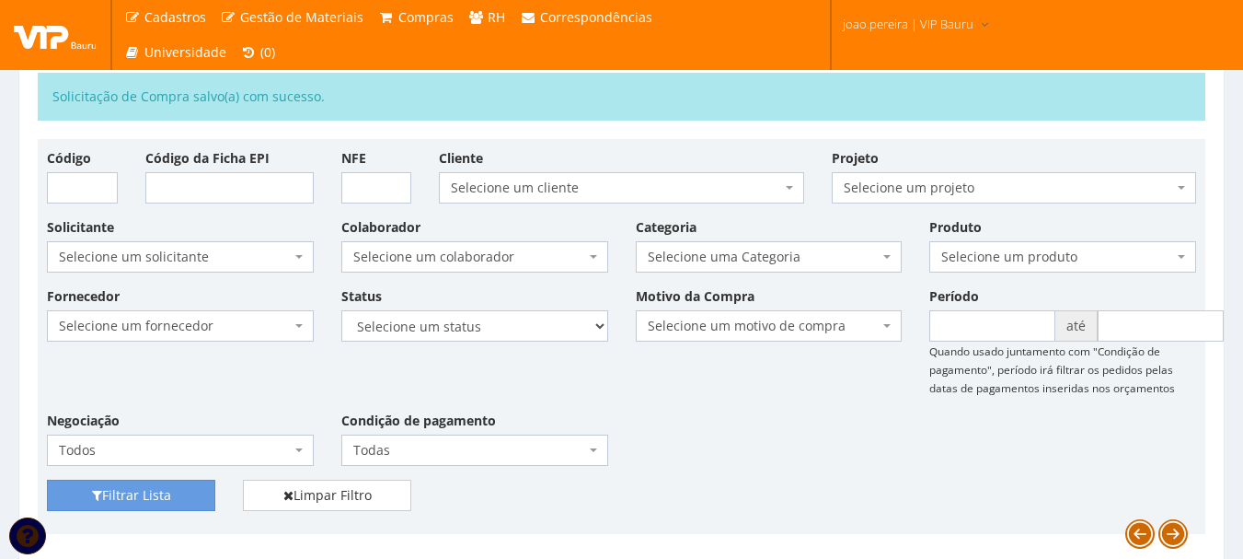
scroll to position [184, 0]
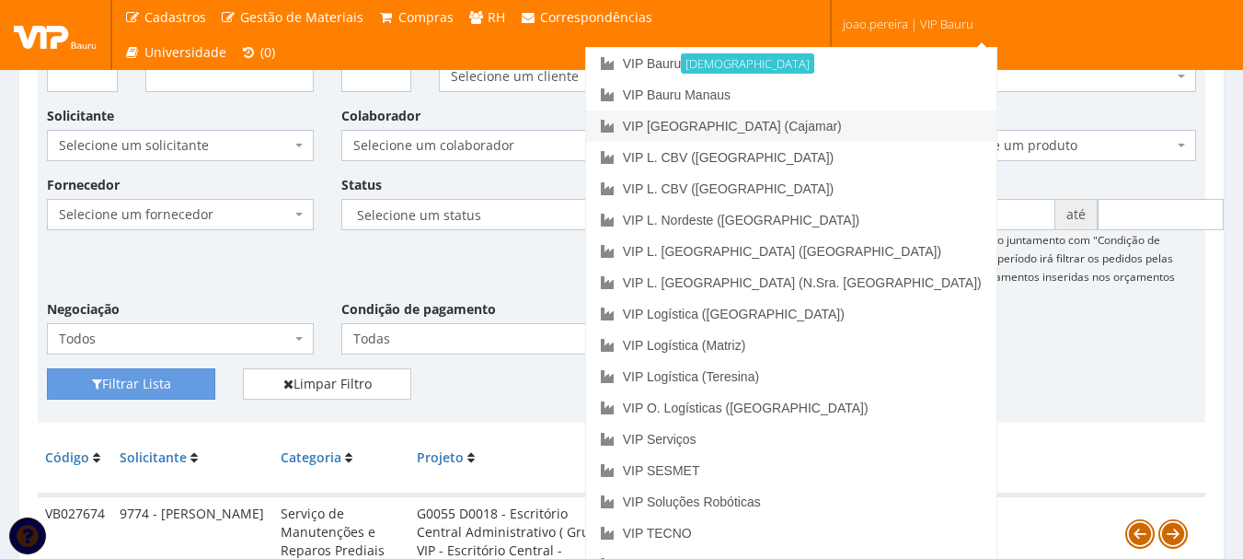
click at [839, 119] on link "VIP [GEOGRAPHIC_DATA] (Cajamar)" at bounding box center [791, 125] width 410 height 31
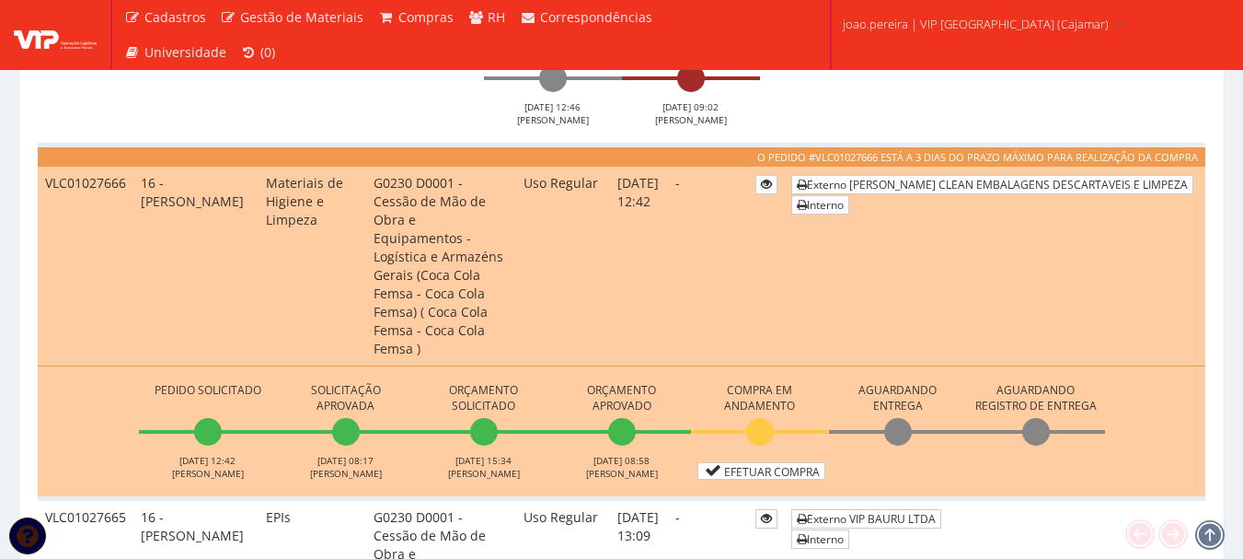
scroll to position [1473, 0]
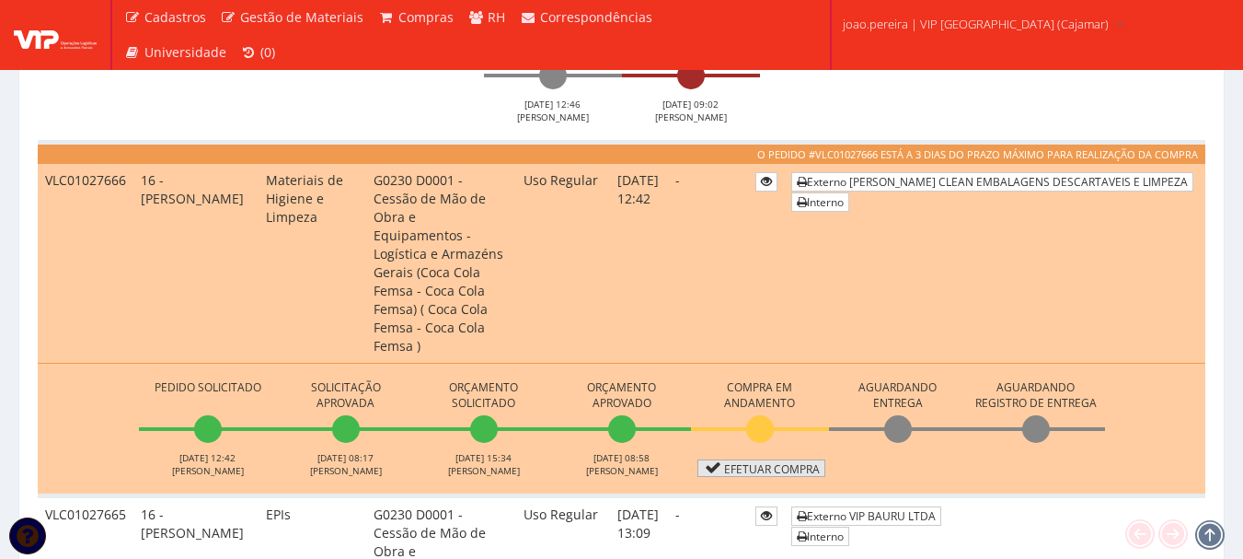
click at [794, 459] on link "Efetuar Compra" at bounding box center [762, 467] width 128 height 17
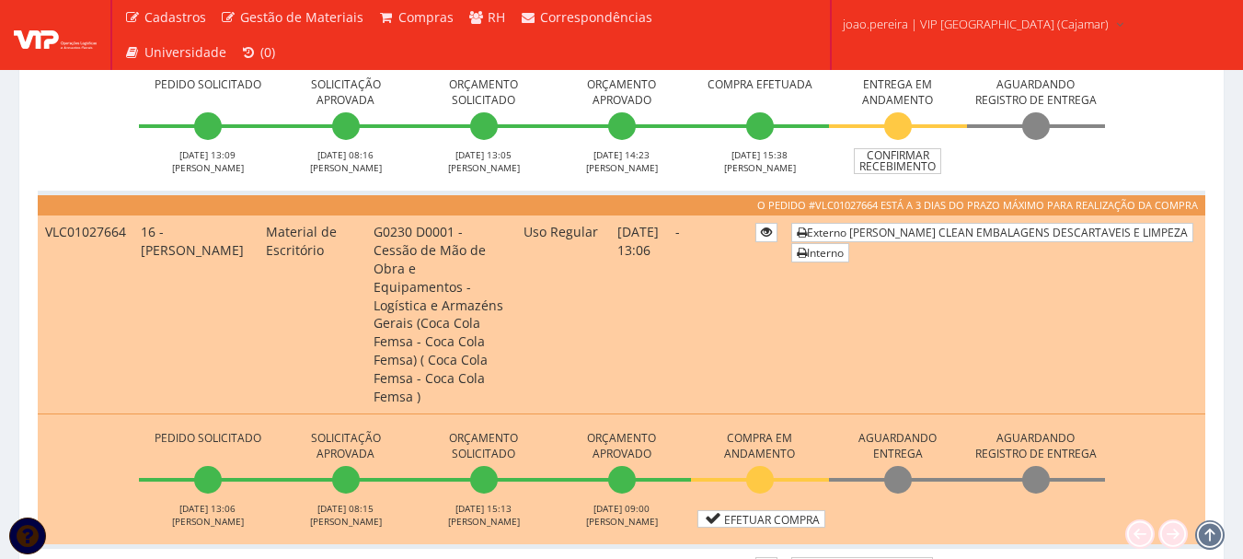
scroll to position [2117, 0]
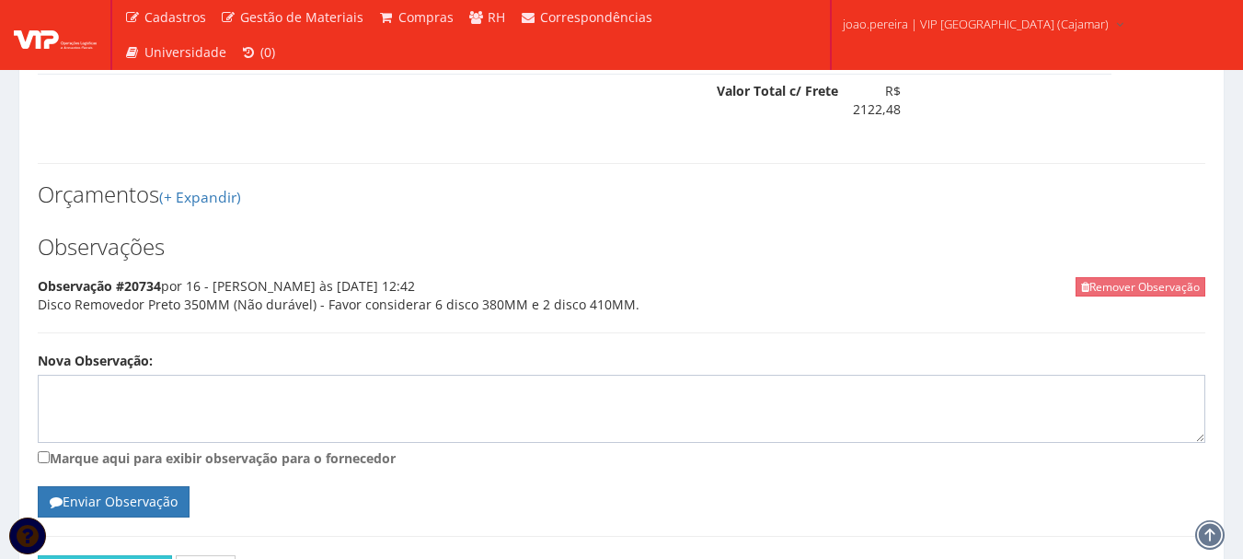
scroll to position [2809, 0]
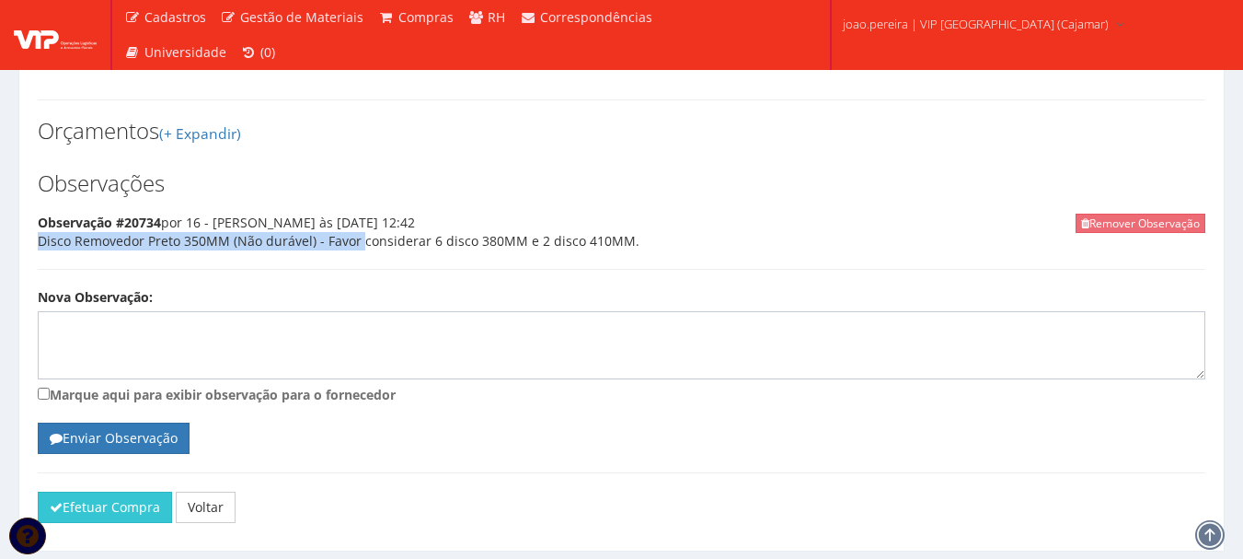
drag, startPoint x: 322, startPoint y: 186, endPoint x: 635, endPoint y: 196, distance: 313.1
click at [635, 214] on div "Remover Observação Observação #20734 por 16 - [PERSON_NAME] às [DATE] 12:42 Dis…" at bounding box center [622, 242] width 1168 height 56
copy div "Disco Removedor Preto 350MM (Não durável) -"
click at [97, 491] on button "Efetuar Compra" at bounding box center [105, 506] width 134 height 31
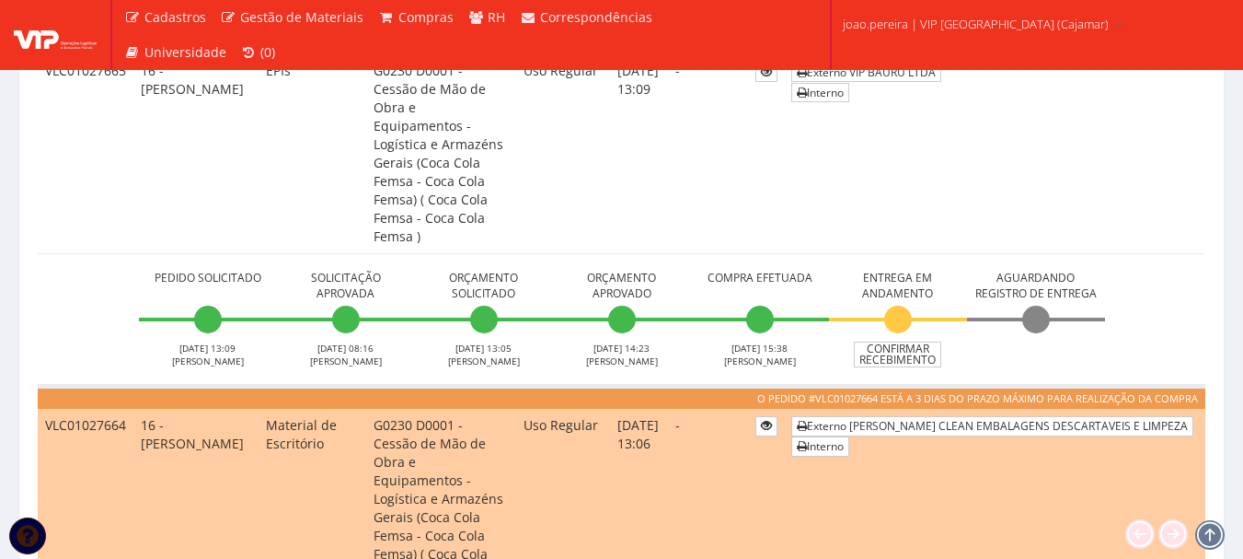
scroll to position [1933, 0]
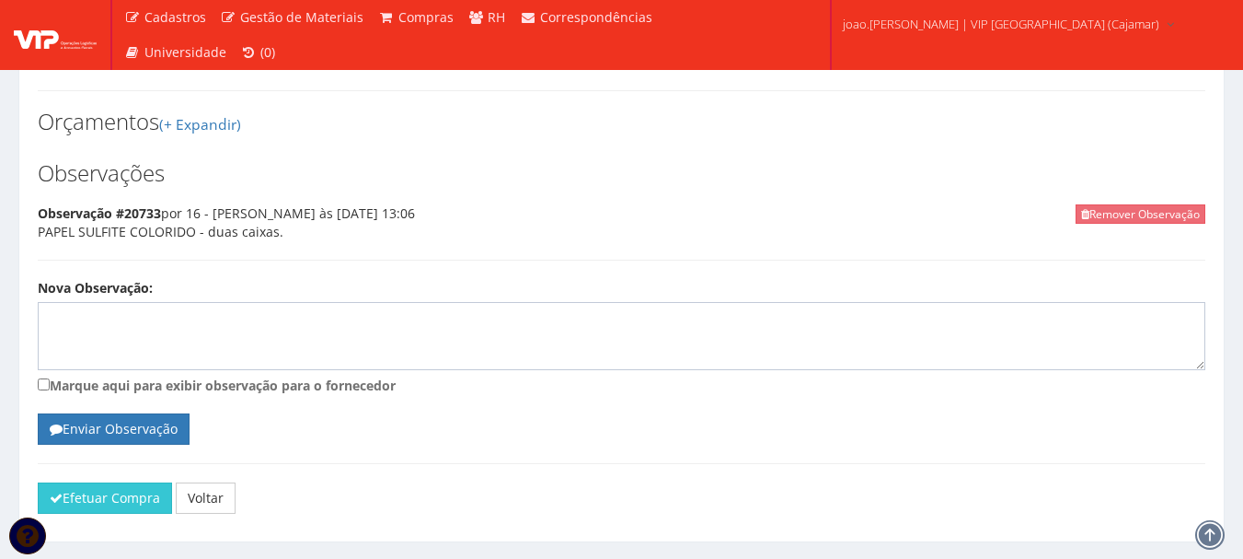
scroll to position [1613, 0]
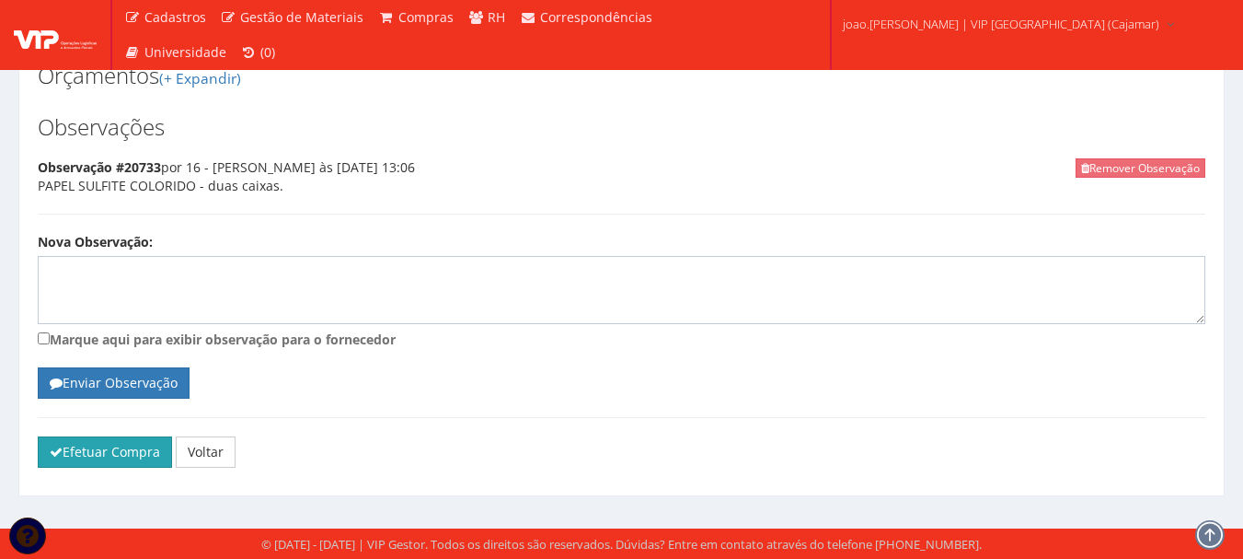
click at [105, 455] on button "Efetuar Compra" at bounding box center [105, 451] width 134 height 31
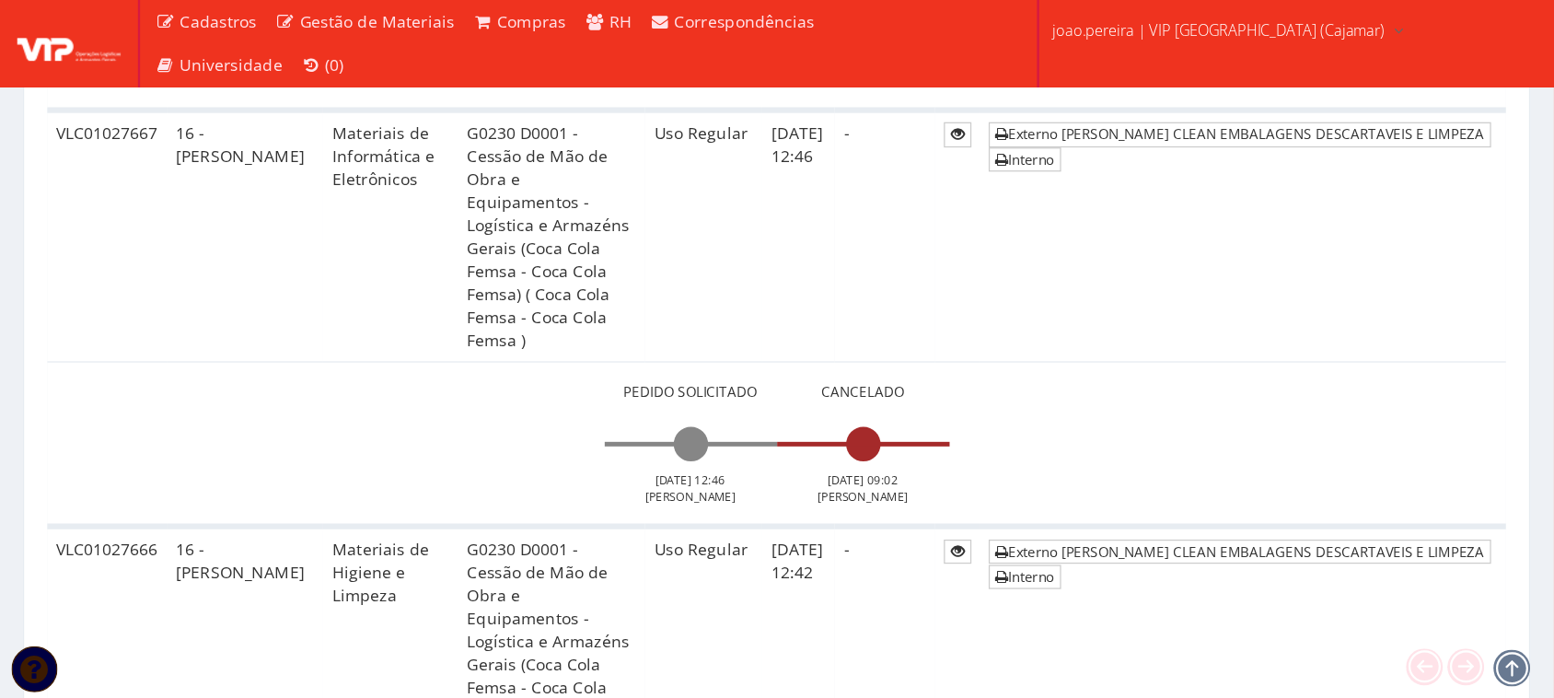
scroll to position [1380, 0]
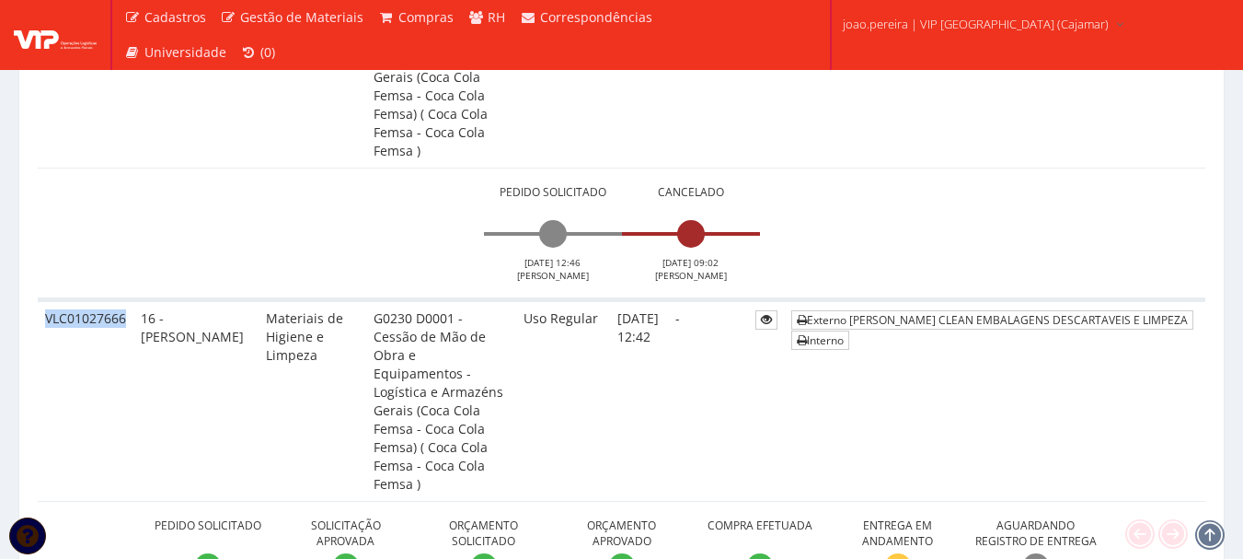
drag, startPoint x: 125, startPoint y: 156, endPoint x: 49, endPoint y: 149, distance: 76.7
click at [49, 300] on td "VLC01027666" at bounding box center [86, 401] width 96 height 202
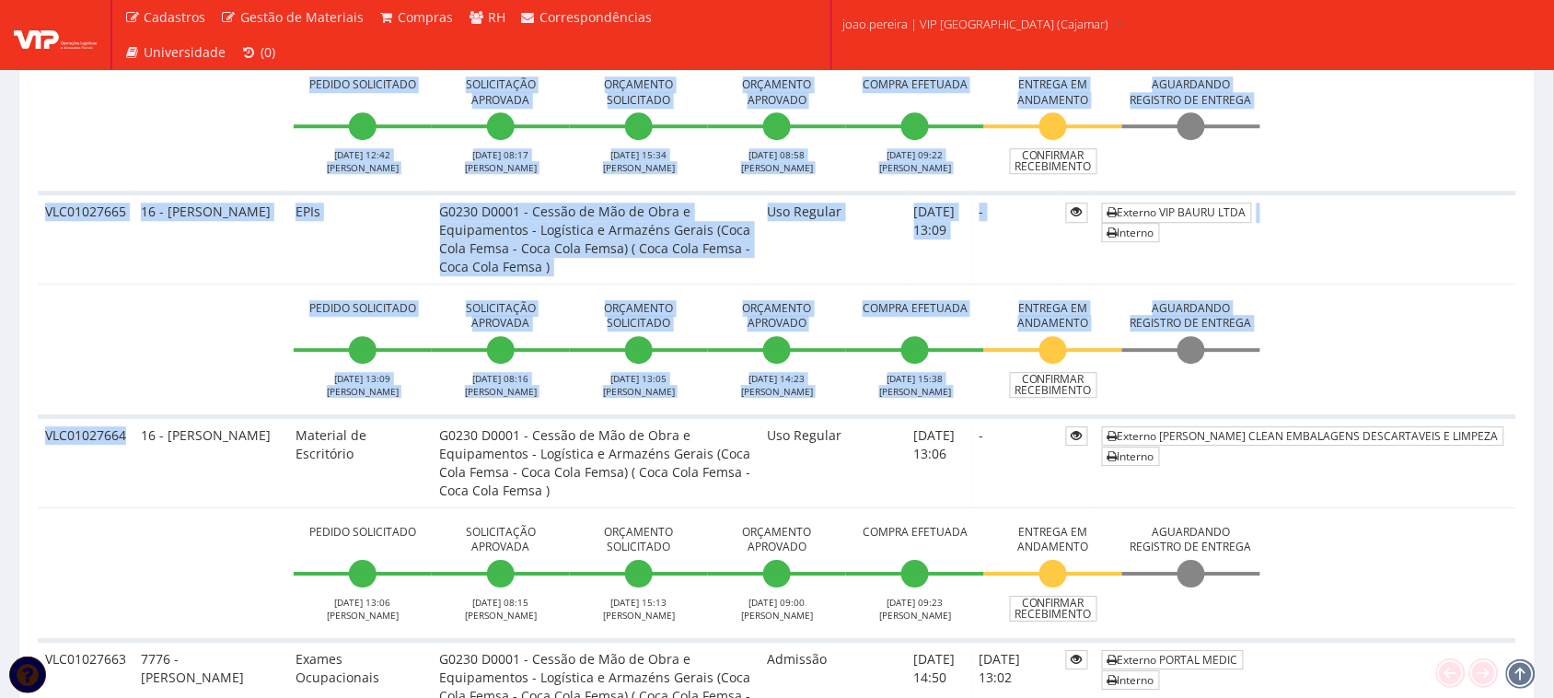
drag, startPoint x: 124, startPoint y: 347, endPoint x: 33, endPoint y: 343, distance: 91.2
click at [46, 416] on td "VLC01027664" at bounding box center [86, 461] width 96 height 91
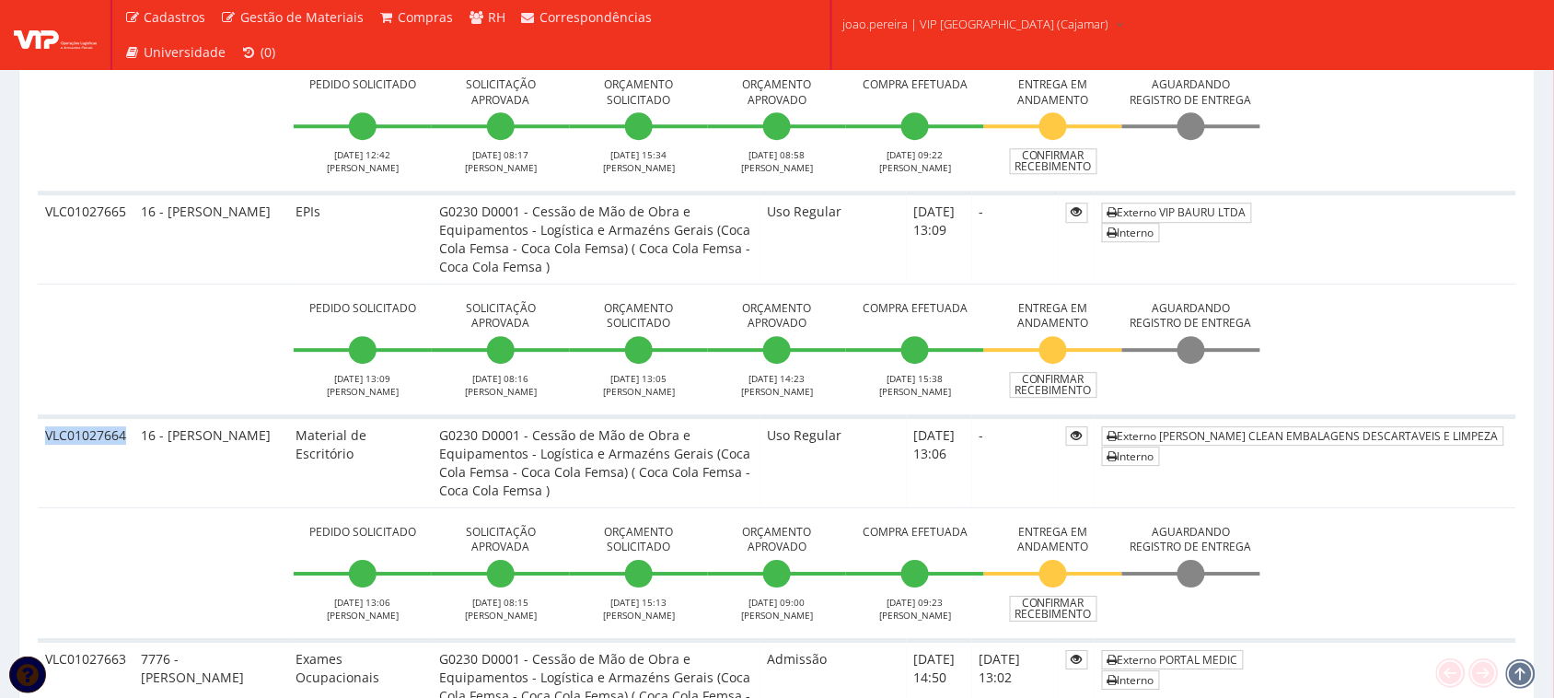
drag, startPoint x: 122, startPoint y: 346, endPoint x: 47, endPoint y: 347, distance: 75.5
click at [47, 416] on td "VLC01027664" at bounding box center [86, 461] width 96 height 91
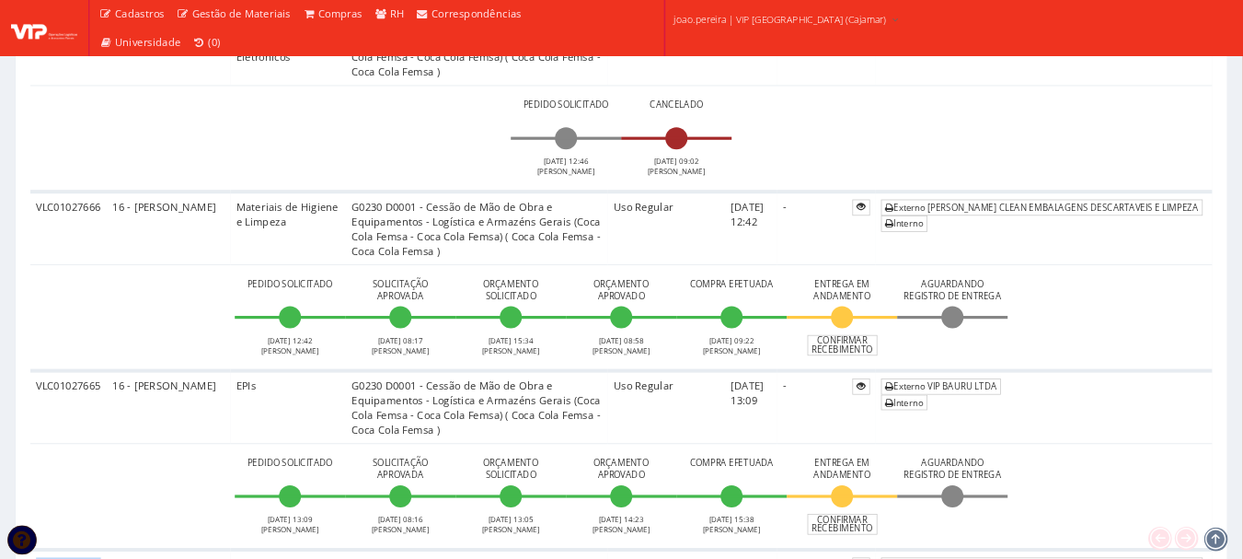
scroll to position [1150, 0]
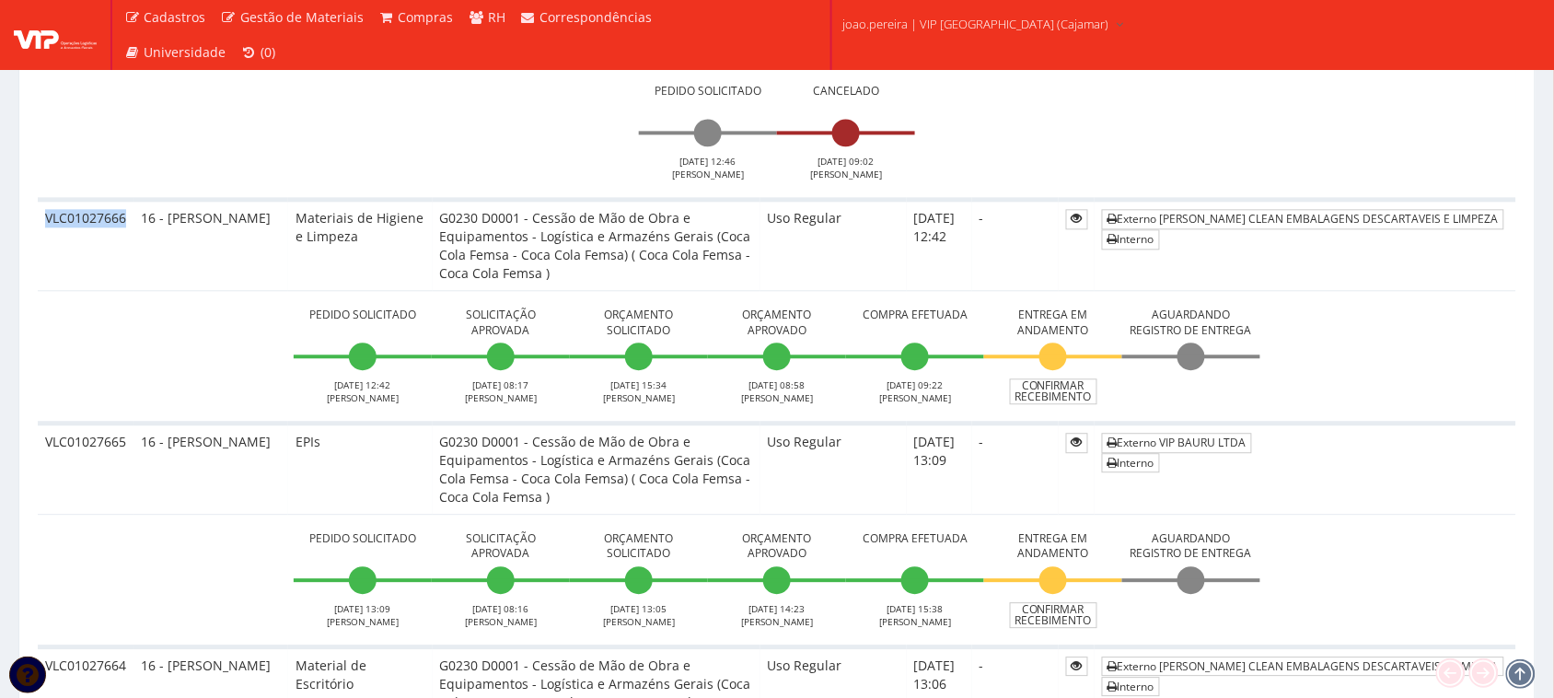
drag, startPoint x: 129, startPoint y: 158, endPoint x: 44, endPoint y: 166, distance: 85.0
click at [44, 199] on td "VLC01027666" at bounding box center [86, 244] width 96 height 91
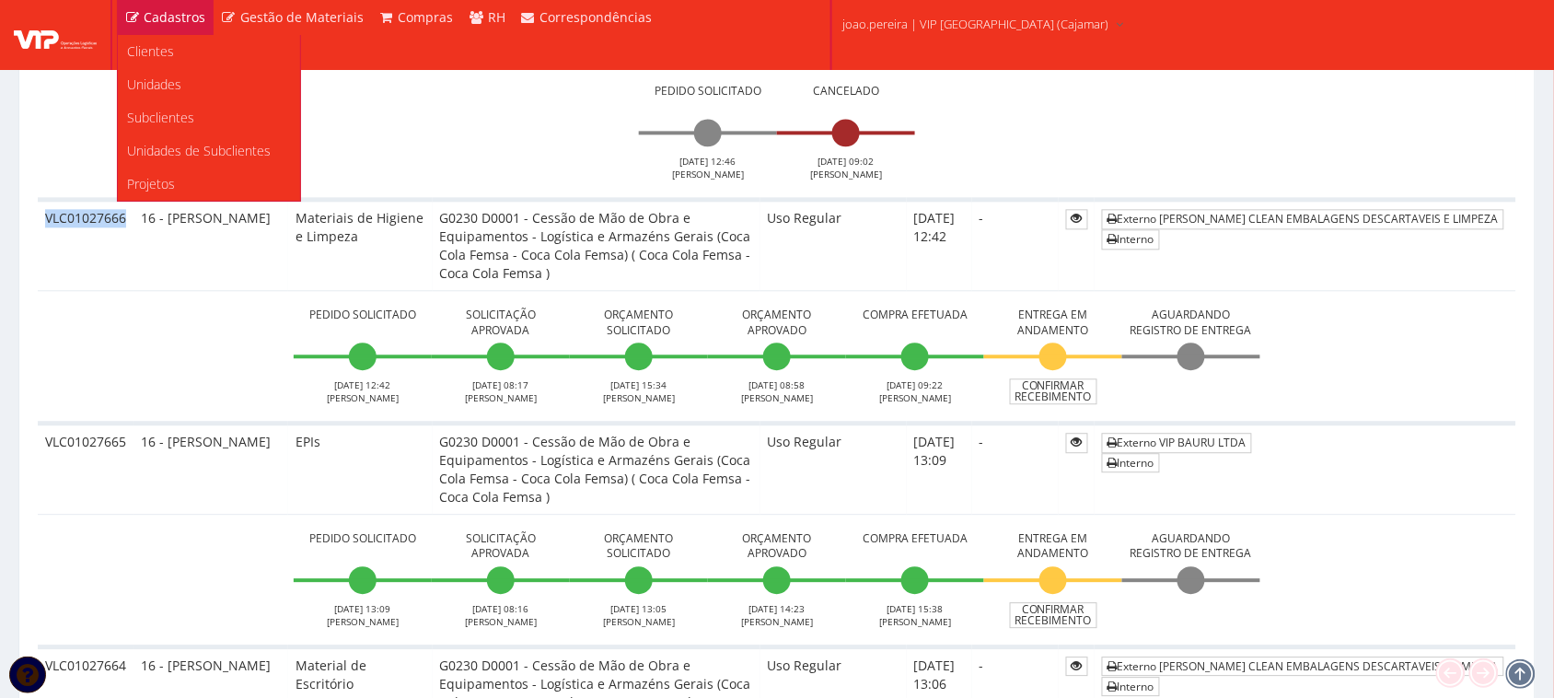
copy td "VLC01027666"
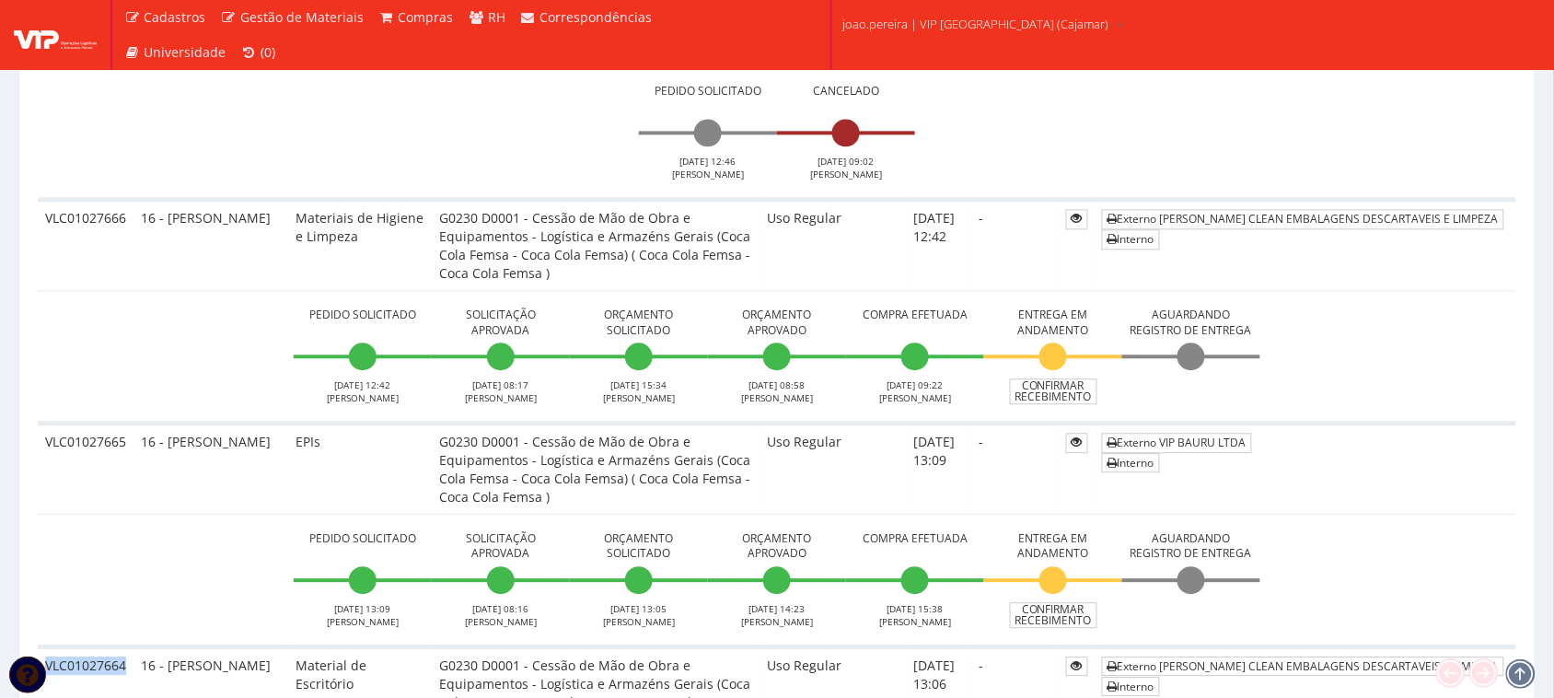
drag, startPoint x: 126, startPoint y: 576, endPoint x: 43, endPoint y: 576, distance: 82.8
click at [43, 558] on td "VLC01027664" at bounding box center [86, 691] width 96 height 91
copy td "VLC01027664"
click at [93, 290] on td "Pedido Solicitado 24/08/2025 12:42 FELIPE EUGENIO Solicitação Aprovada 25/08/20…" at bounding box center [777, 356] width 1478 height 133
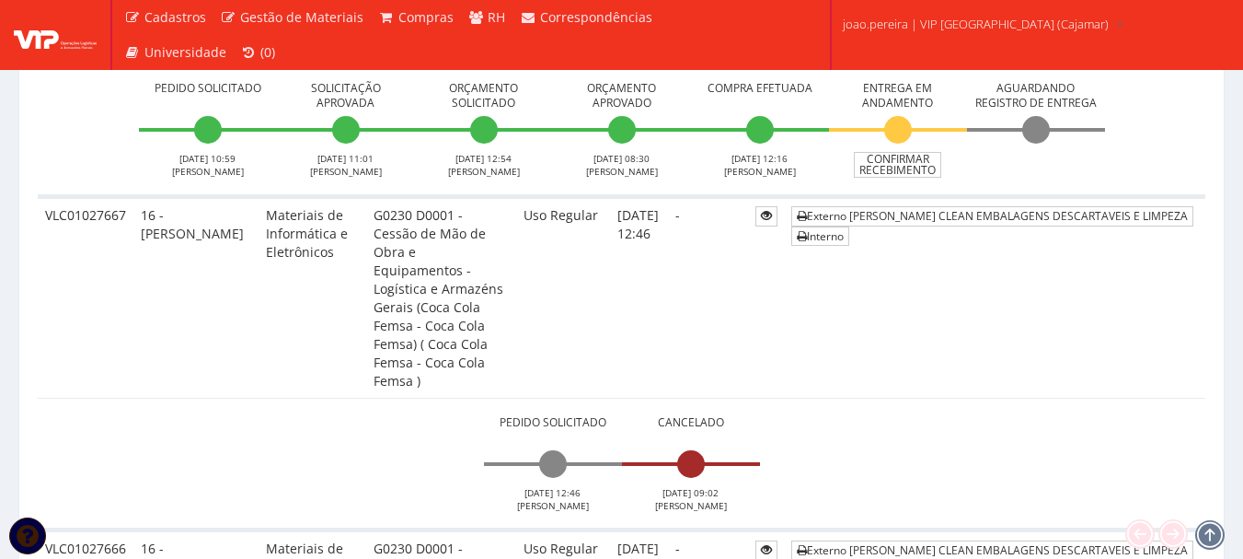
click at [95, 398] on td "Pedido Solicitado 24/08/2025 12:46 FELIPE EUGENIO Cancelado 28/08/2025 09:02 An…" at bounding box center [622, 464] width 1168 height 133
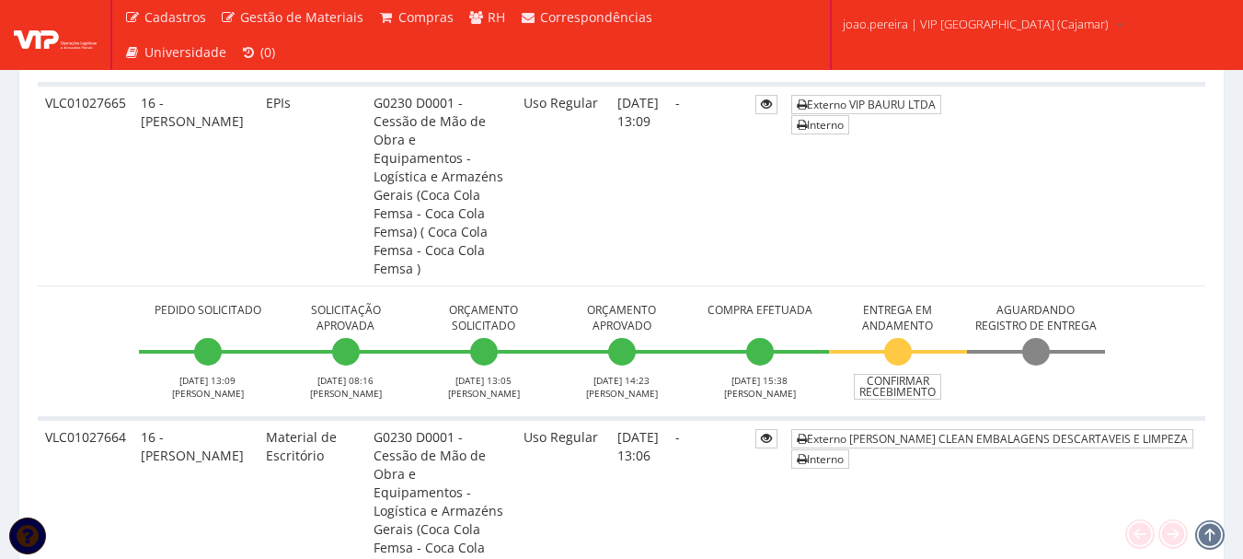
scroll to position [1887, 0]
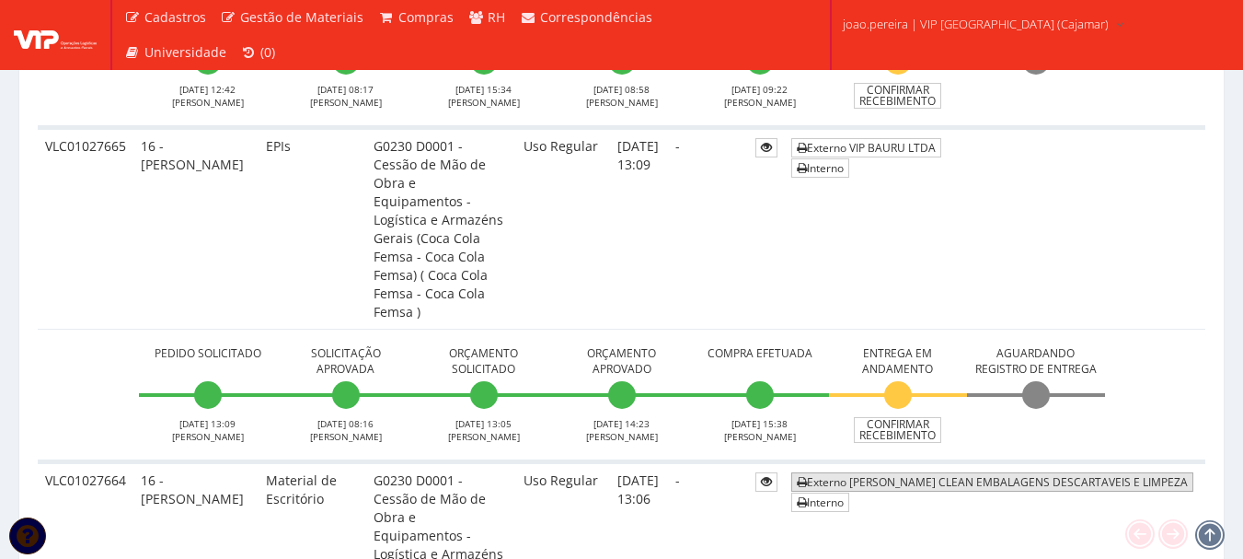
click at [1000, 472] on link "Externo MARX CLEAN EMBALAGENS DESCARTAVEIS E LIMPEZA" at bounding box center [992, 481] width 402 height 19
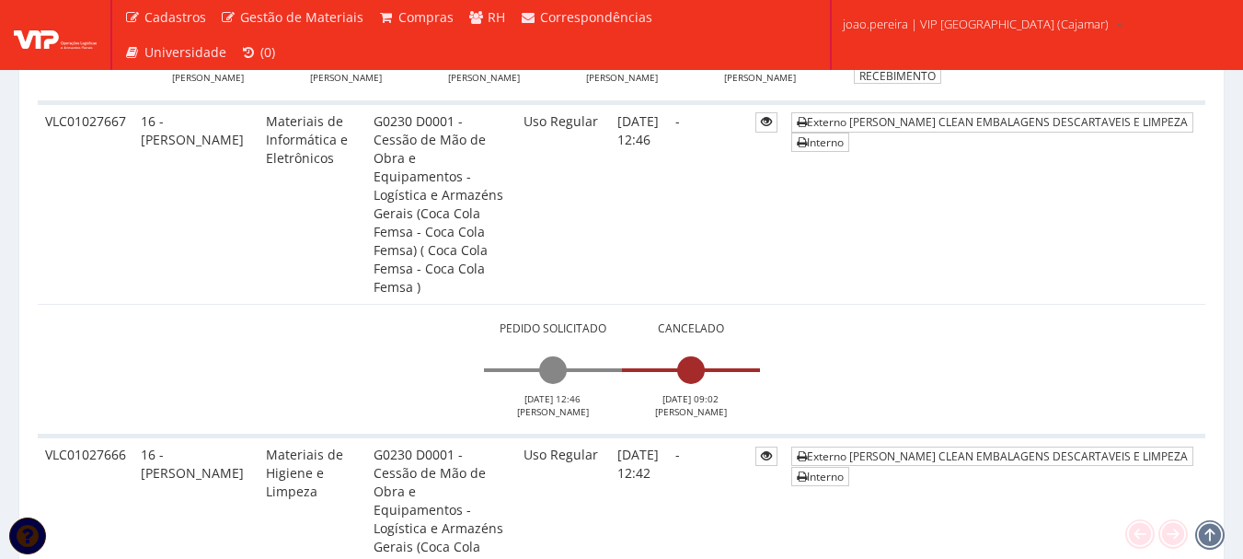
scroll to position [1242, 0]
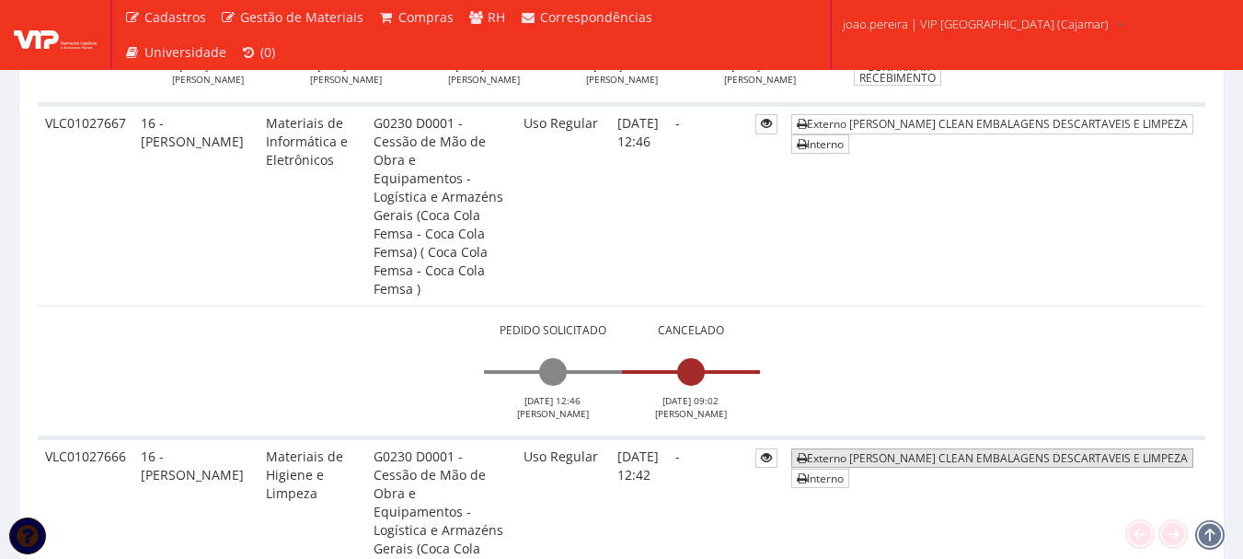
click at [936, 448] on link "Externo MARX CLEAN EMBALAGENS DESCARTAVEIS E LIMPEZA" at bounding box center [992, 457] width 402 height 19
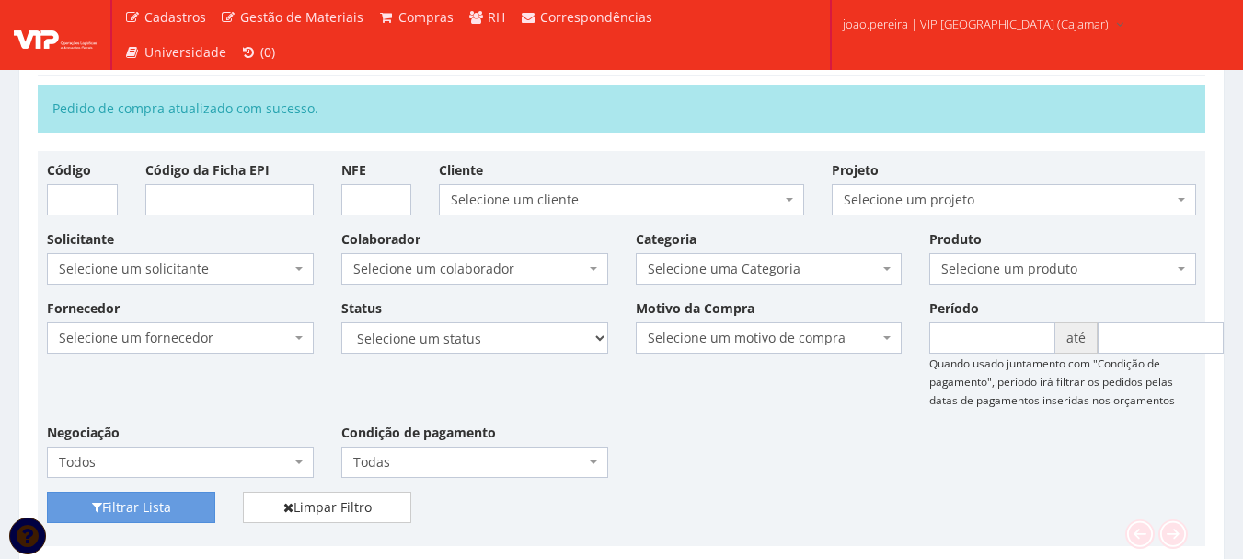
scroll to position [0, 0]
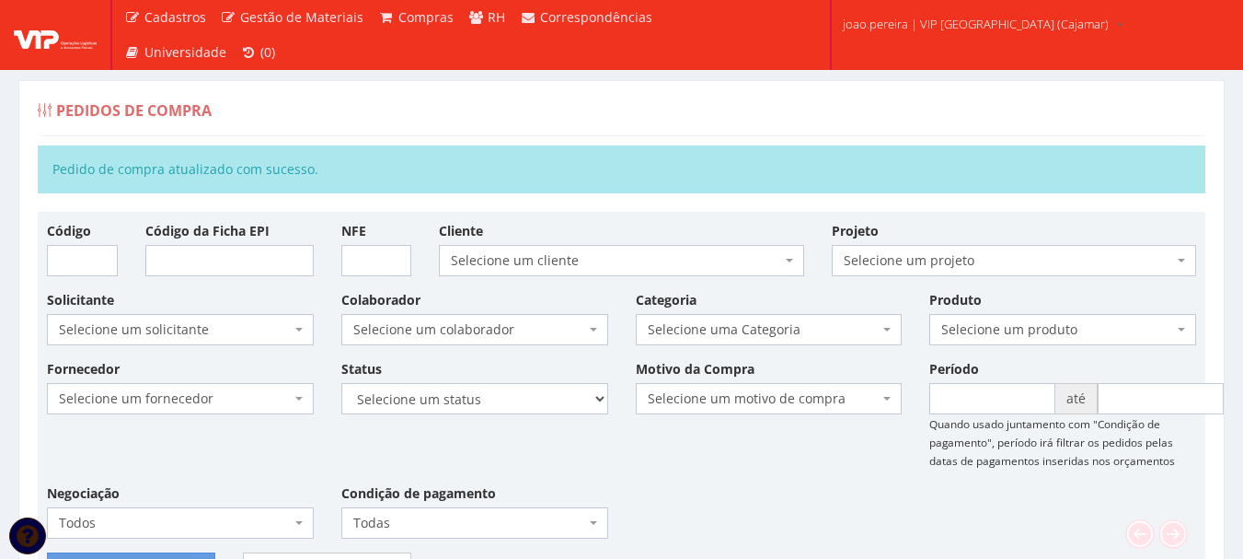
click at [677, 479] on div "Fornecedor Selecione um fornecedor ******** ******** 1000 MARCAS BRASIL 123 MIL…" at bounding box center [621, 455] width 1177 height 193
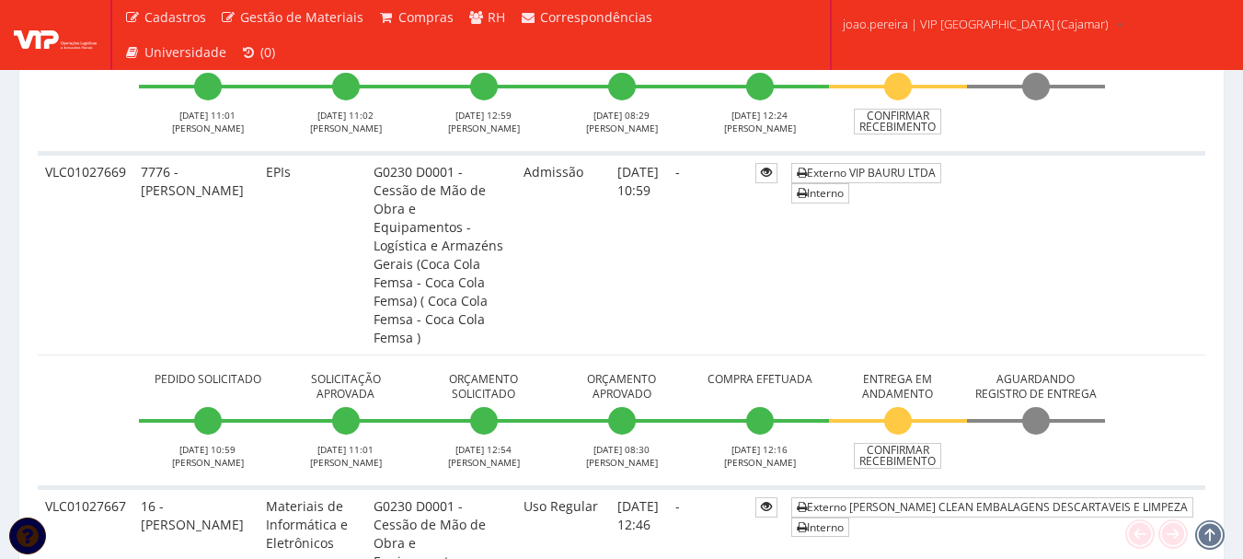
scroll to position [828, 0]
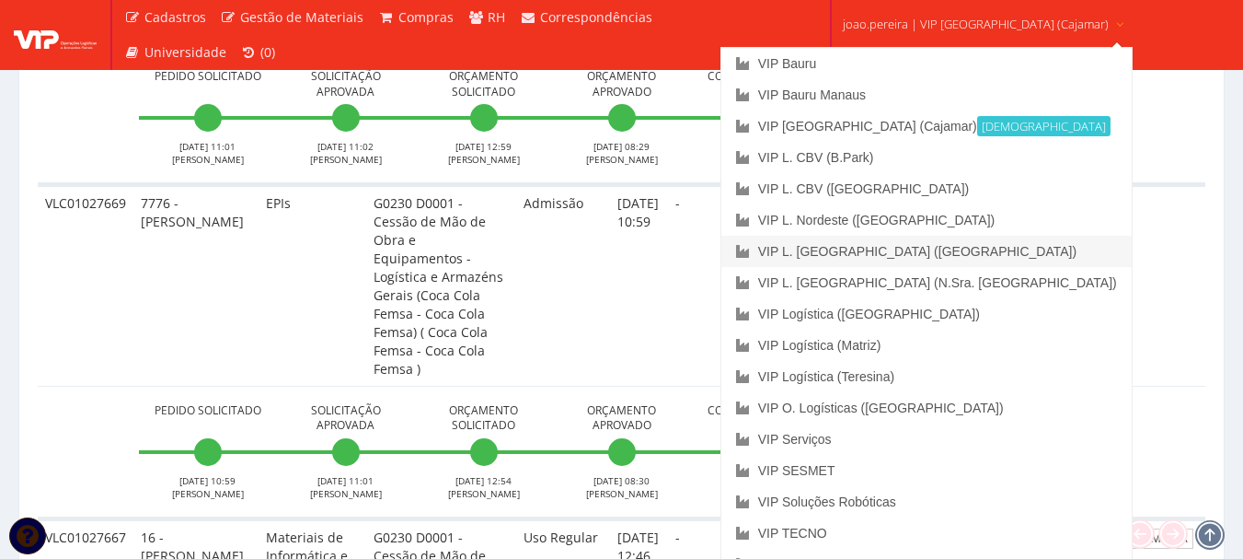
click at [947, 250] on link "VIP L. [GEOGRAPHIC_DATA] ([GEOGRAPHIC_DATA])" at bounding box center [927, 251] width 410 height 31
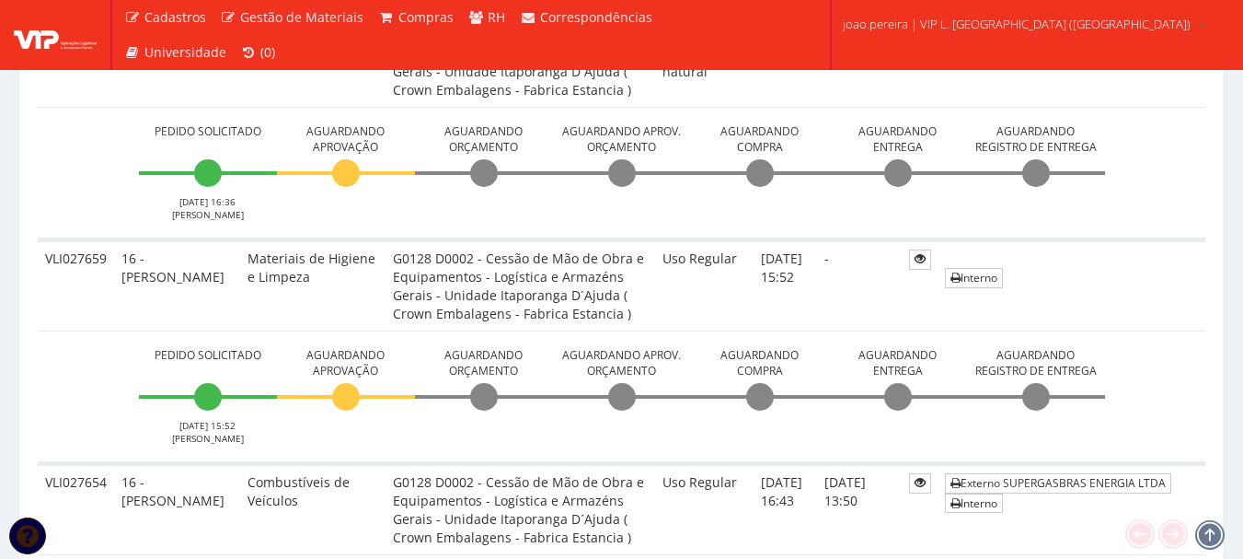
scroll to position [828, 0]
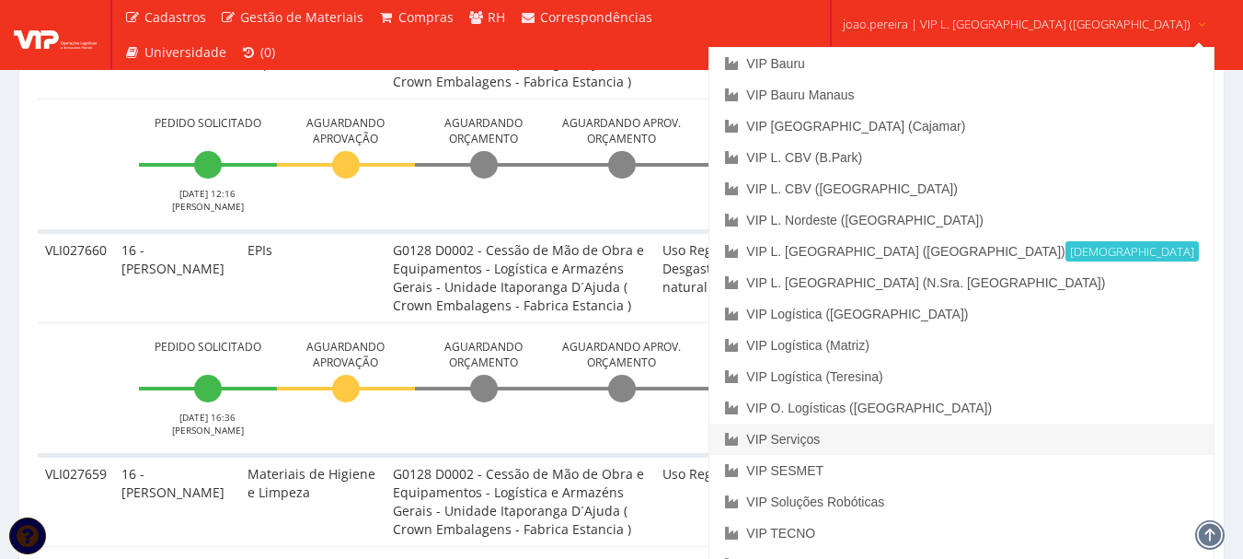
click at [921, 439] on link "VIP Serviços" at bounding box center [961, 438] width 503 height 31
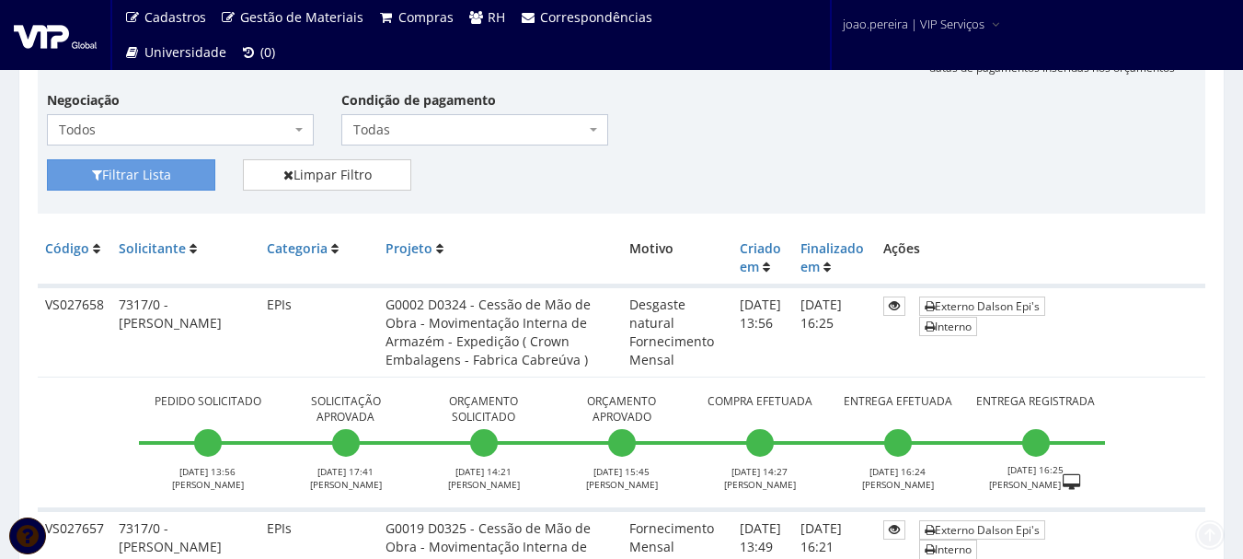
scroll to position [460, 0]
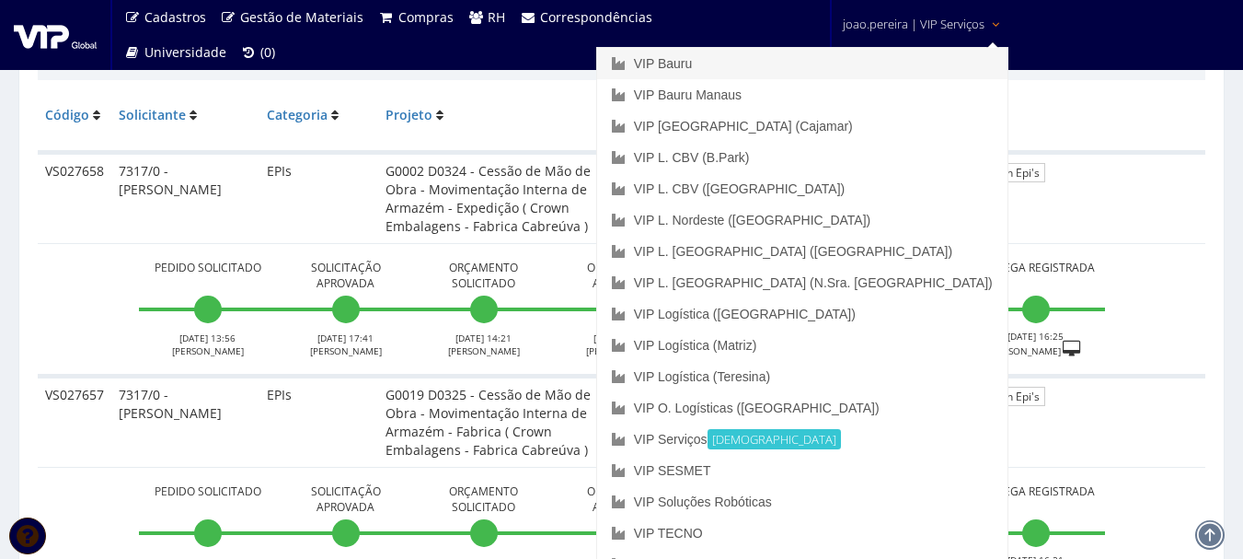
click at [855, 55] on link "VIP Bauru" at bounding box center [802, 63] width 410 height 31
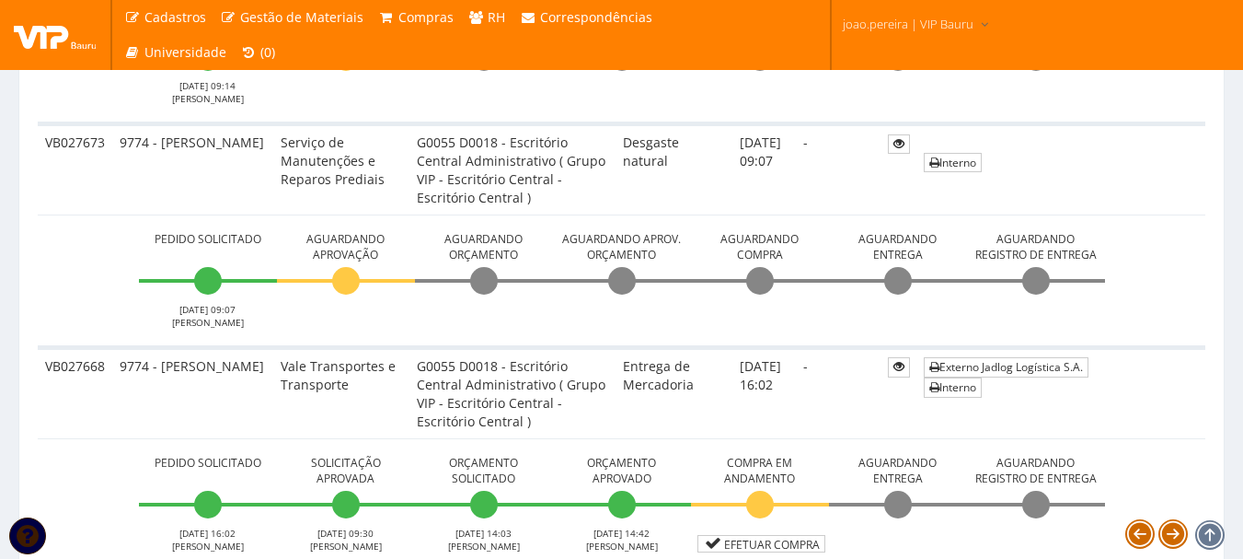
scroll to position [736, 0]
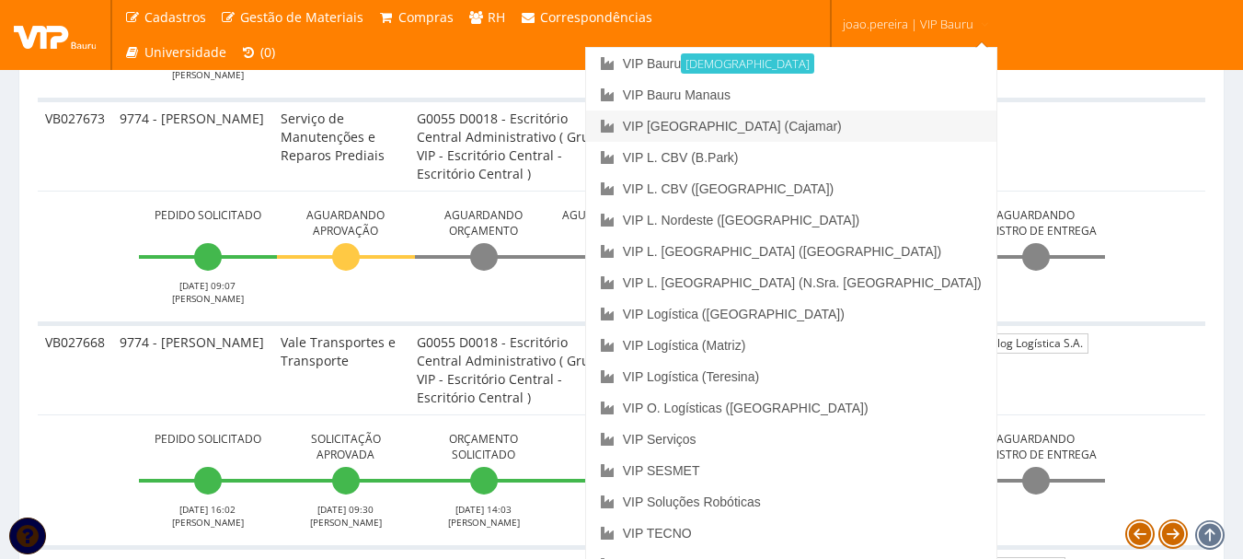
click at [896, 133] on link "VIP [GEOGRAPHIC_DATA] (Cajamar)" at bounding box center [791, 125] width 410 height 31
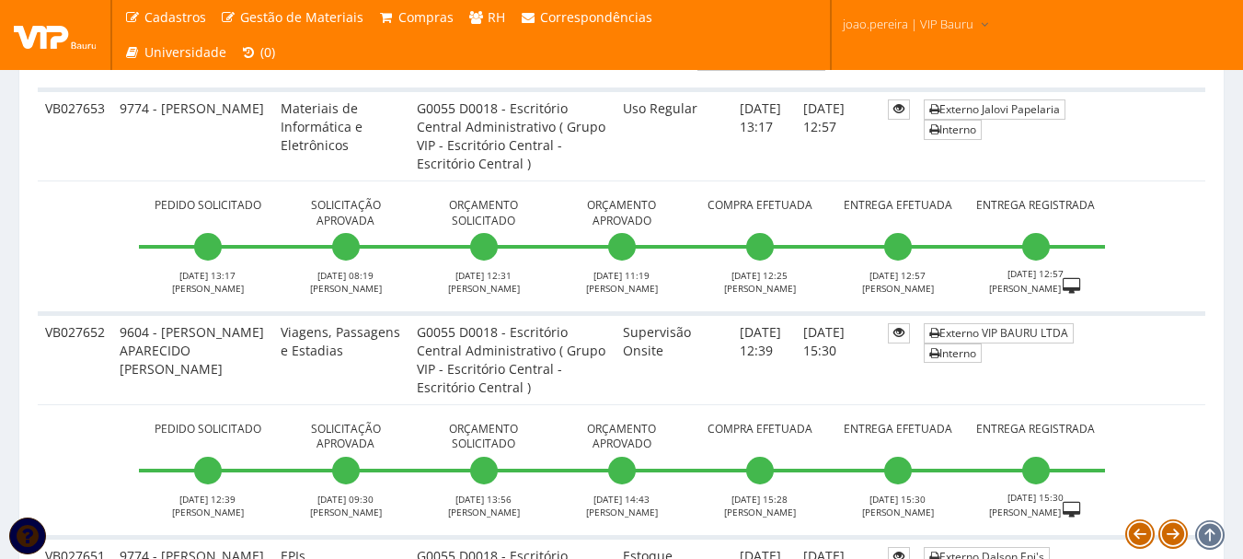
scroll to position [1196, 0]
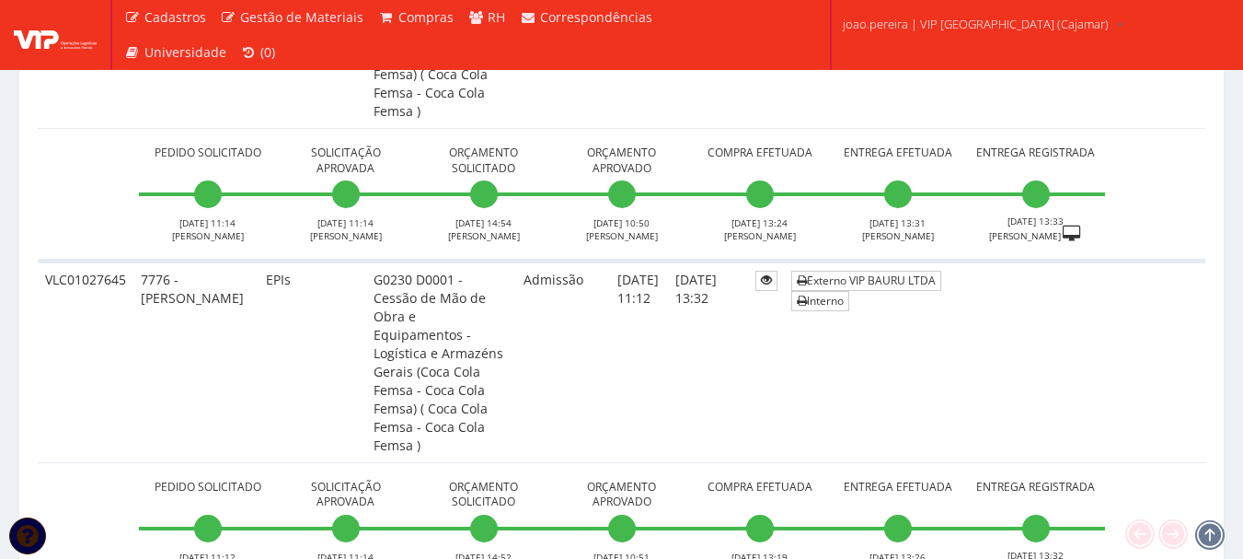
scroll to position [4694, 0]
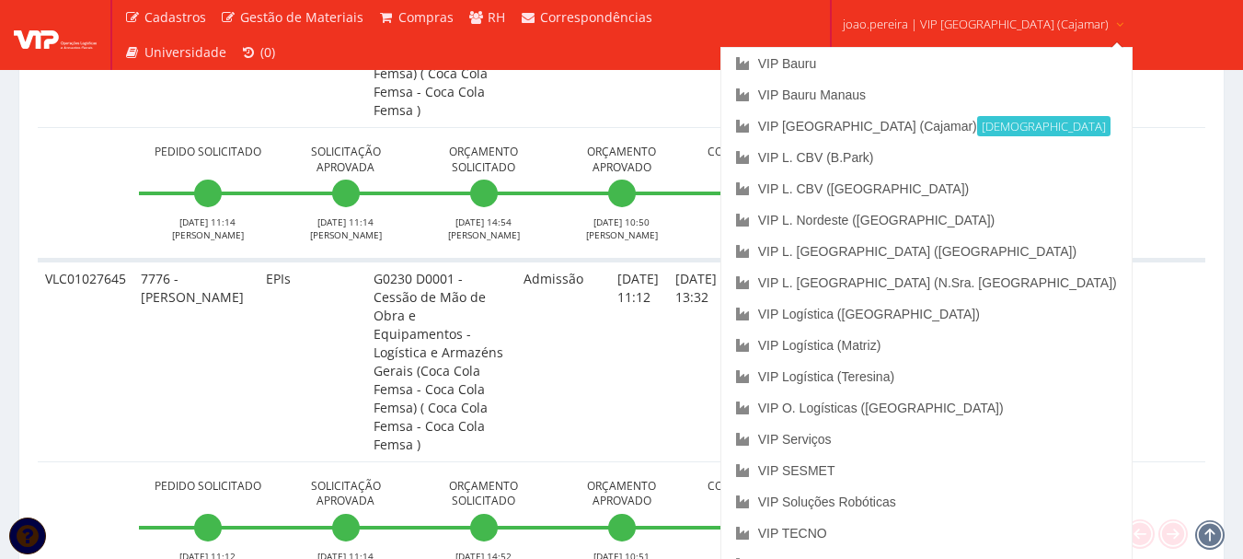
click at [939, 10] on link "joao.pereira | VIP [GEOGRAPHIC_DATA] (Cajamar)" at bounding box center [984, 22] width 297 height 45
click at [917, 127] on link "VIP Brasil (Cajamar) Ativa" at bounding box center [927, 125] width 410 height 31
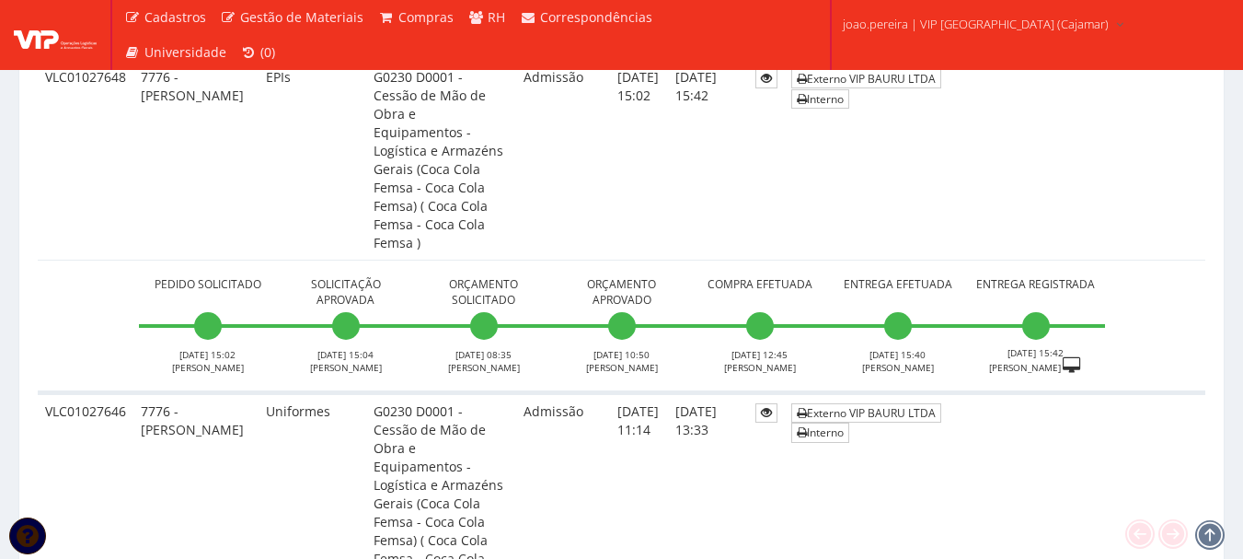
scroll to position [4071, 0]
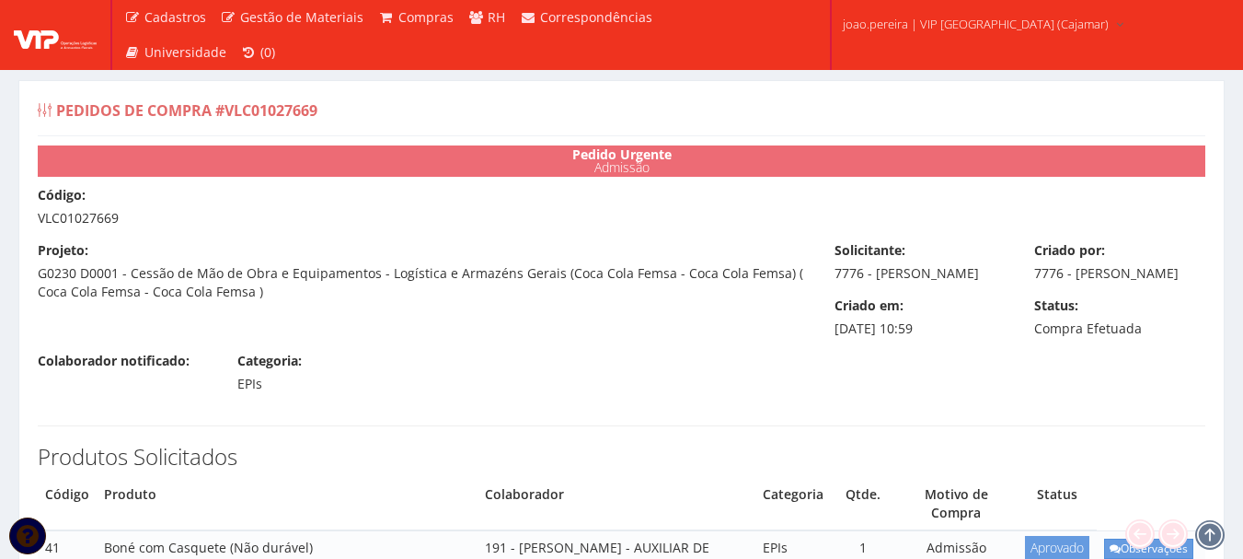
select select "848"
select select "25"
select select "848"
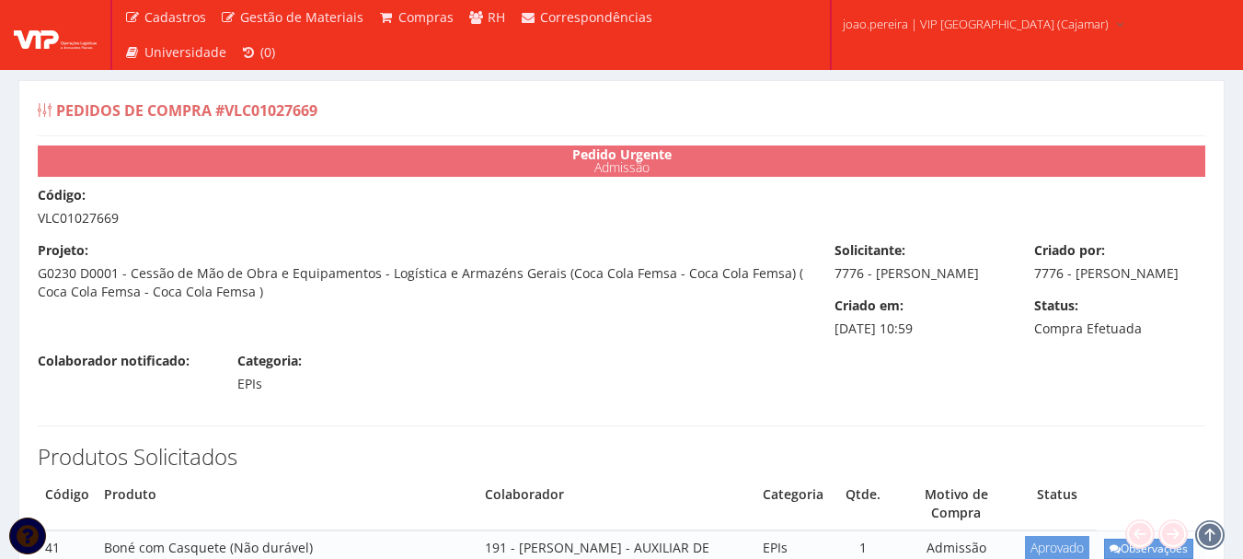
select select "19"
select select "1164"
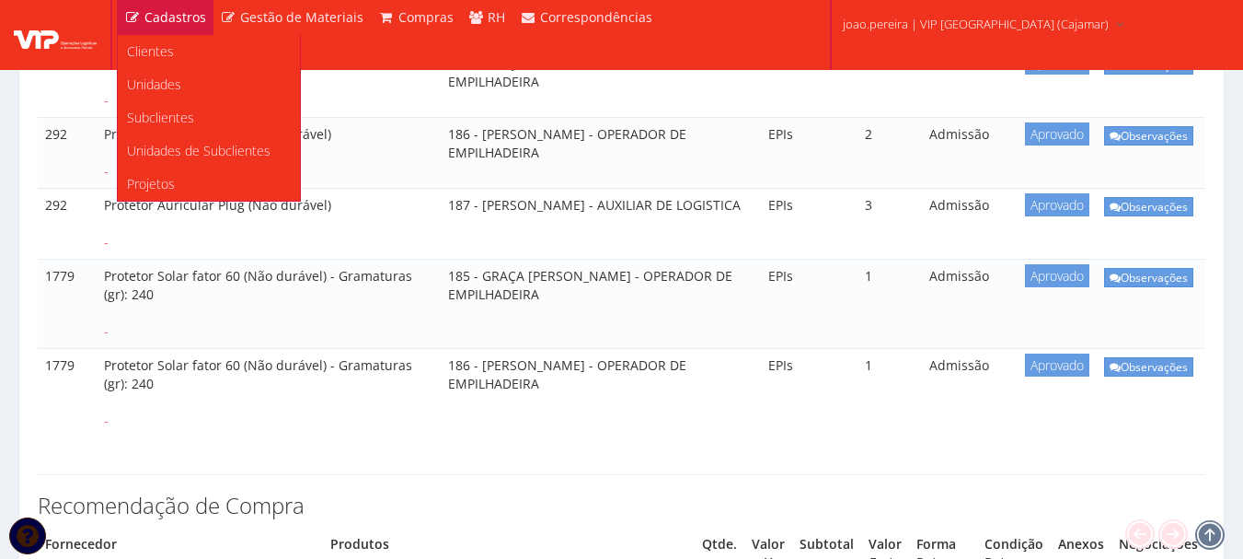
scroll to position [1693, 0]
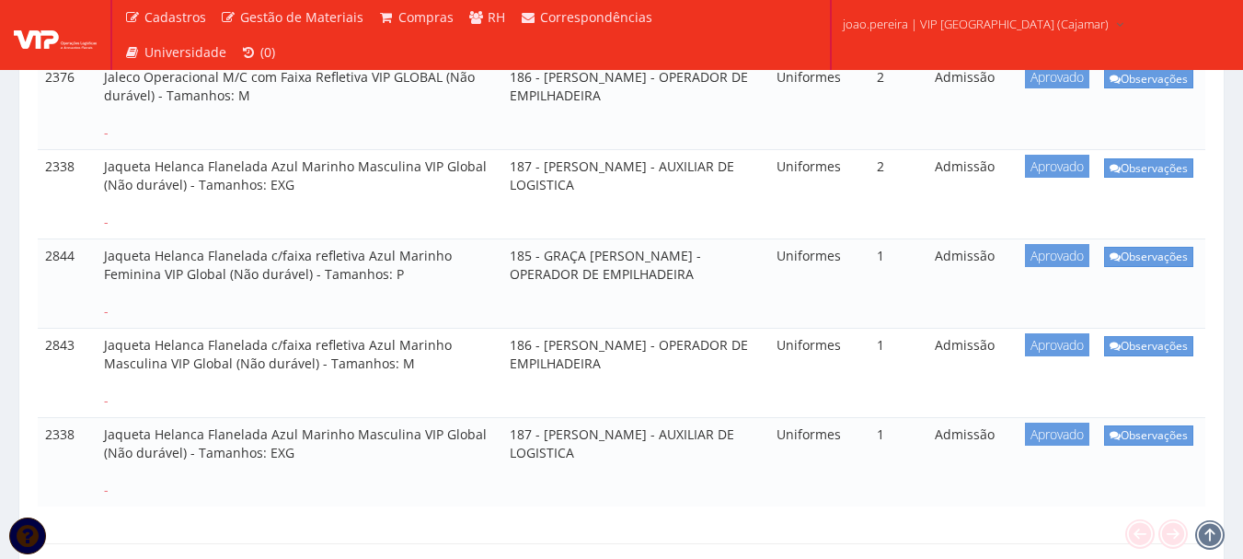
scroll to position [828, 0]
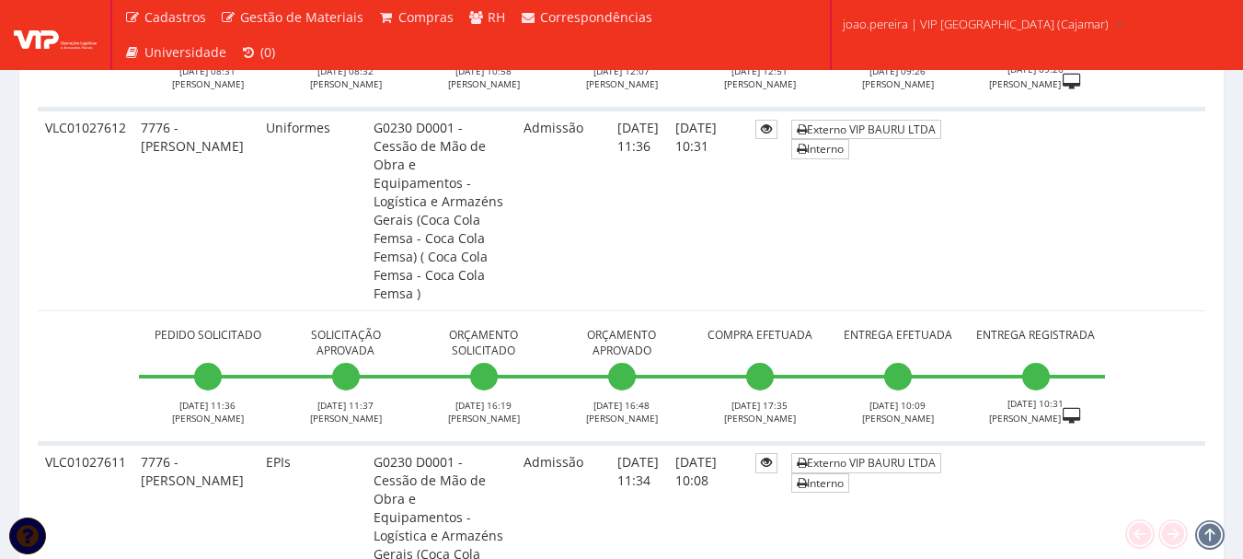
scroll to position [8564, 0]
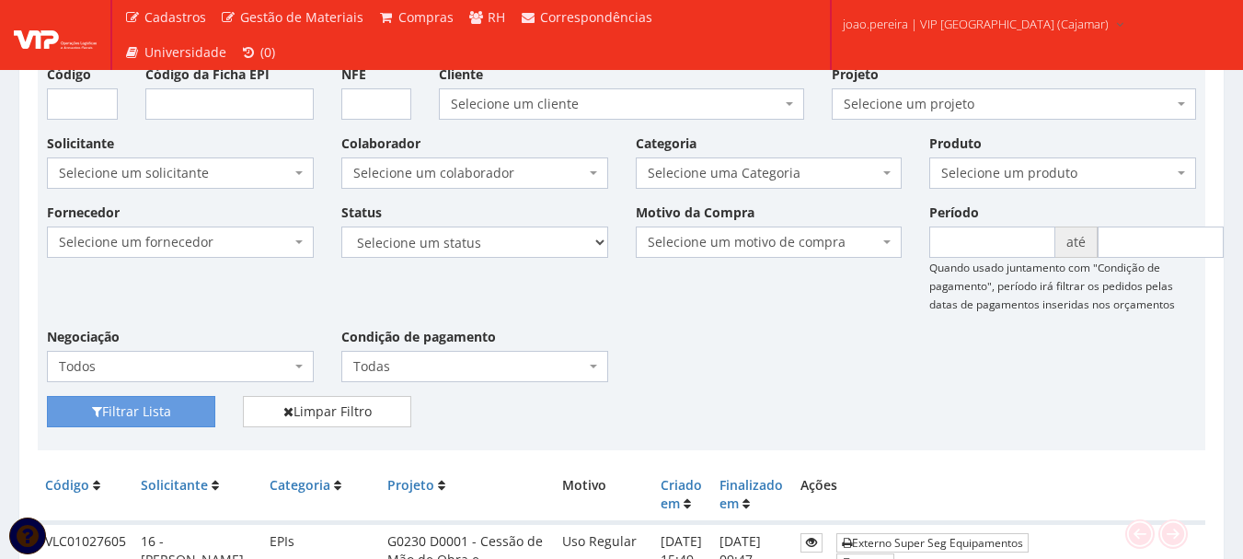
scroll to position [92, 0]
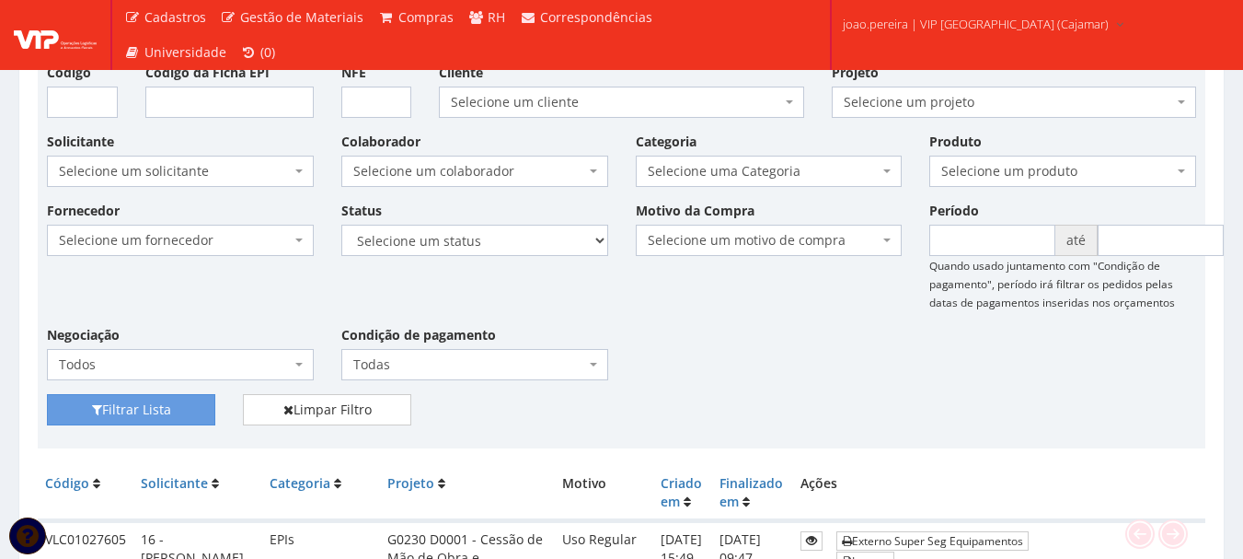
click at [770, 376] on div "Fornecedor Selecione um fornecedor ******** ******** 1000 MARCAS BRASIL 123 MIL…" at bounding box center [621, 297] width 1177 height 193
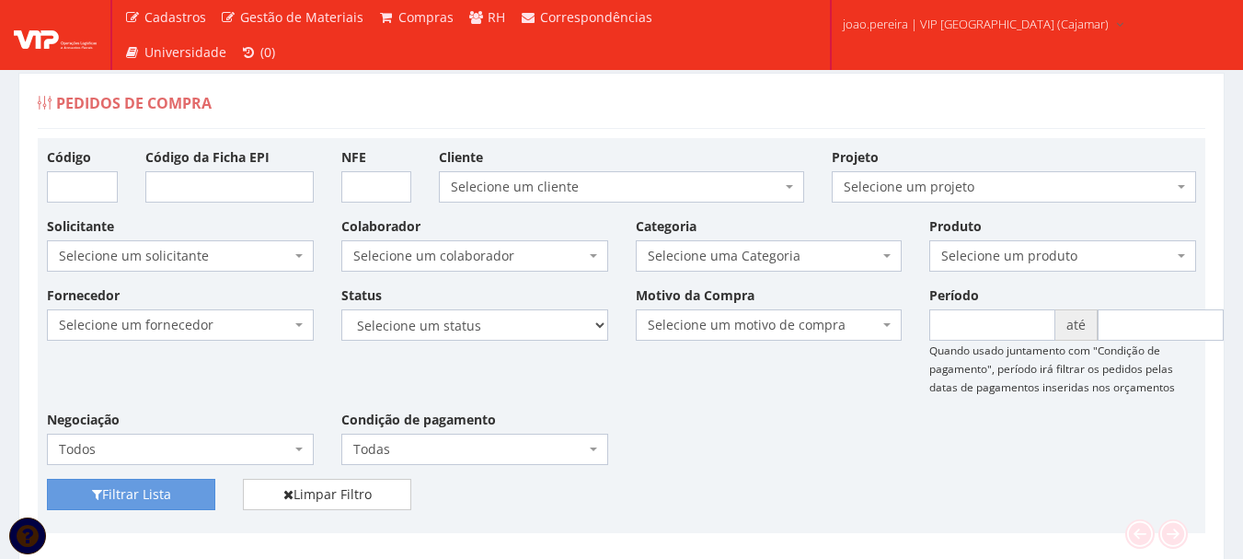
scroll to position [0, 0]
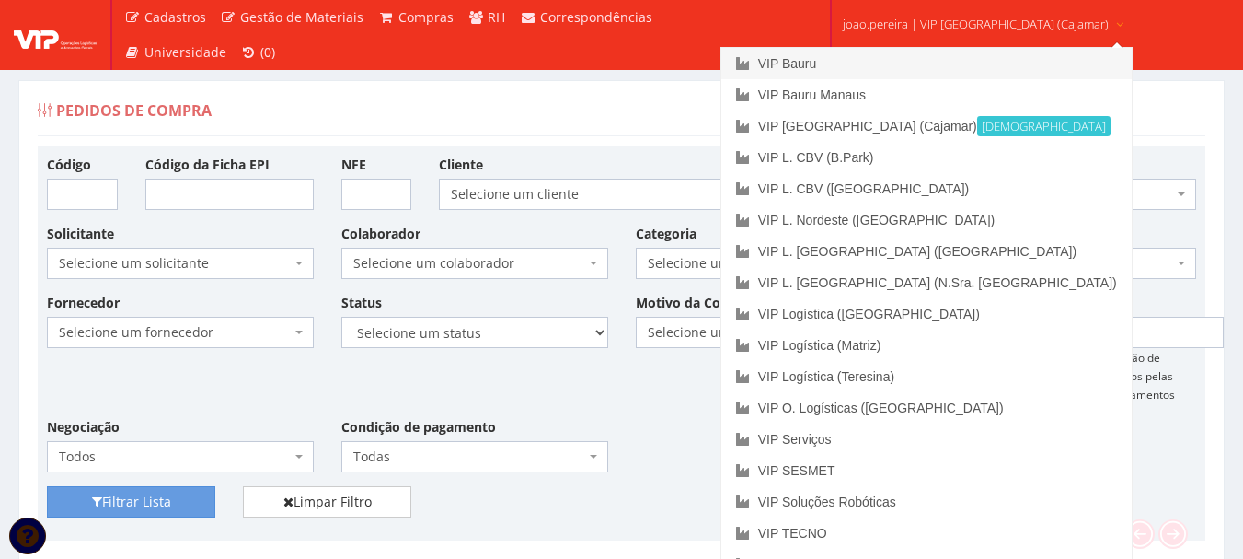
click at [884, 61] on link "VIP Bauru" at bounding box center [927, 63] width 410 height 31
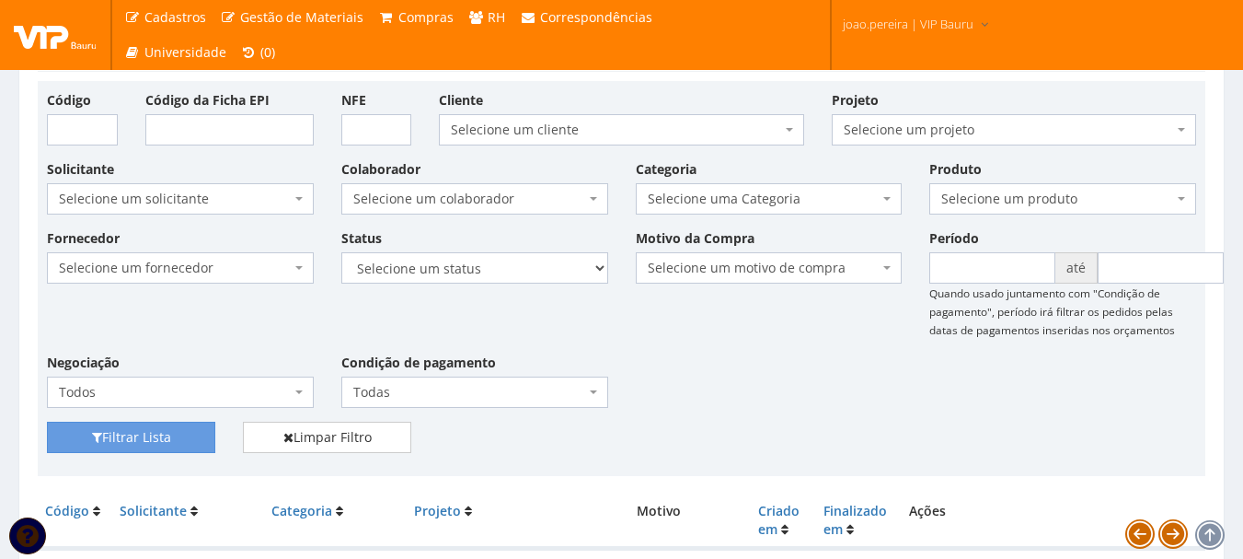
scroll to position [92, 0]
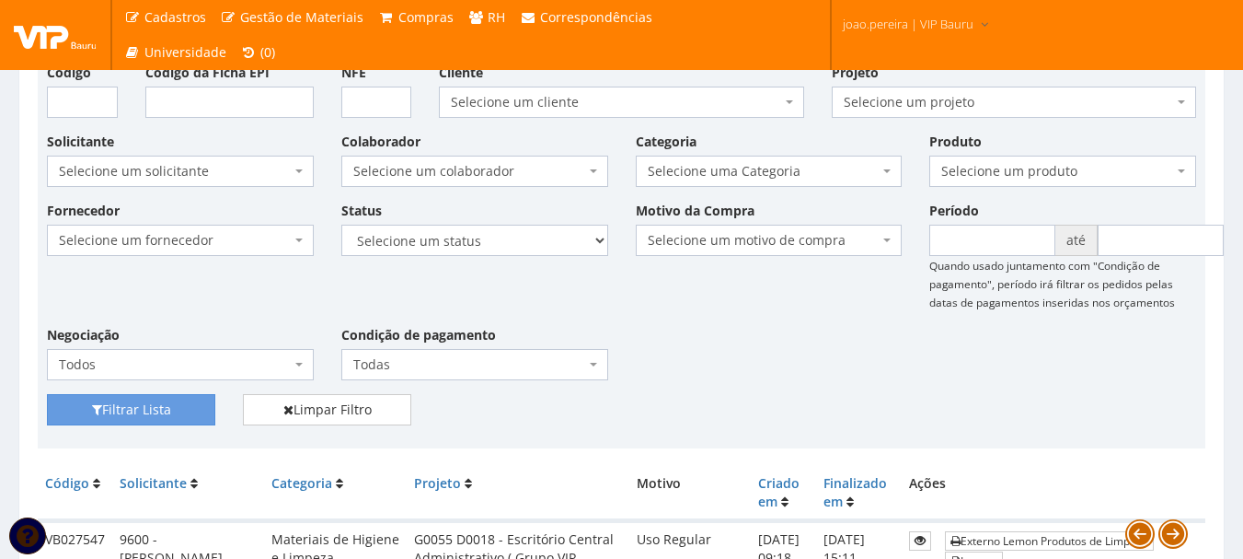
click at [1126, 171] on span "Selecione um produto" at bounding box center [1057, 171] width 232 height 18
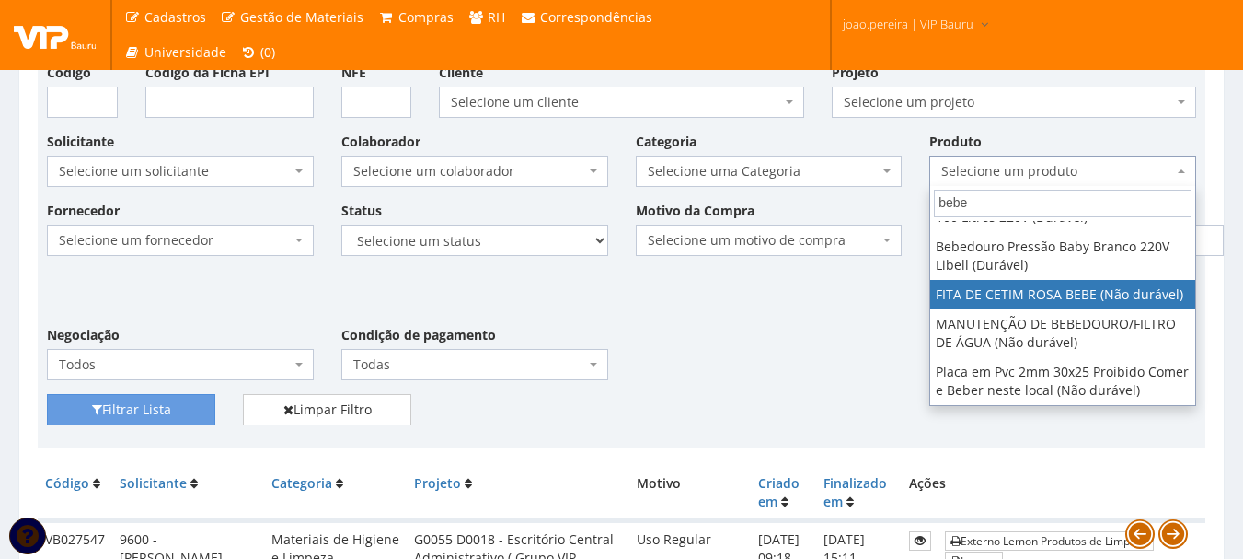
scroll to position [199, 0]
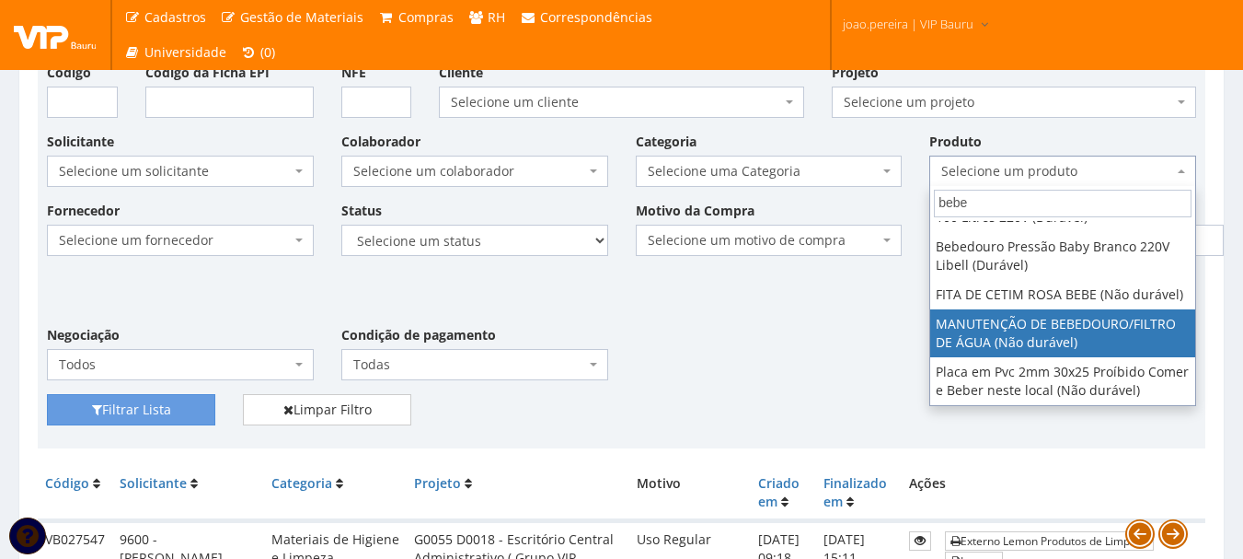
type input "bebe"
select select "1476"
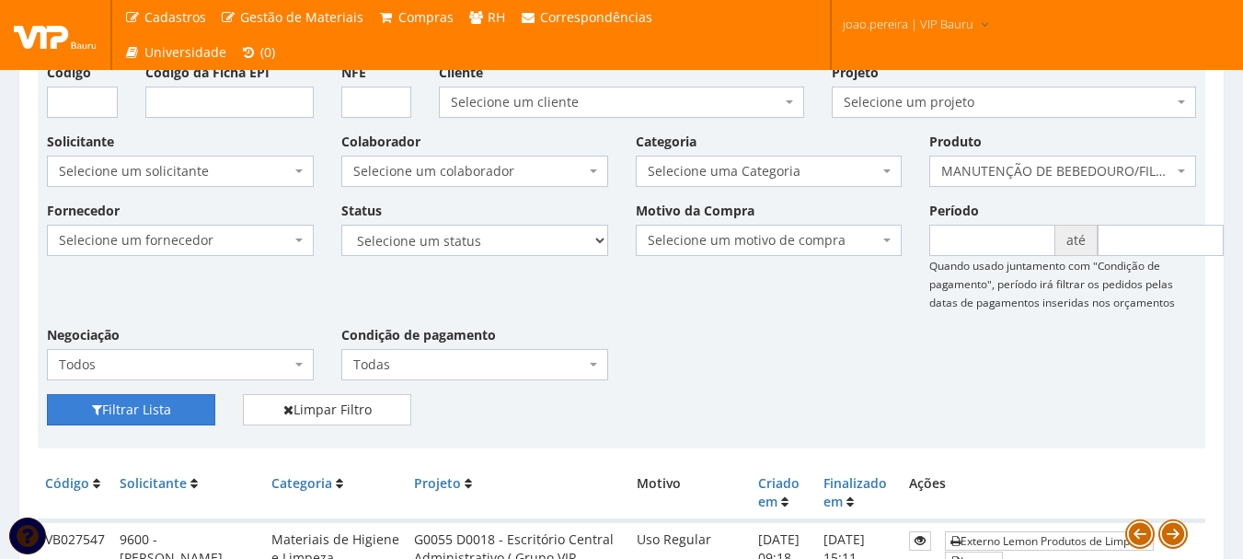
click at [130, 414] on button "Filtrar Lista" at bounding box center [131, 409] width 168 height 31
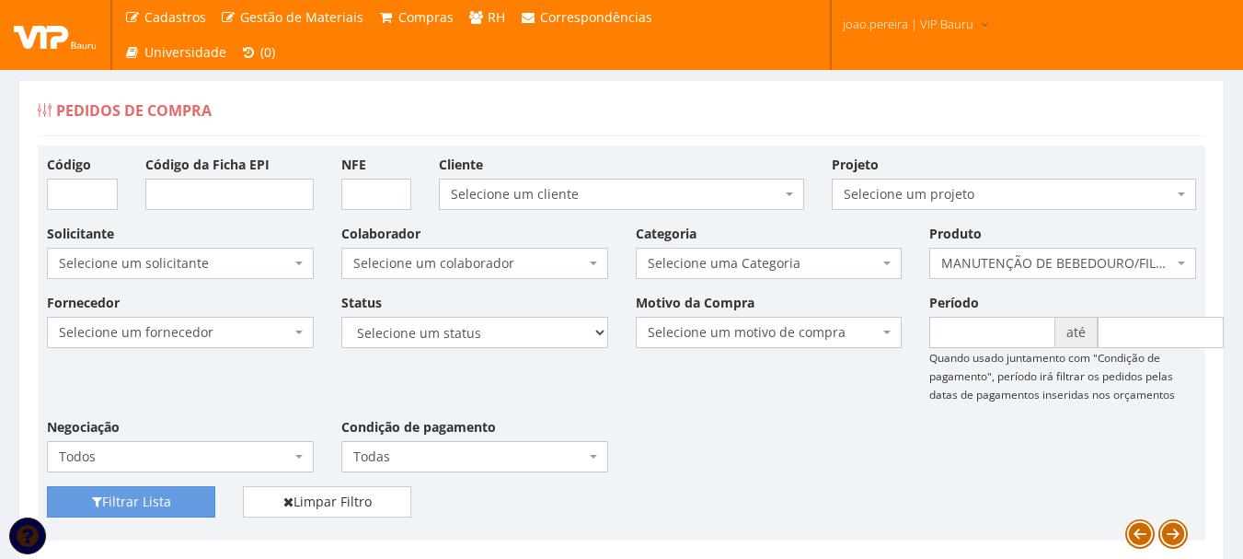
click at [1185, 255] on span "MANUTENÇÃO DE BEBEDOURO/FILTRO DE ÁGUA (Não durável)" at bounding box center [1063, 263] width 267 height 31
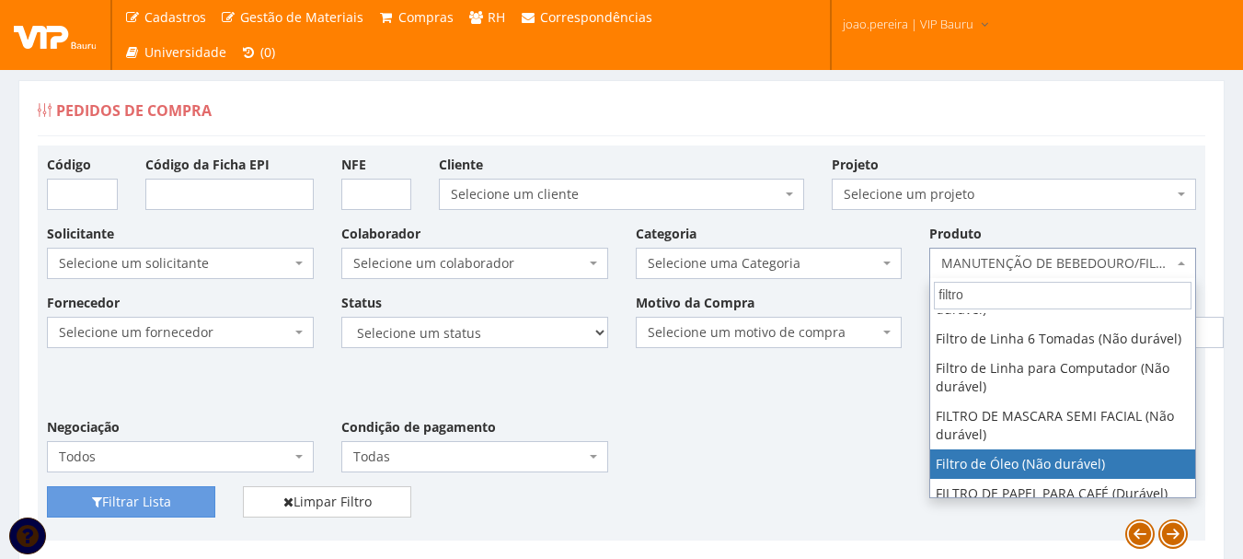
scroll to position [346, 0]
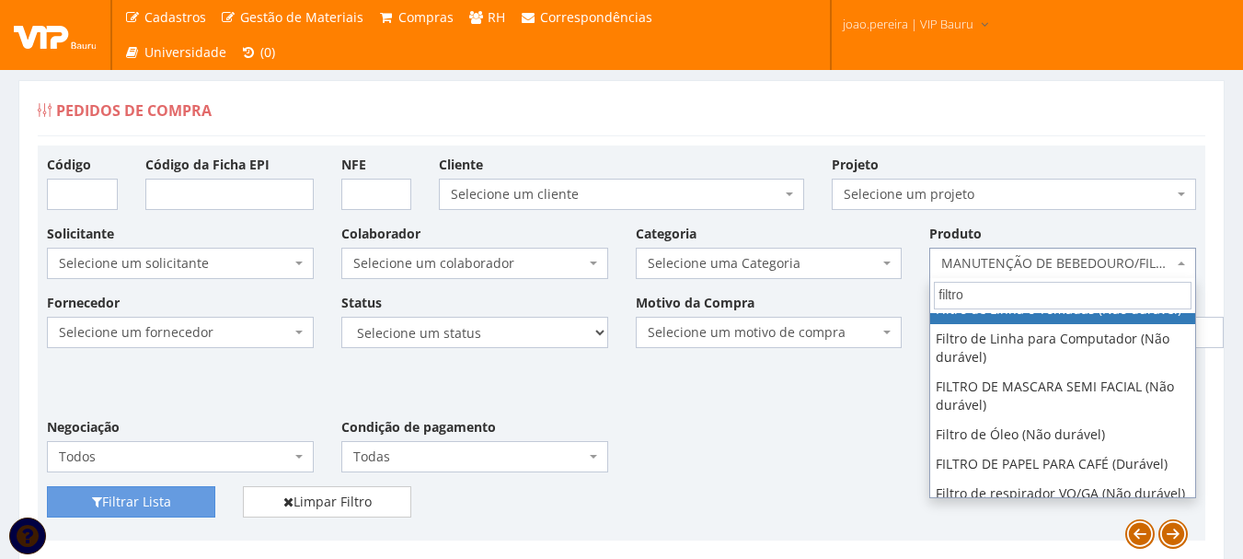
drag, startPoint x: 1095, startPoint y: 301, endPoint x: 757, endPoint y: 272, distance: 339.0
click at [786, 278] on body "Cadastros Clientes Unidades Subclientes Unidades de Subclientes Projetos Gestão…" at bounding box center [621, 447] width 1243 height 895
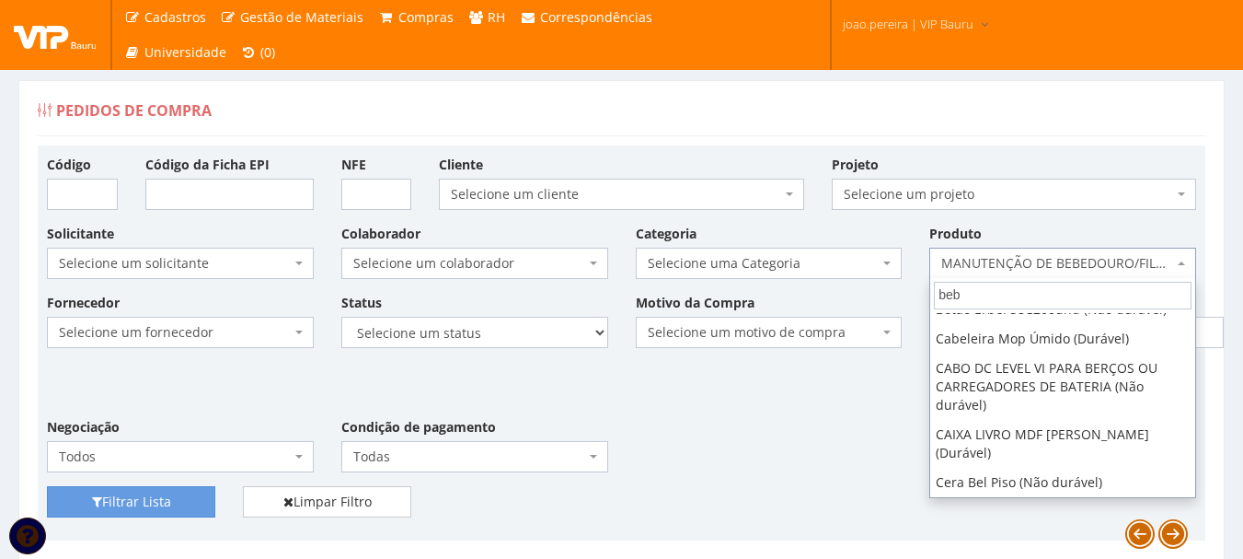
type input "bebe"
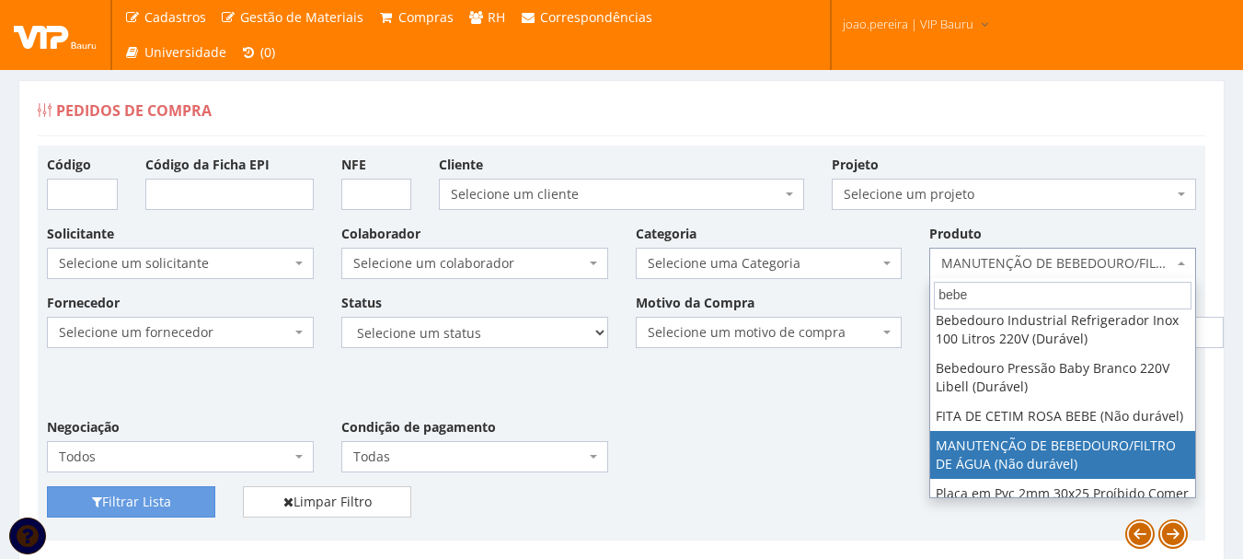
scroll to position [199, 0]
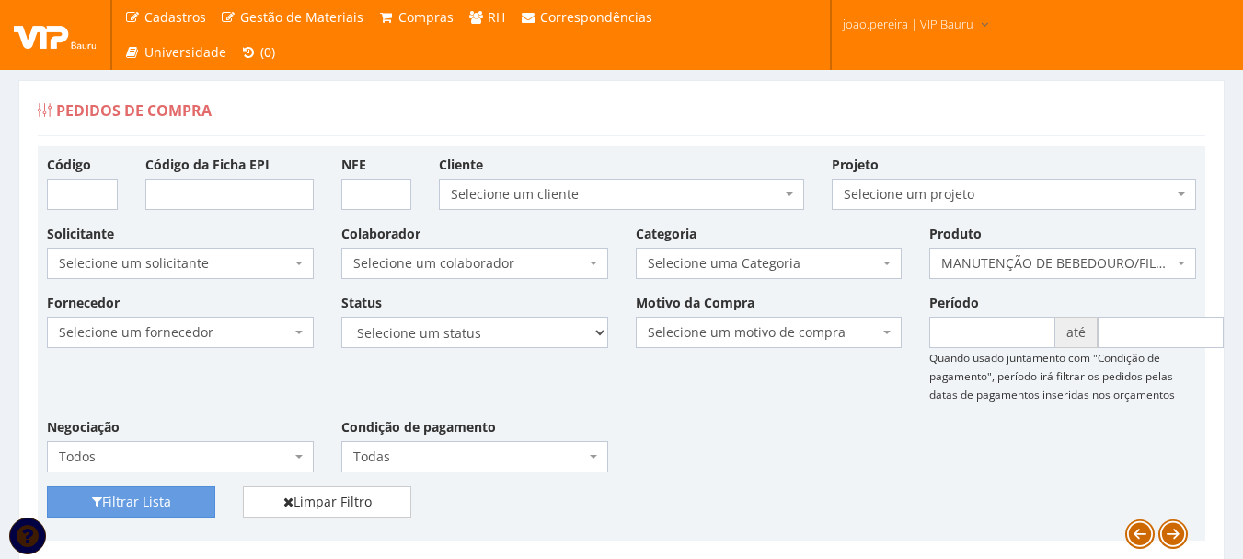
click at [753, 409] on div "Fornecedor Selecione um fornecedor ******** ******** 1000 MARCAS [GEOGRAPHIC_DA…" at bounding box center [621, 389] width 1177 height 193
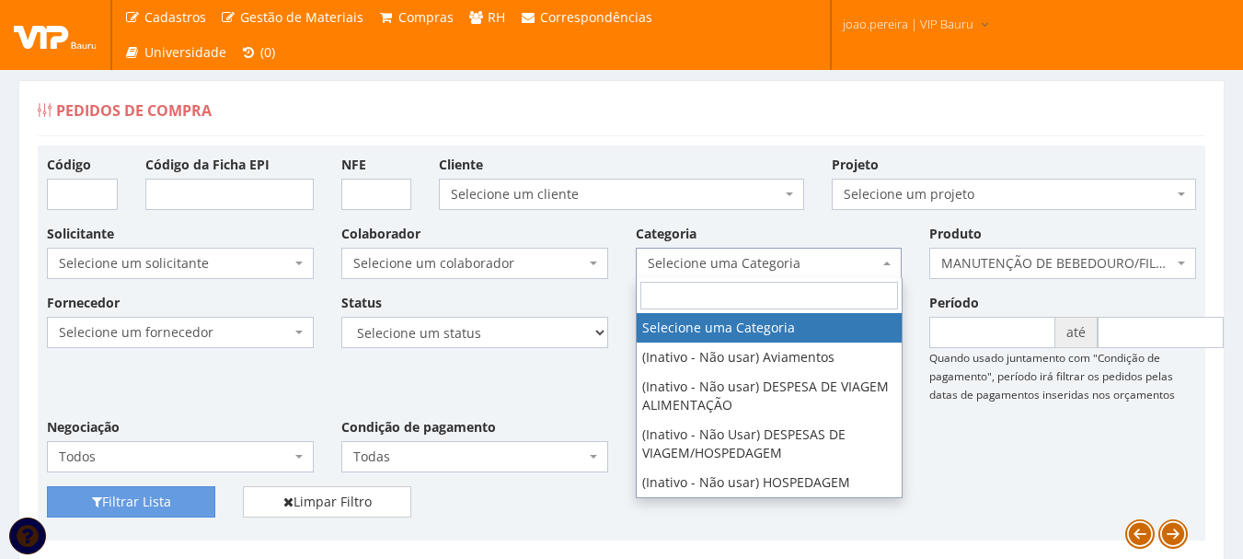
click at [882, 262] on span "Selecione uma Categoria" at bounding box center [769, 263] width 267 height 31
click at [1186, 264] on span "MANUTENÇÃO DE BEBEDOURO/FILTRO DE ÁGUA (Não durável)" at bounding box center [1063, 263] width 267 height 31
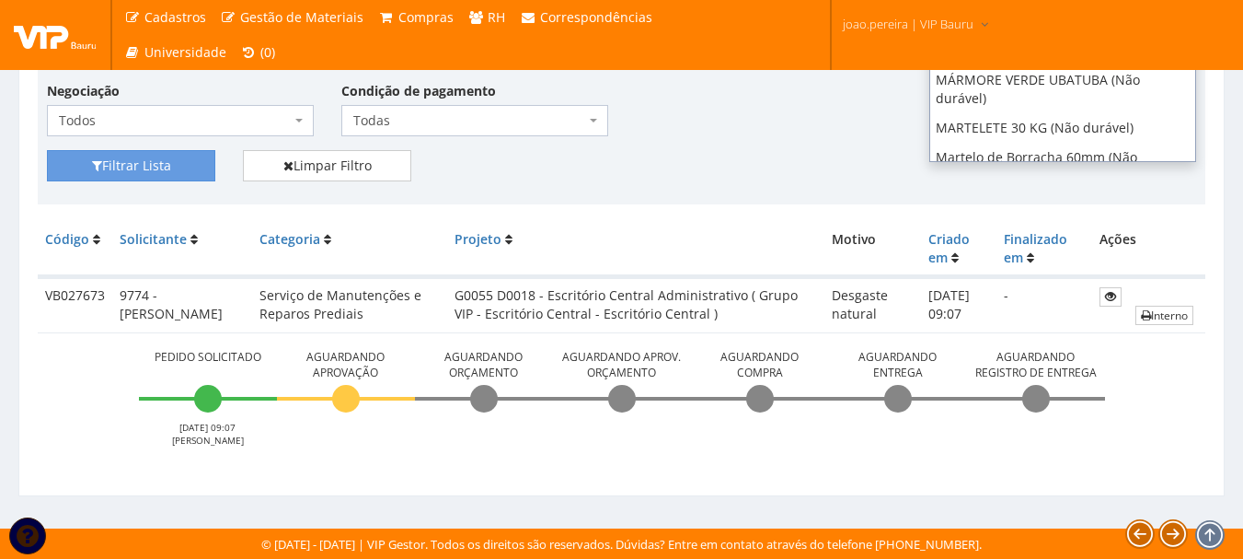
scroll to position [0, 0]
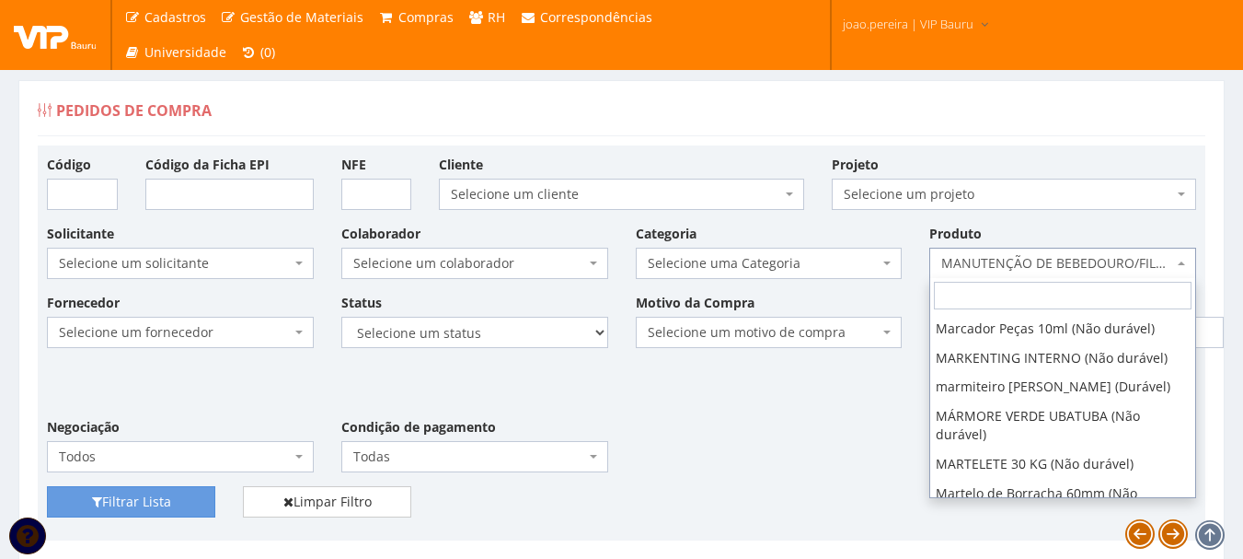
click at [824, 132] on div "Pedidos de Compra Código Código da Ficha EPI NFE Cliente Selecione um cliente A…" at bounding box center [621, 456] width 1207 height 752
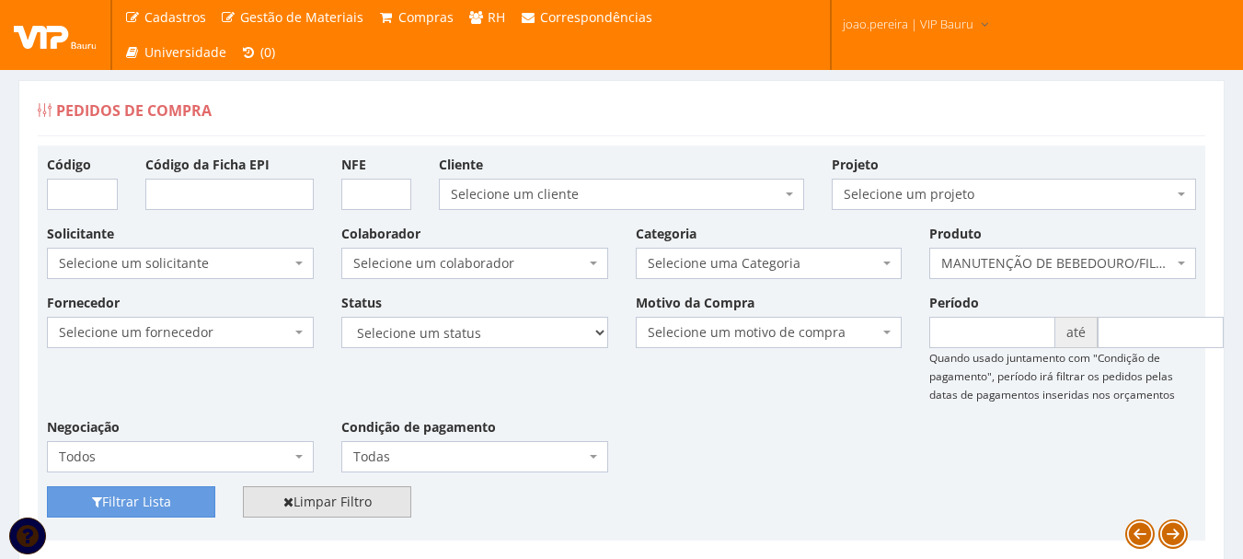
click at [343, 501] on link "Limpar Filtro" at bounding box center [327, 501] width 168 height 31
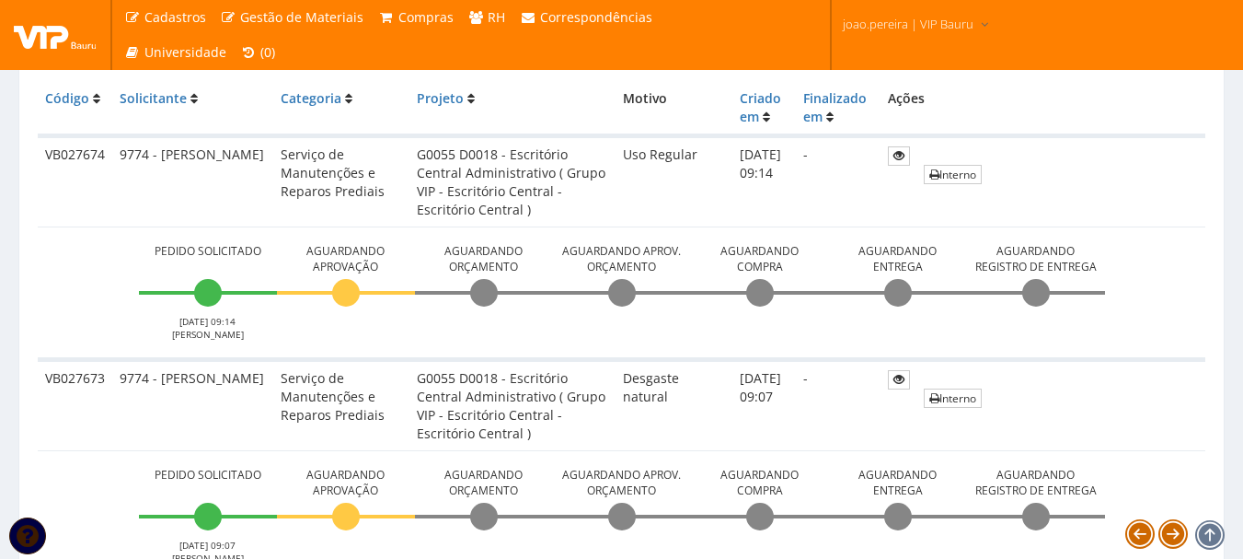
scroll to position [460, 0]
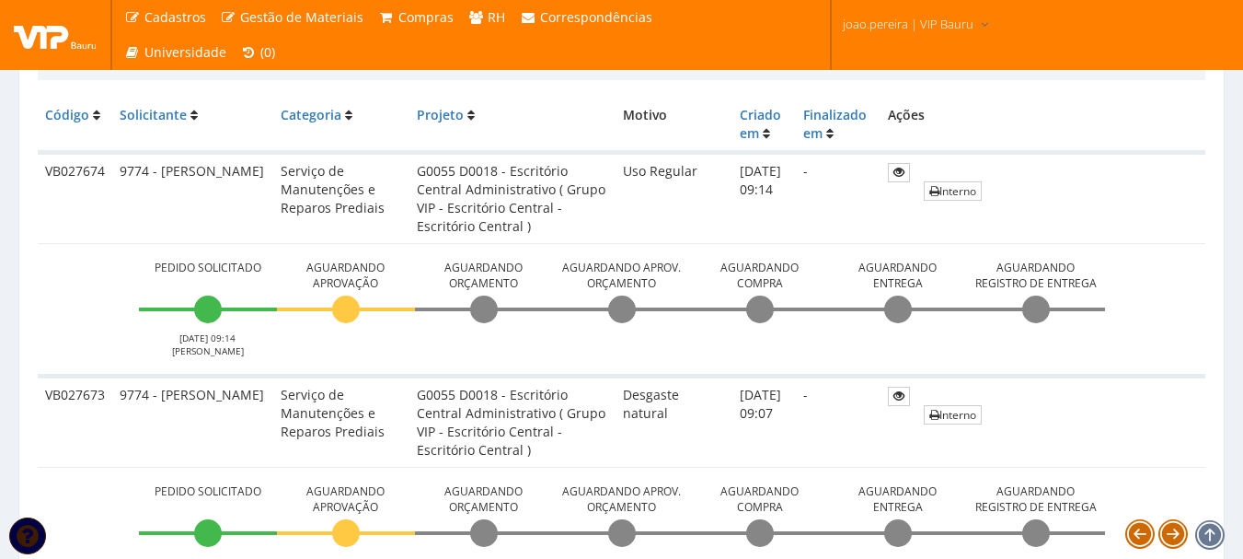
click at [834, 447] on td "-" at bounding box center [838, 420] width 85 height 91
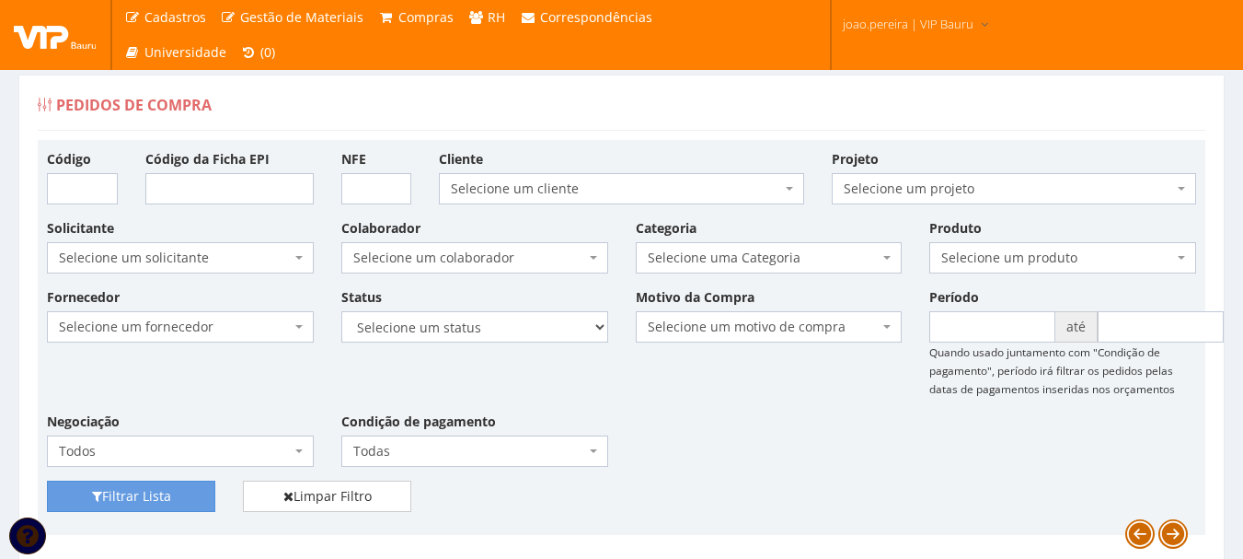
scroll to position [0, 0]
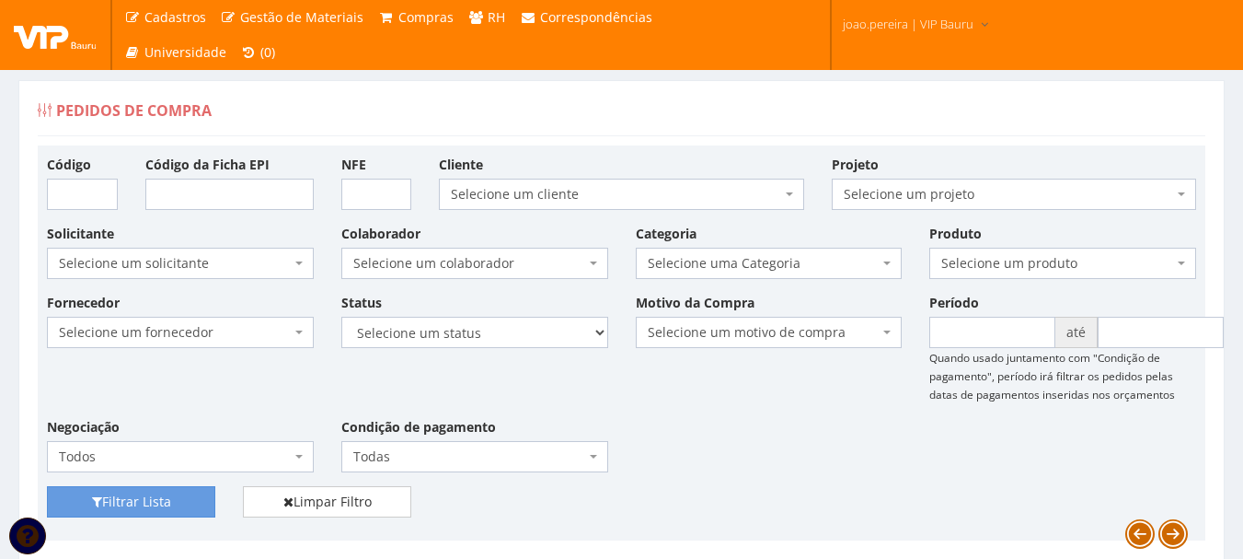
click at [737, 427] on div "Fornecedor Selecione um fornecedor ******** ******** 1000 MARCAS [GEOGRAPHIC_DA…" at bounding box center [621, 389] width 1177 height 193
